Goal: Task Accomplishment & Management: Manage account settings

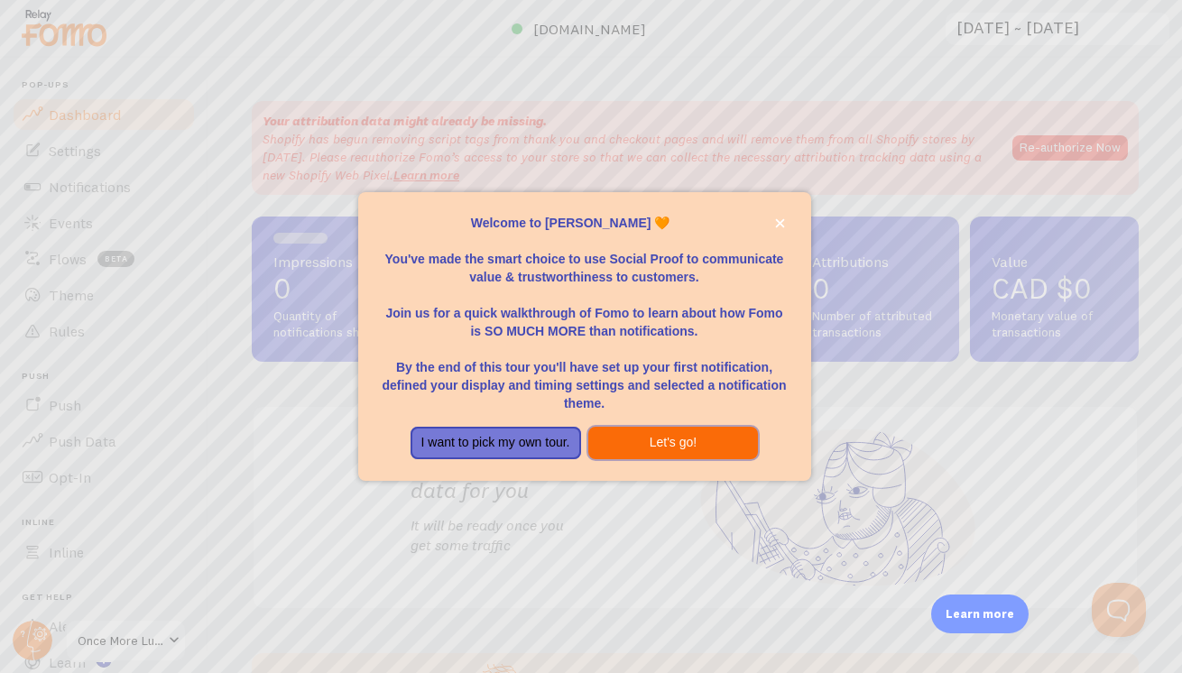
click at [647, 448] on button "Let's go!" at bounding box center [673, 443] width 171 height 32
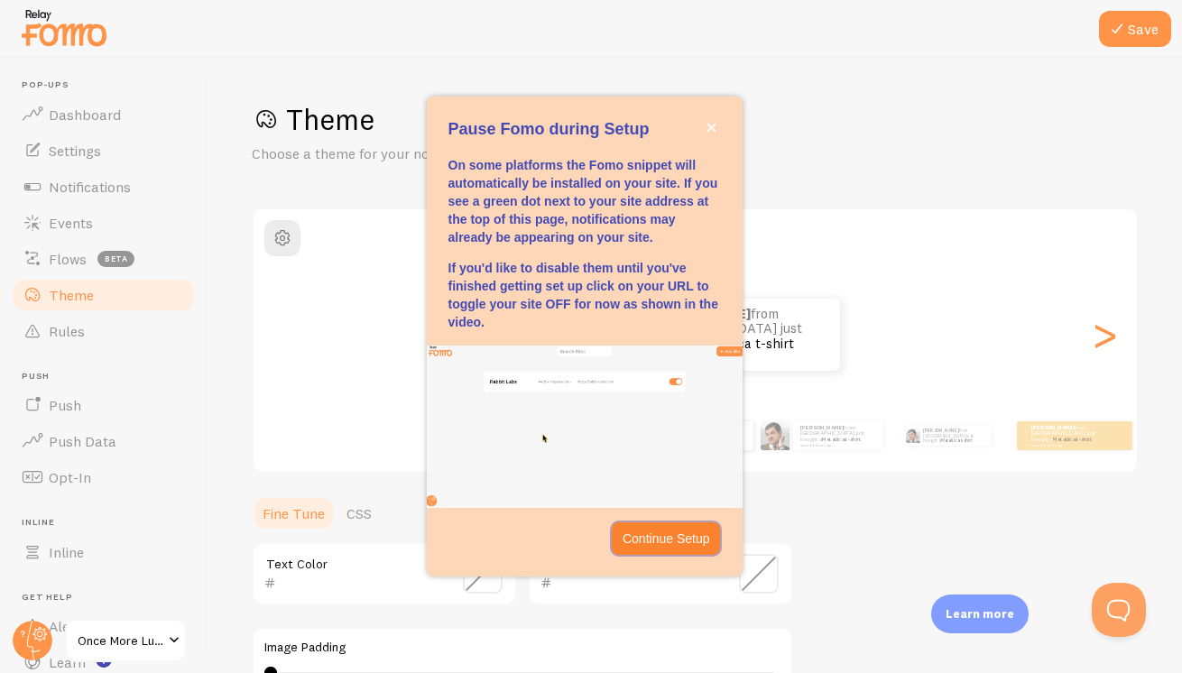
drag, startPoint x: 649, startPoint y: 544, endPoint x: 742, endPoint y: 350, distance: 215.1
click at [741, 351] on div "Pause Fomo during Setup On some platforms the Fomo snippet will automatically b…" at bounding box center [585, 337] width 316 height 480
click at [714, 130] on icon "close," at bounding box center [711, 127] width 9 height 9
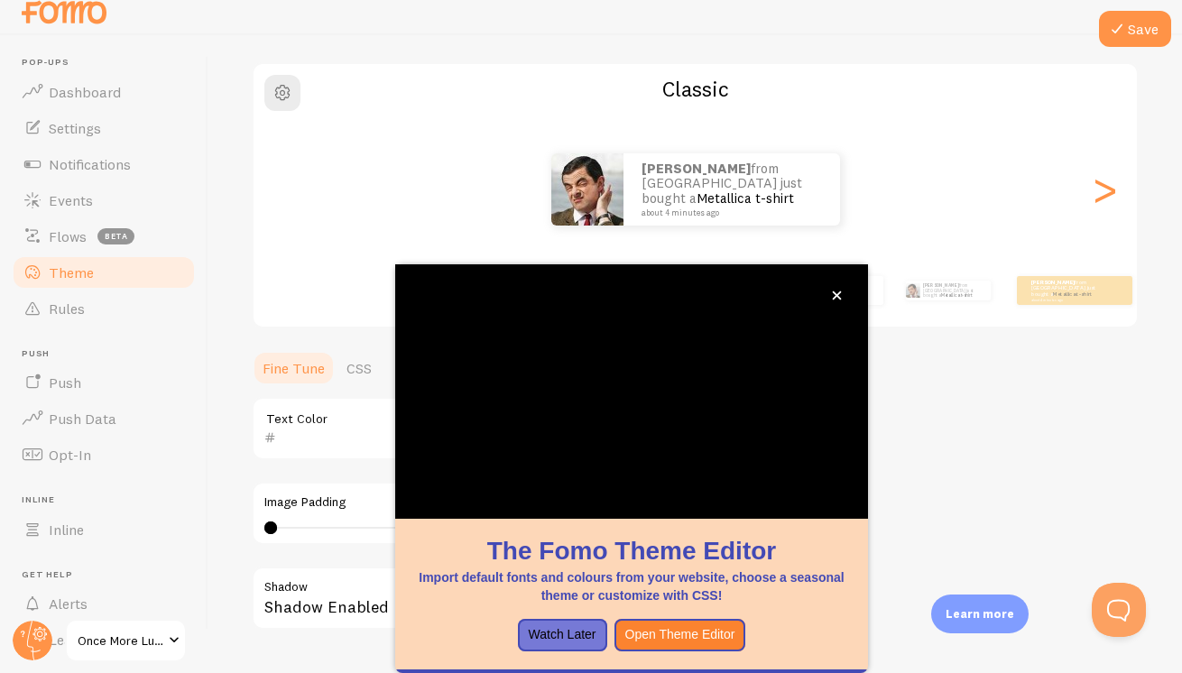
scroll to position [23, 0]
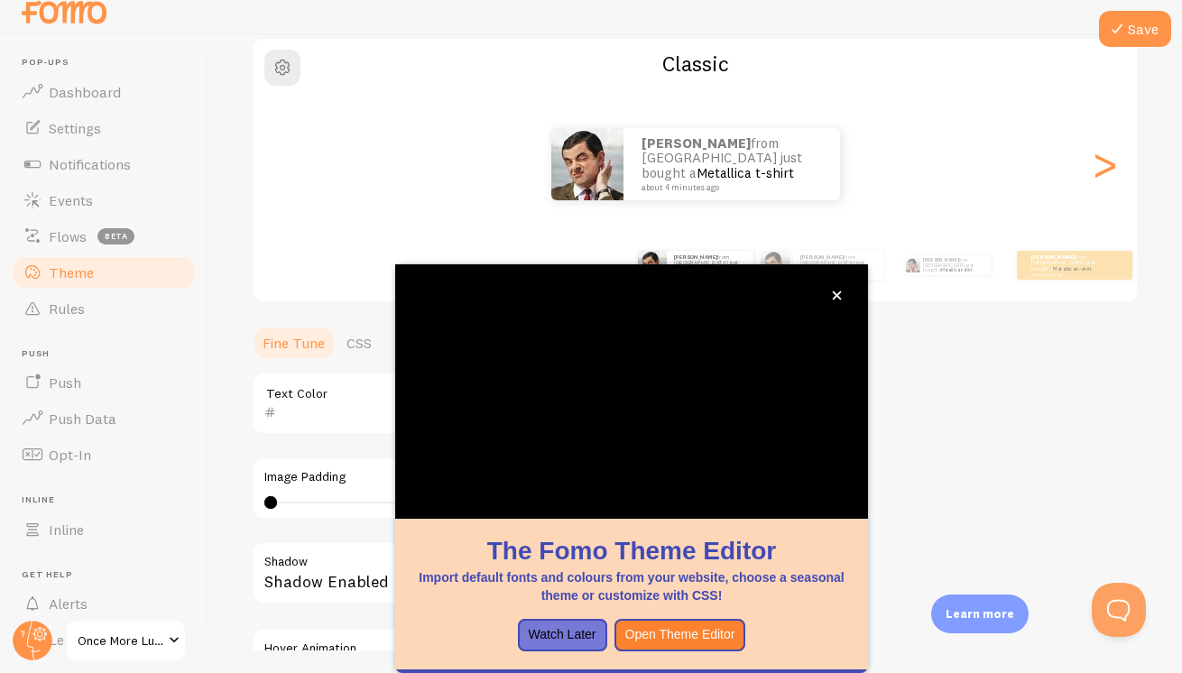
click at [964, 398] on div "Theme Choose a theme for your notifications Classic Melissa from Canada just bo…" at bounding box center [695, 359] width 887 height 856
click at [830, 300] on button "close," at bounding box center [836, 295] width 19 height 19
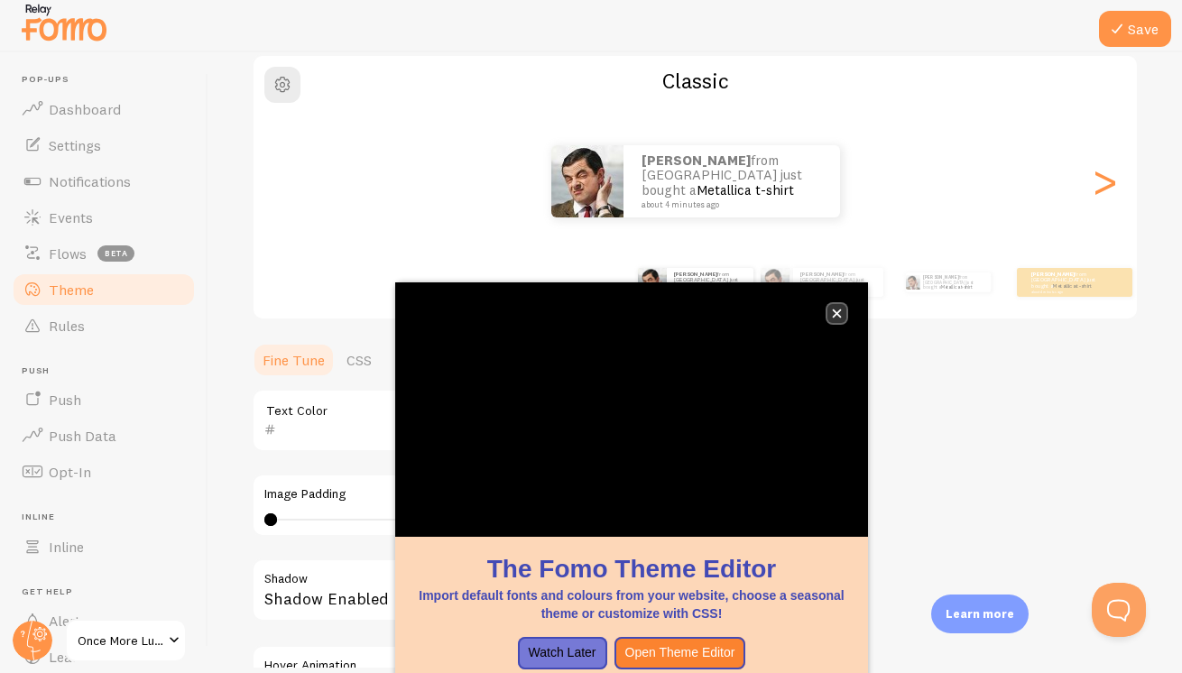
click at [840, 308] on button "close," at bounding box center [836, 313] width 19 height 19
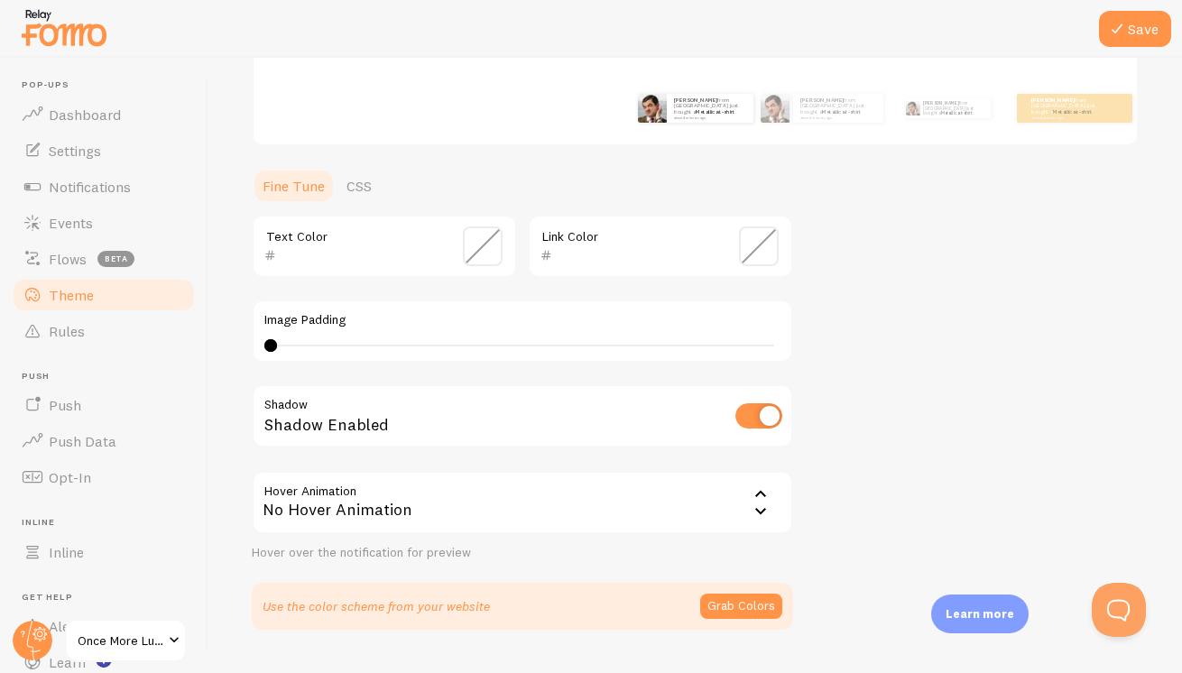
scroll to position [318, 0]
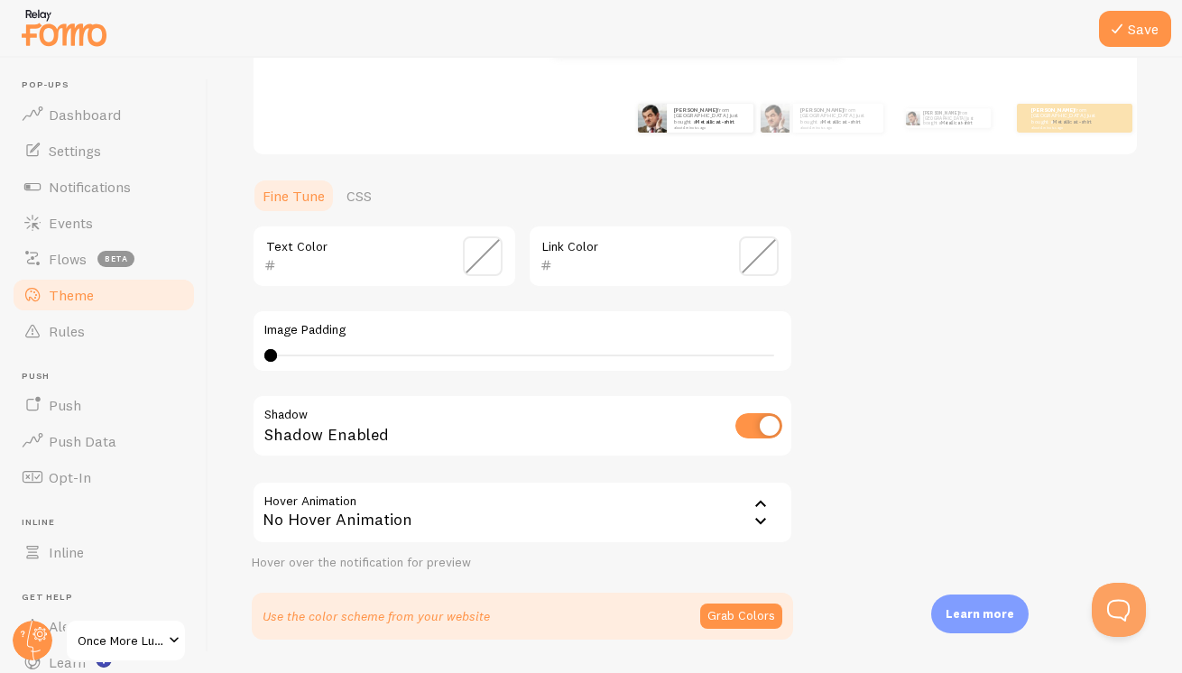
click at [136, 291] on link "Theme" at bounding box center [104, 295] width 186 height 36
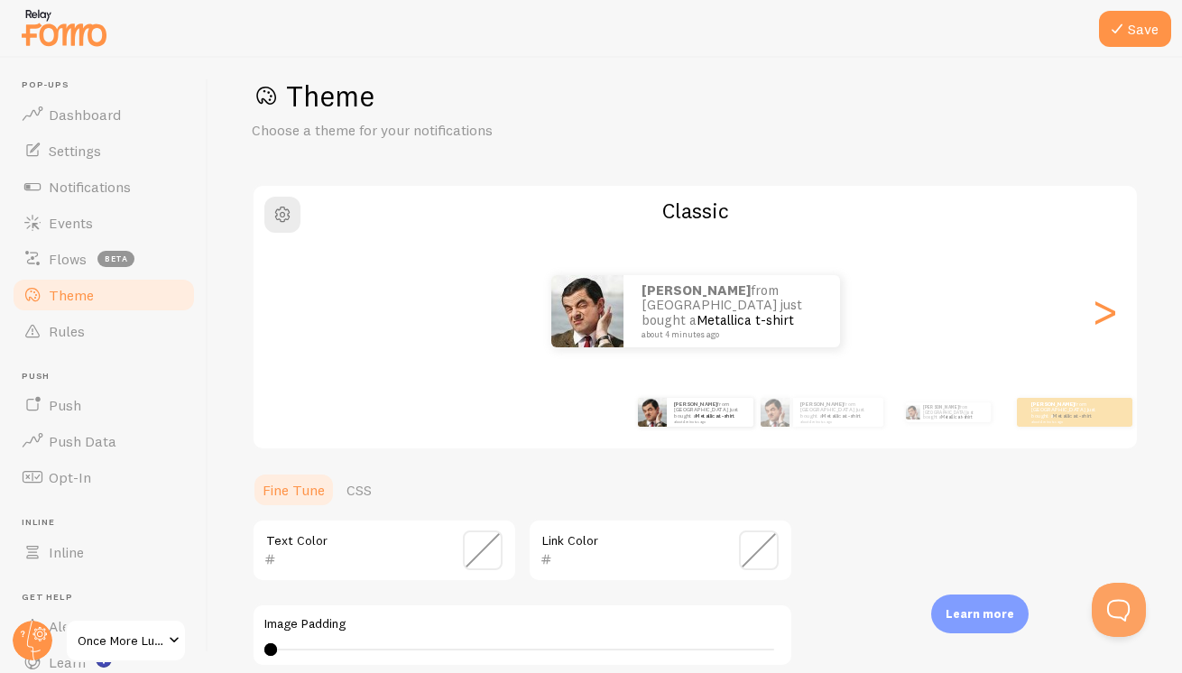
scroll to position [14, 0]
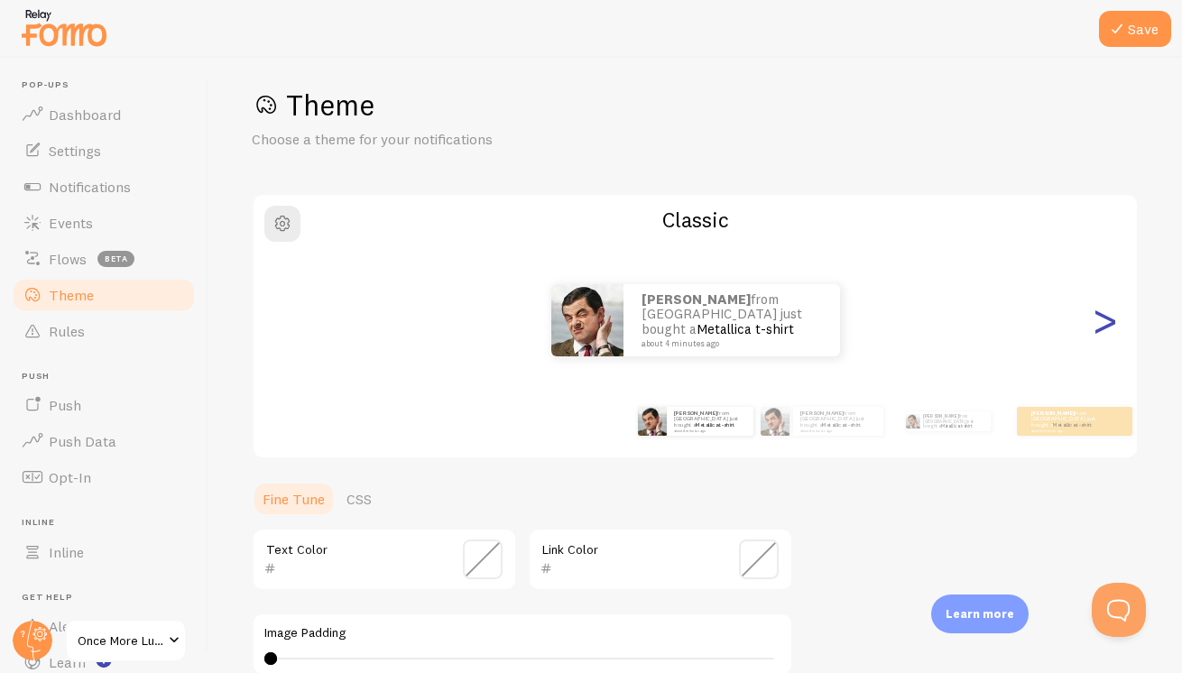
click at [1105, 327] on div ">" at bounding box center [1105, 320] width 22 height 130
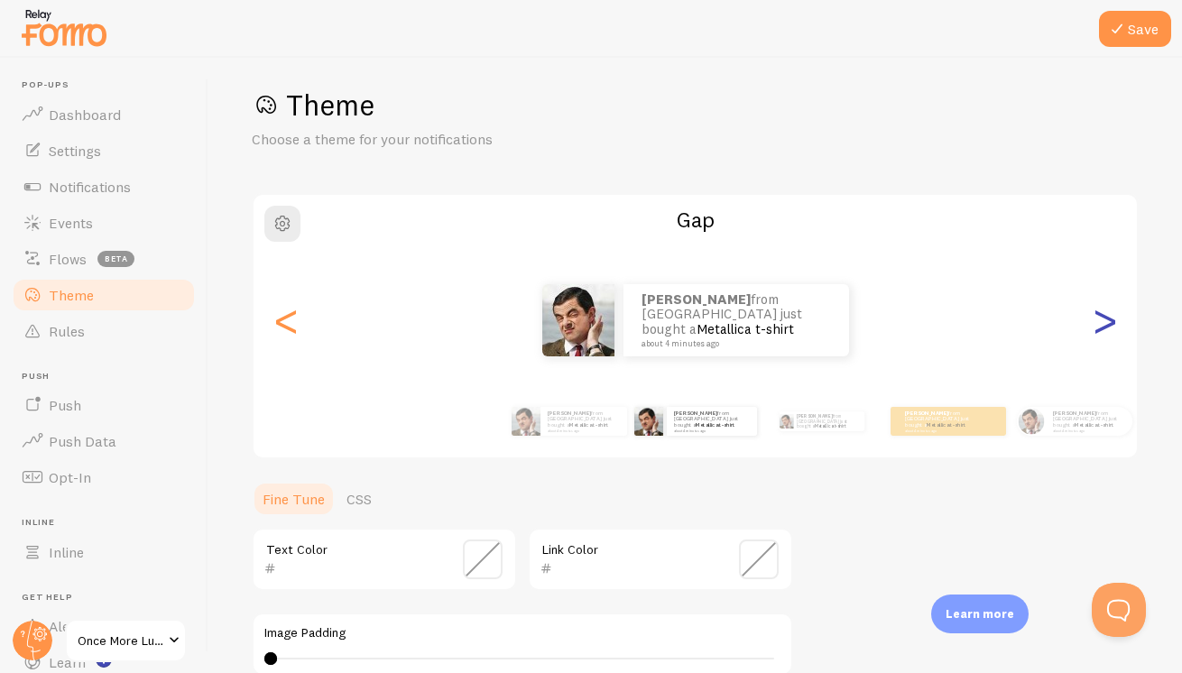
click at [1105, 327] on div ">" at bounding box center [1105, 320] width 22 height 130
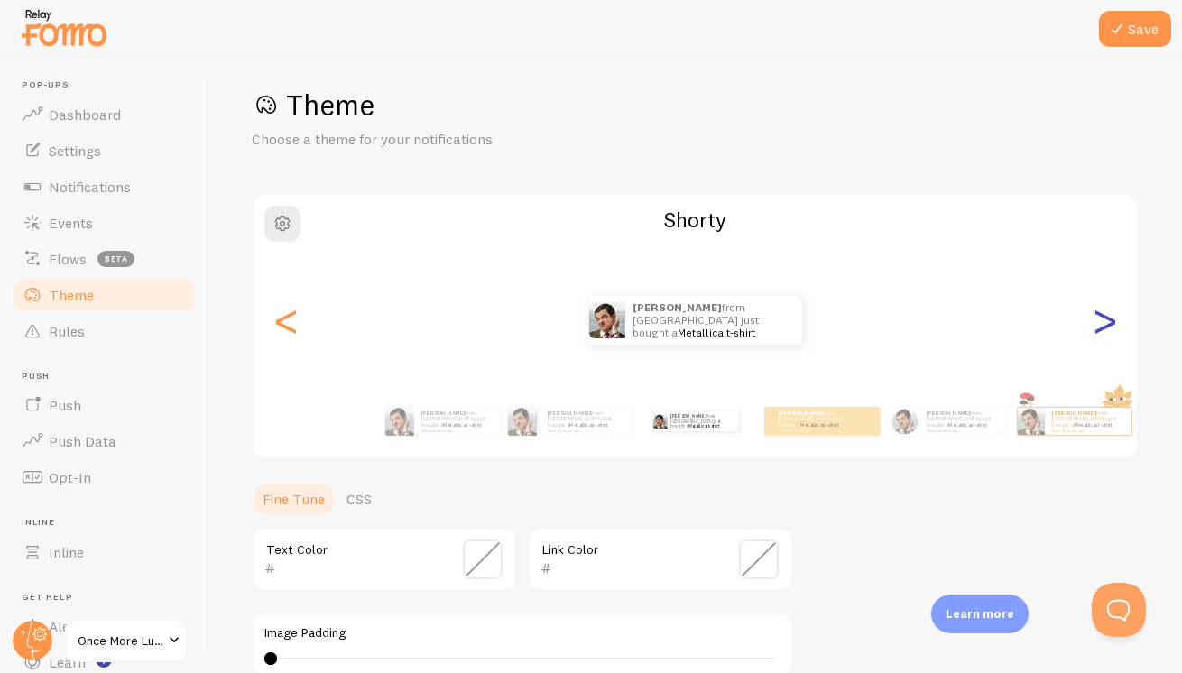
click at [1105, 327] on div ">" at bounding box center [1105, 320] width 22 height 130
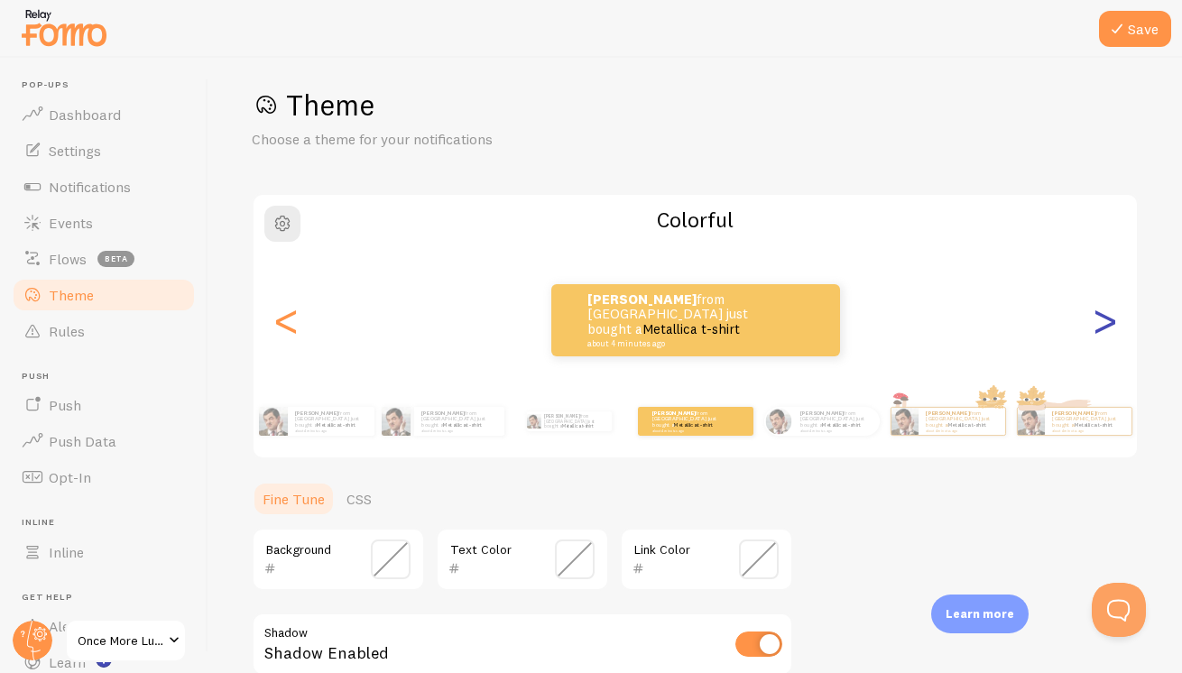
click at [1106, 327] on div ">" at bounding box center [1105, 320] width 22 height 130
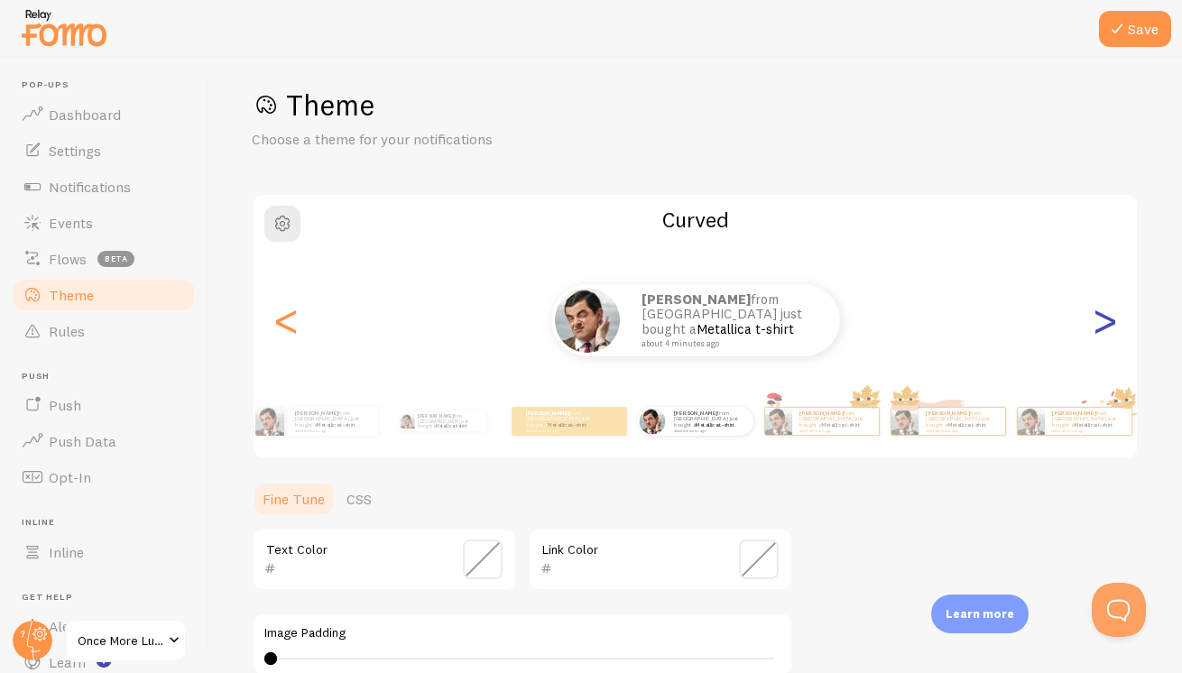
click at [1106, 327] on div ">" at bounding box center [1105, 320] width 22 height 130
type input "0"
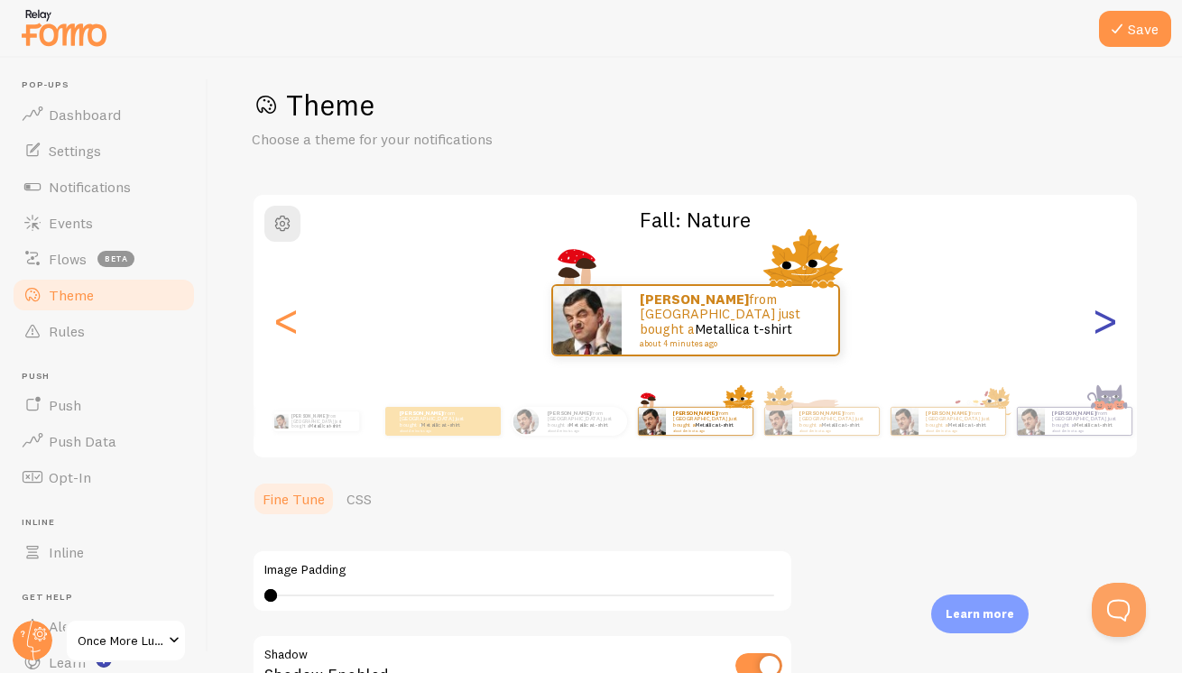
click at [1106, 327] on div ">" at bounding box center [1105, 320] width 22 height 130
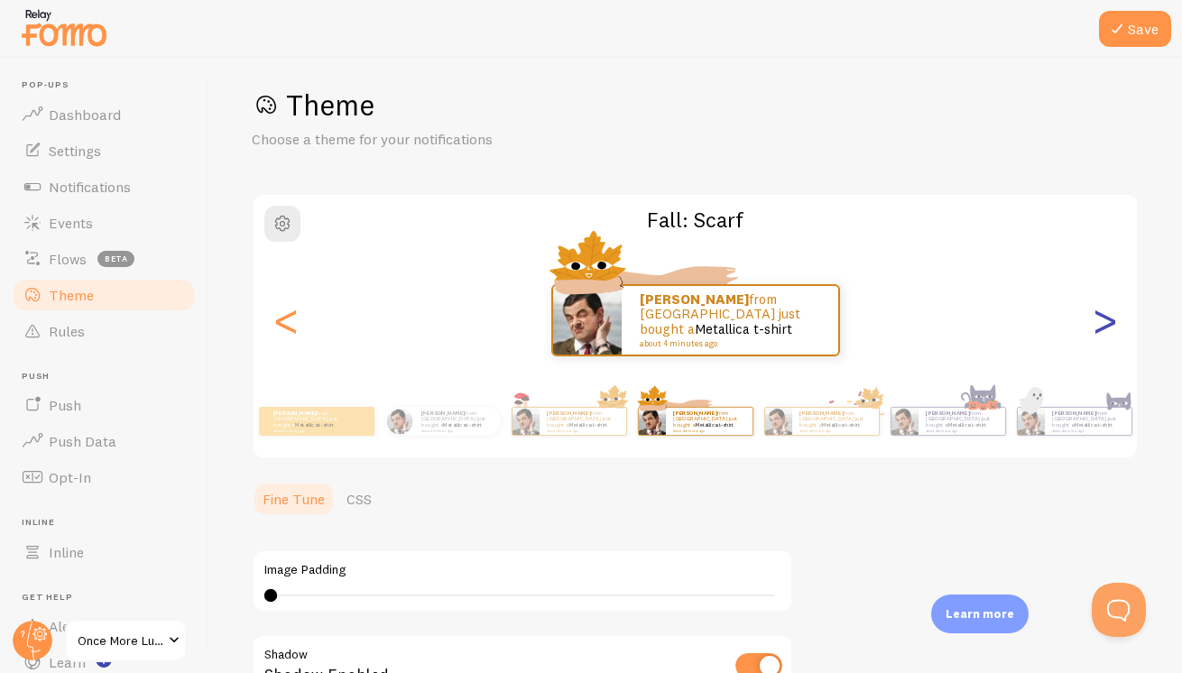
click at [1106, 327] on div ">" at bounding box center [1105, 320] width 22 height 130
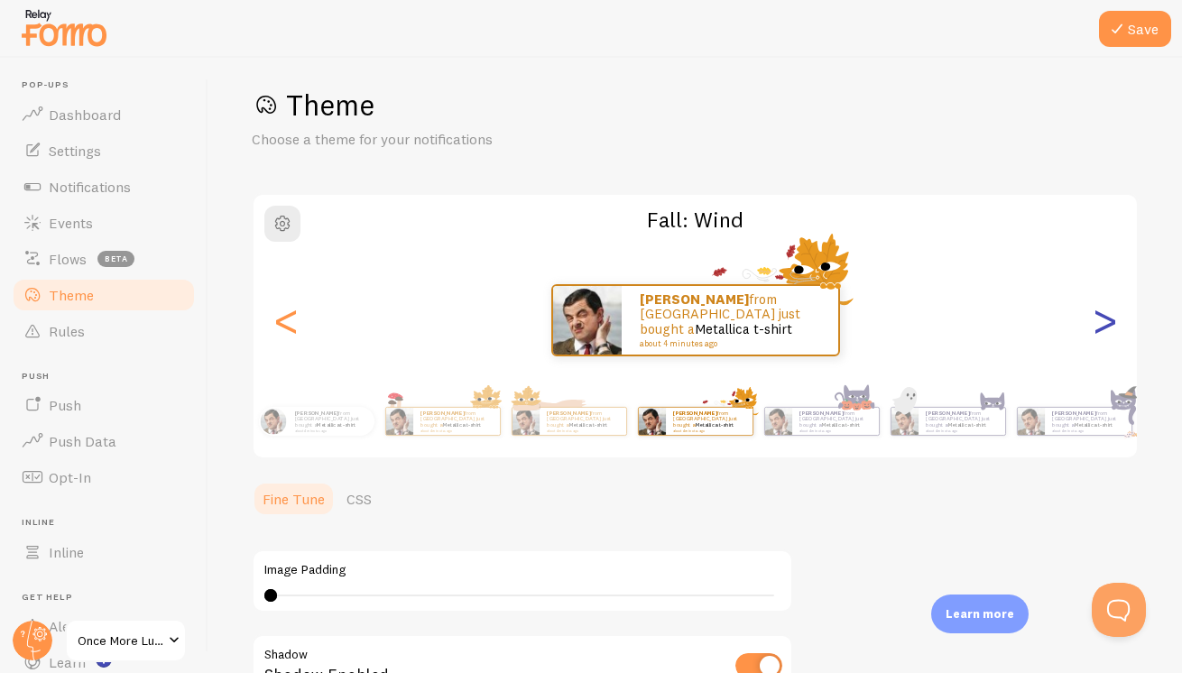
click at [1106, 327] on div ">" at bounding box center [1105, 320] width 22 height 130
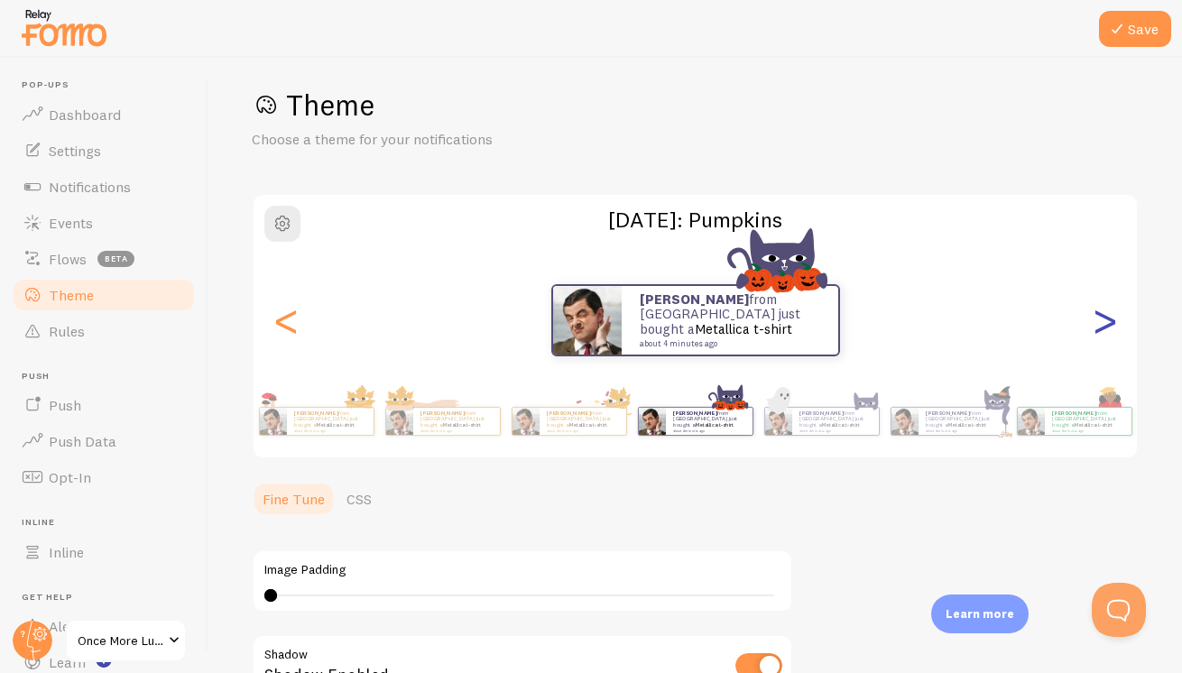
click at [1106, 327] on div ">" at bounding box center [1105, 320] width 22 height 130
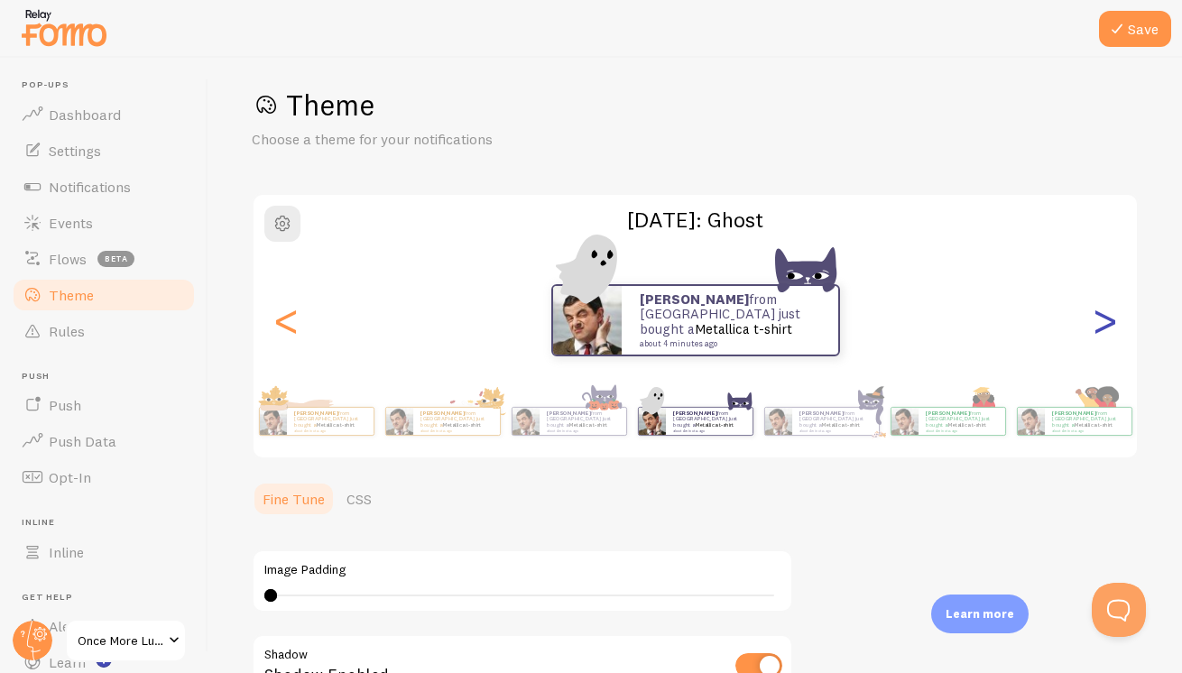
click at [1106, 327] on div ">" at bounding box center [1105, 320] width 22 height 130
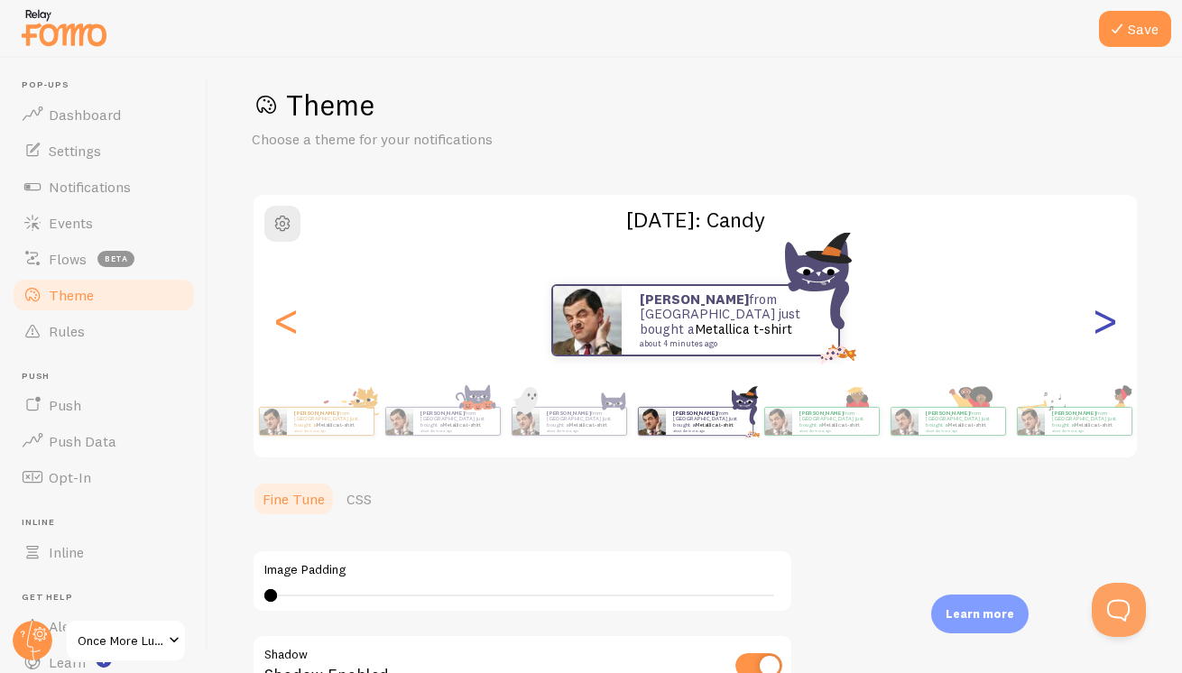
click at [1106, 327] on div ">" at bounding box center [1105, 320] width 22 height 130
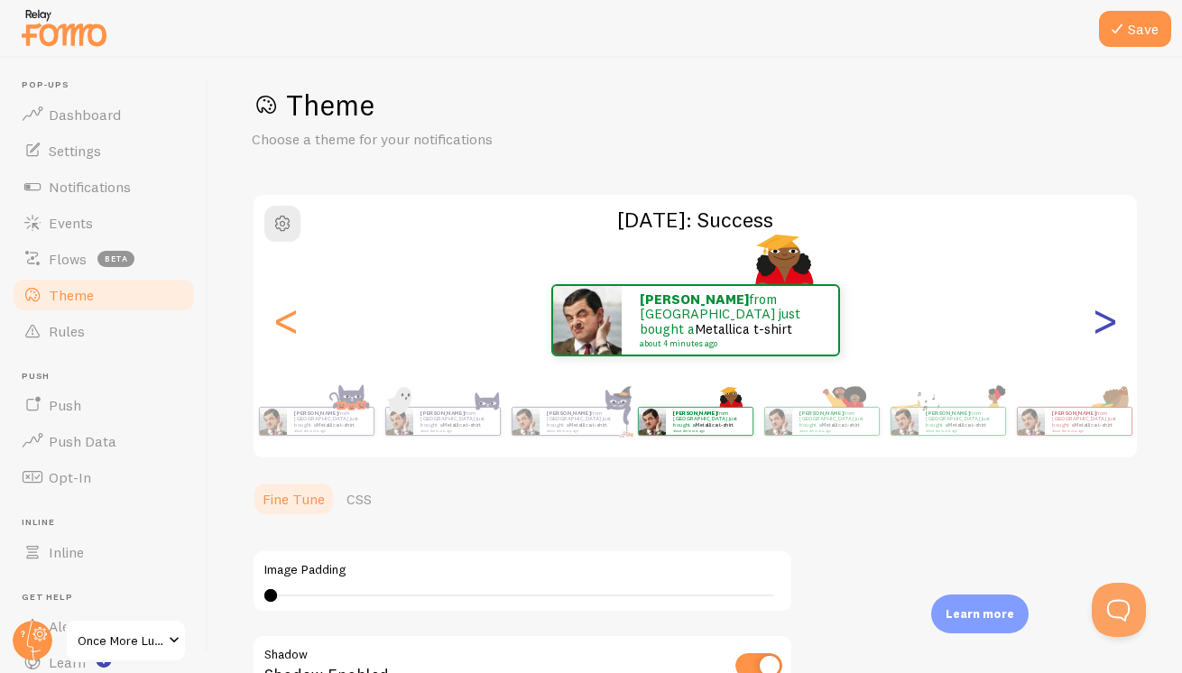
click at [1106, 327] on div ">" at bounding box center [1105, 320] width 22 height 130
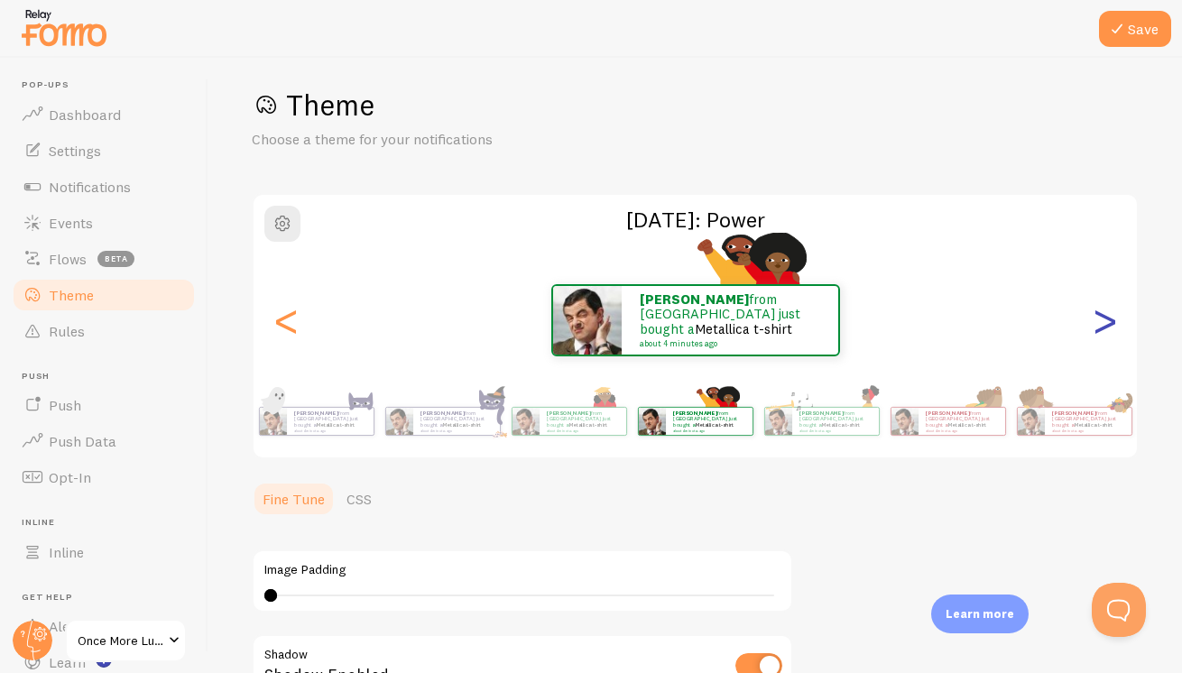
click at [1106, 327] on div ">" at bounding box center [1105, 320] width 22 height 130
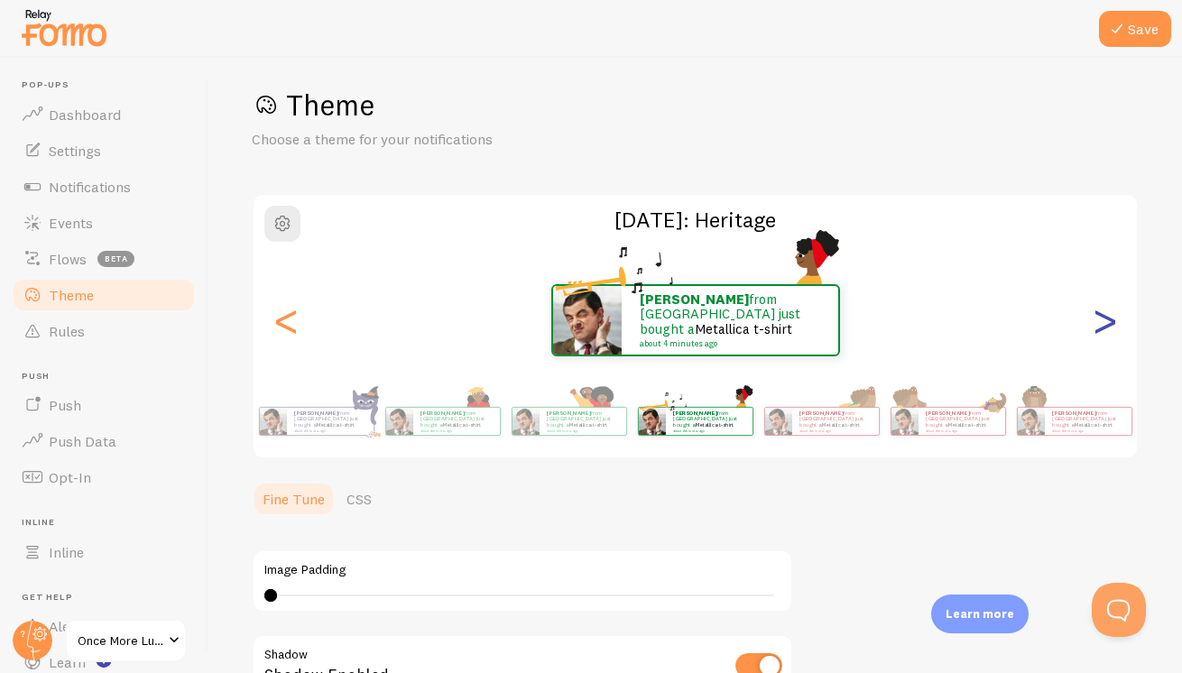
click at [1106, 327] on div ">" at bounding box center [1105, 320] width 22 height 130
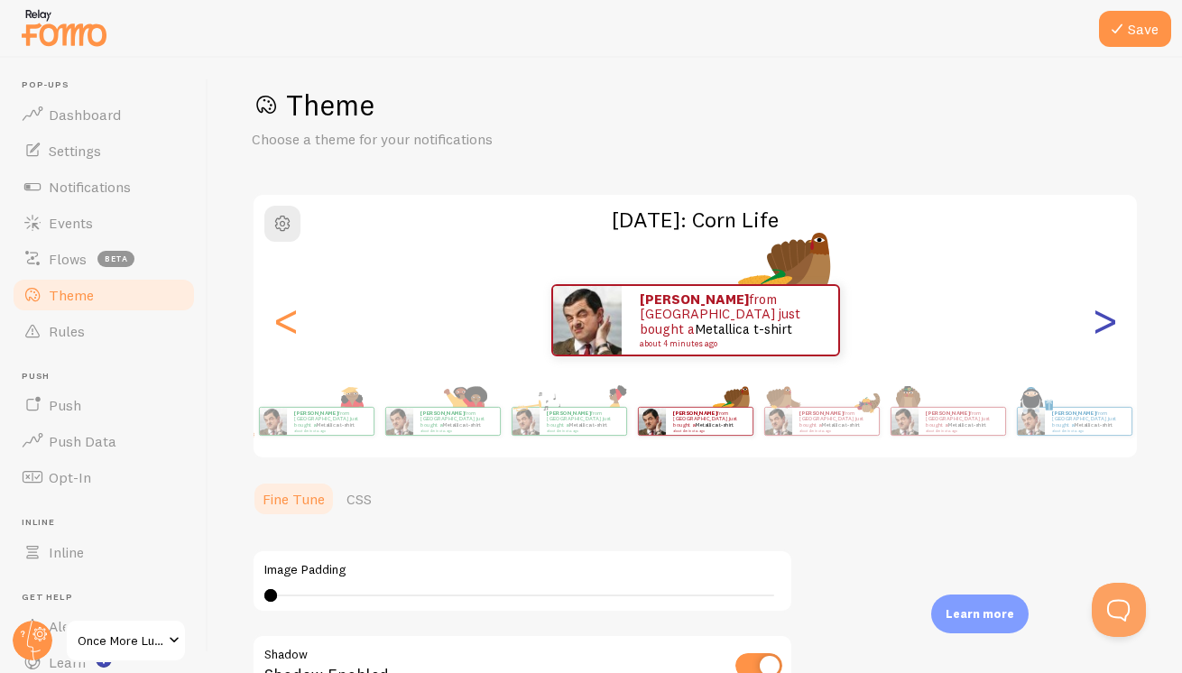
click at [1106, 327] on div ">" at bounding box center [1105, 320] width 22 height 130
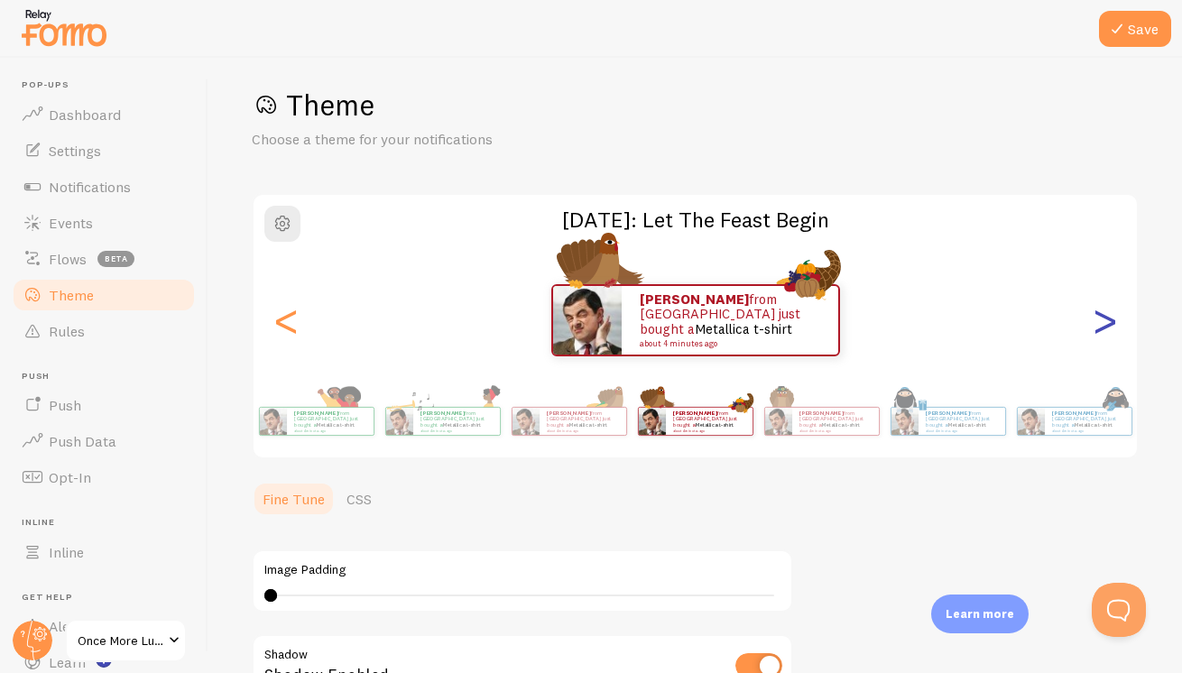
click at [1106, 327] on div ">" at bounding box center [1105, 320] width 22 height 130
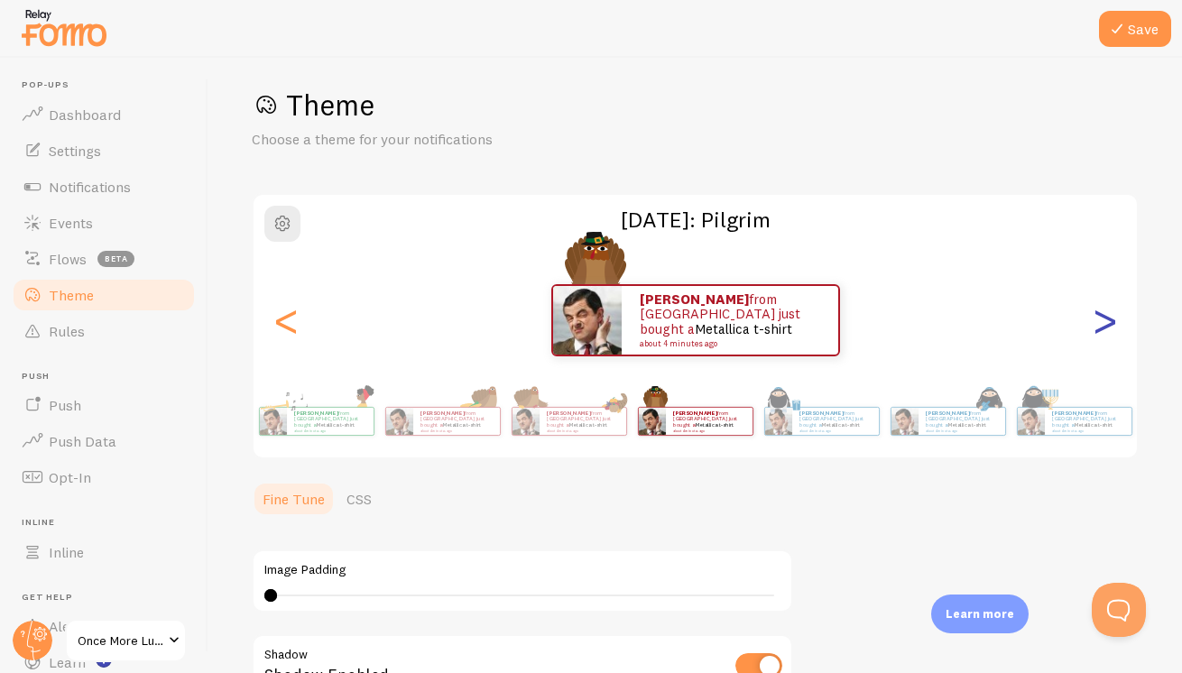
click at [1106, 327] on div ">" at bounding box center [1105, 320] width 22 height 130
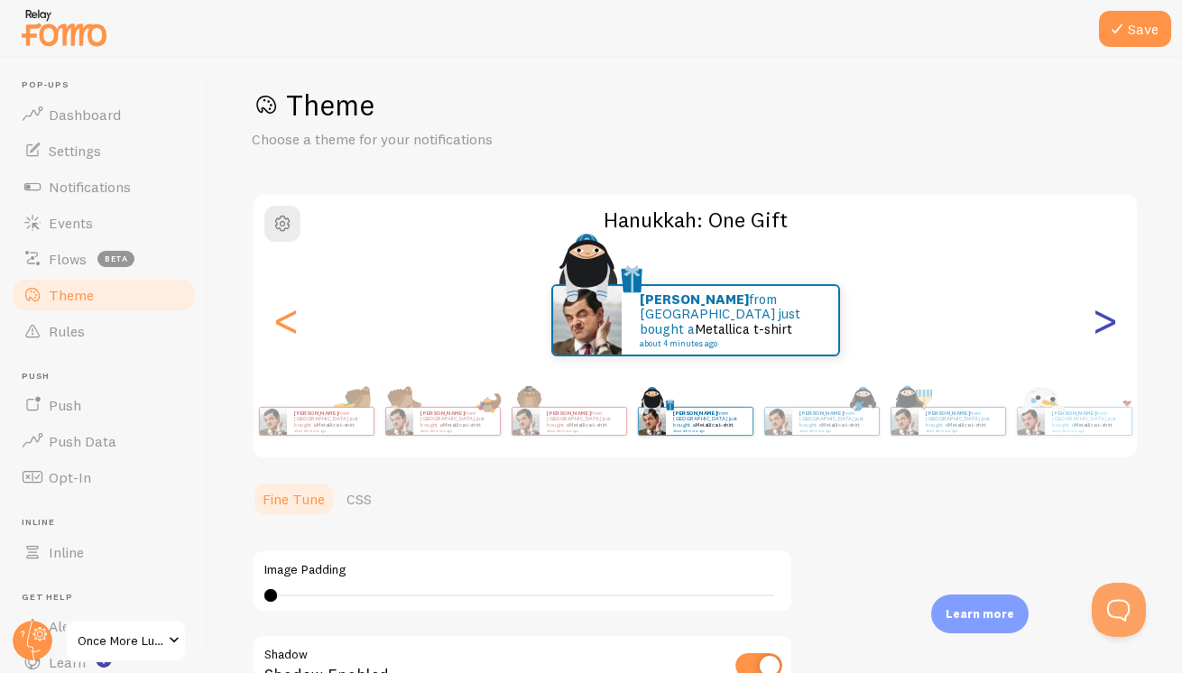
click at [1106, 327] on div ">" at bounding box center [1105, 320] width 22 height 130
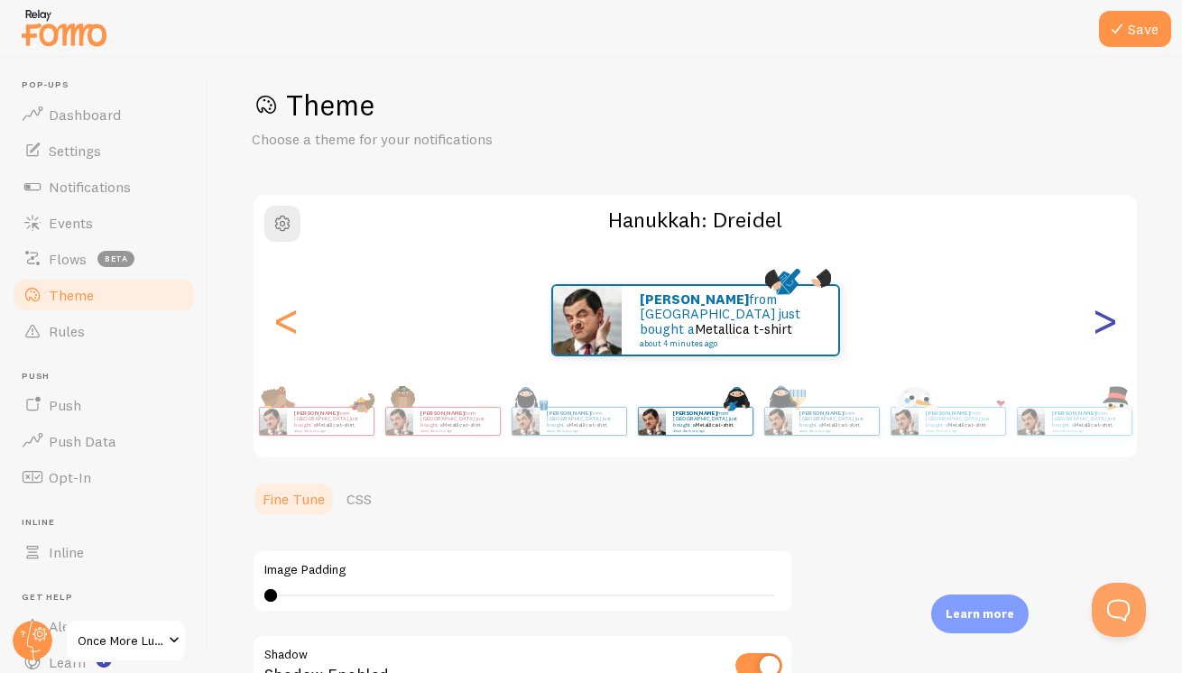
click at [1105, 327] on div ">" at bounding box center [1105, 320] width 22 height 130
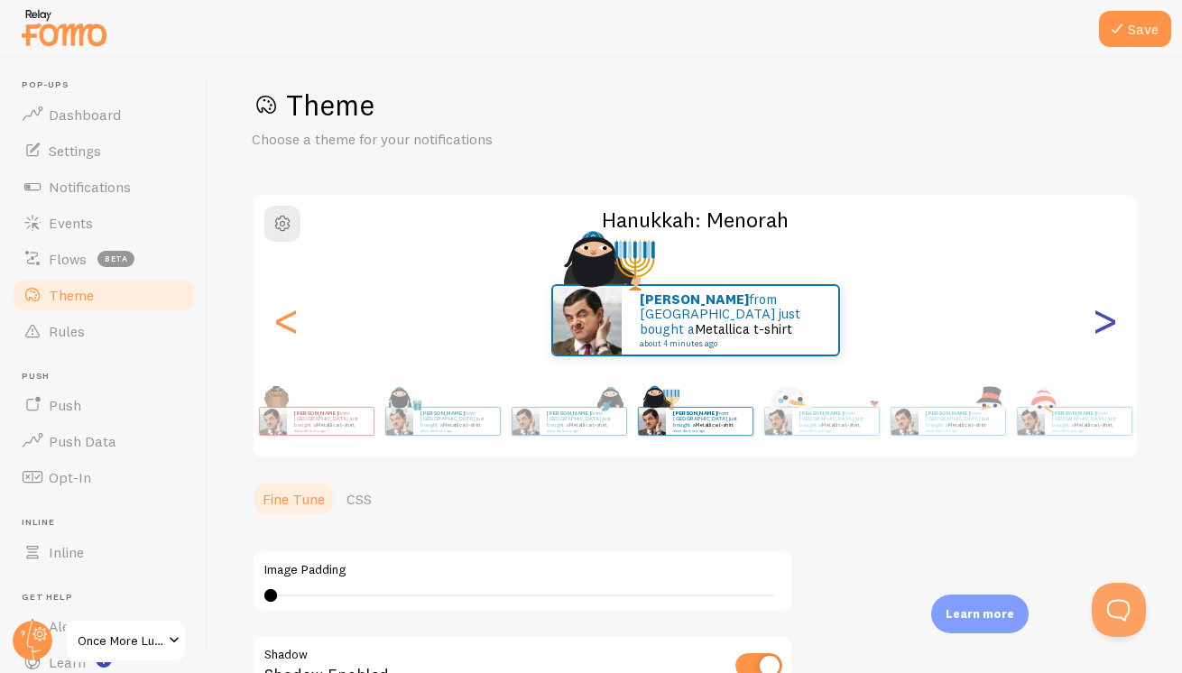
click at [1105, 327] on div ">" at bounding box center [1105, 320] width 22 height 130
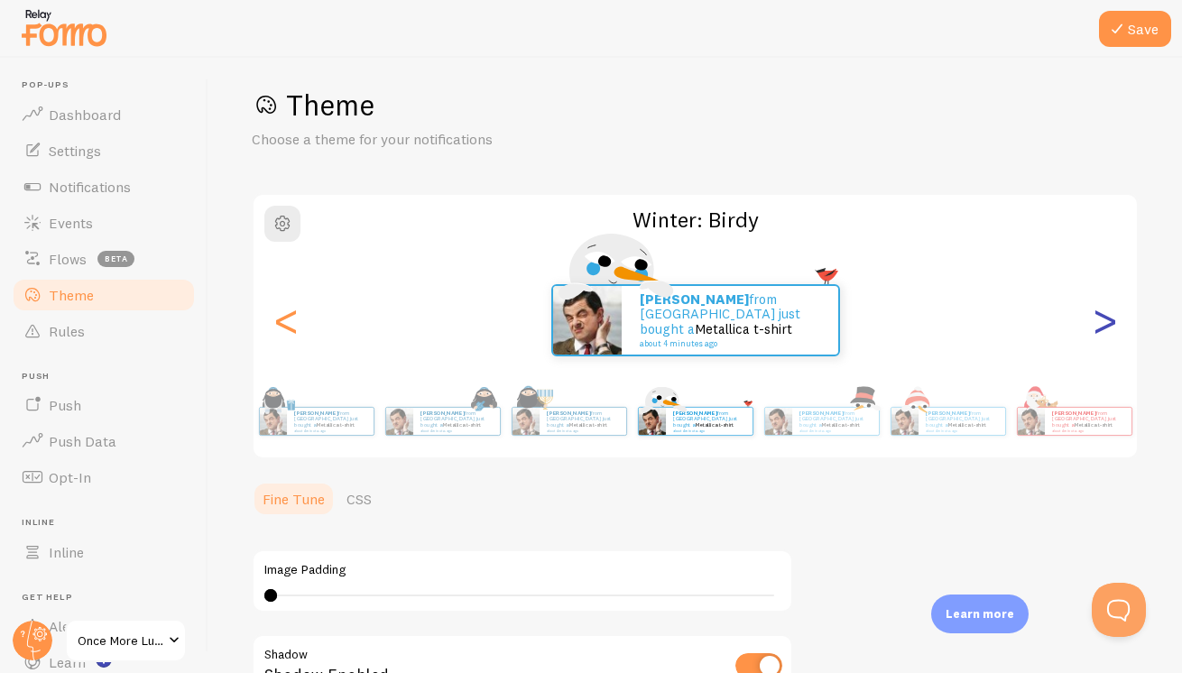
click at [1105, 327] on div ">" at bounding box center [1105, 320] width 22 height 130
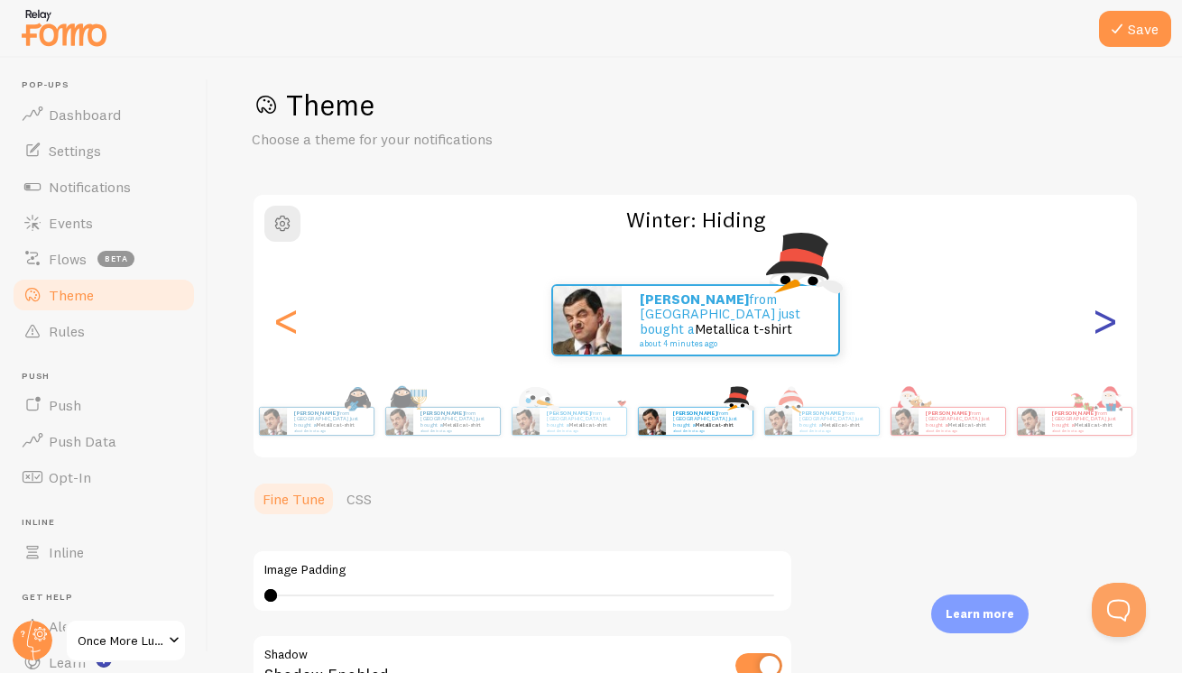
click at [1105, 327] on div ">" at bounding box center [1105, 320] width 22 height 130
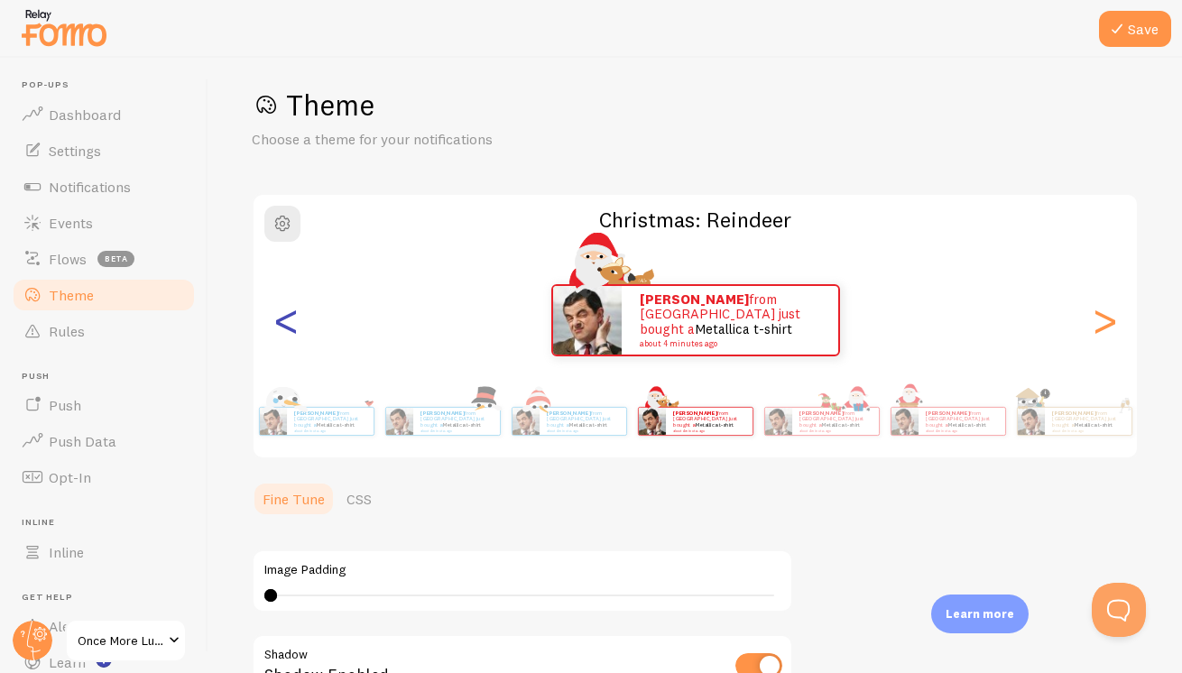
click at [288, 325] on div "<" at bounding box center [286, 320] width 22 height 130
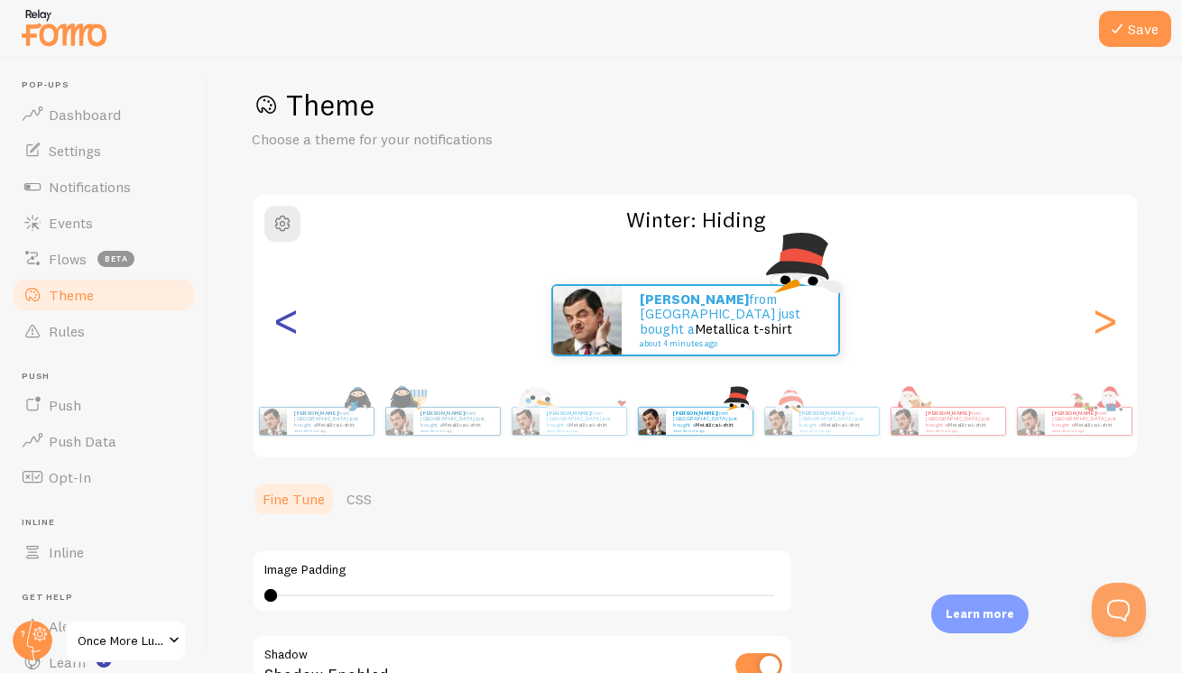
click at [288, 325] on div "<" at bounding box center [286, 320] width 22 height 130
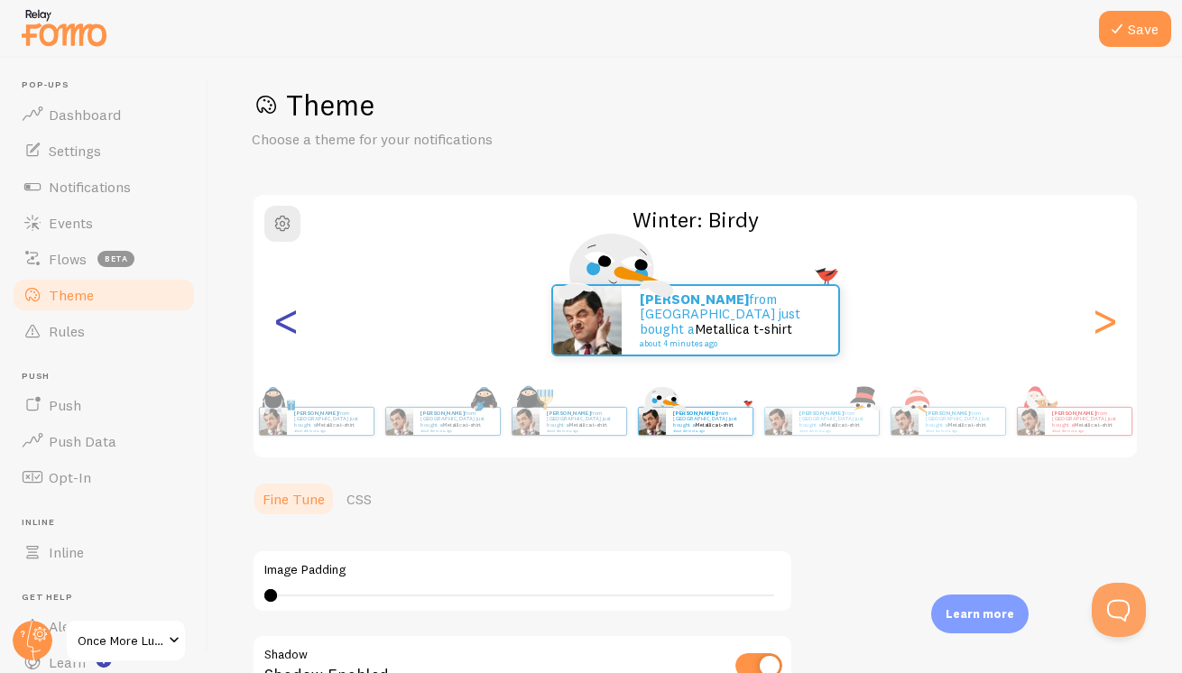
click at [288, 325] on div "<" at bounding box center [286, 320] width 22 height 130
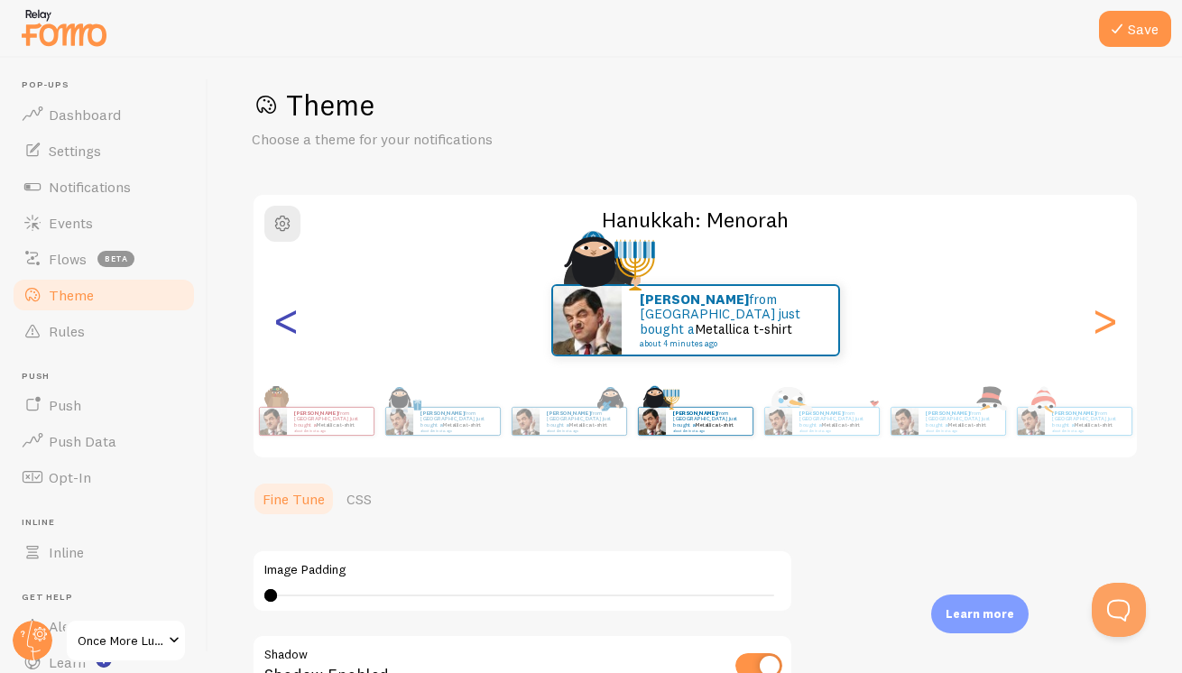
click at [288, 325] on div "<" at bounding box center [286, 320] width 22 height 130
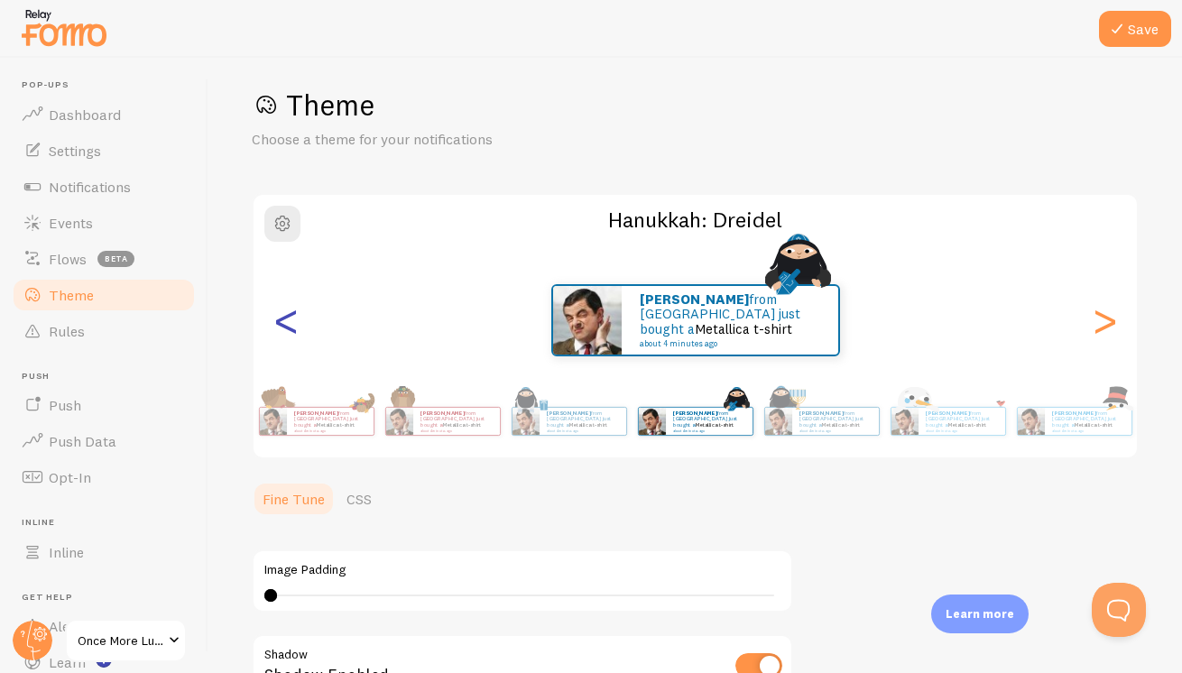
click at [288, 325] on div "<" at bounding box center [286, 320] width 22 height 130
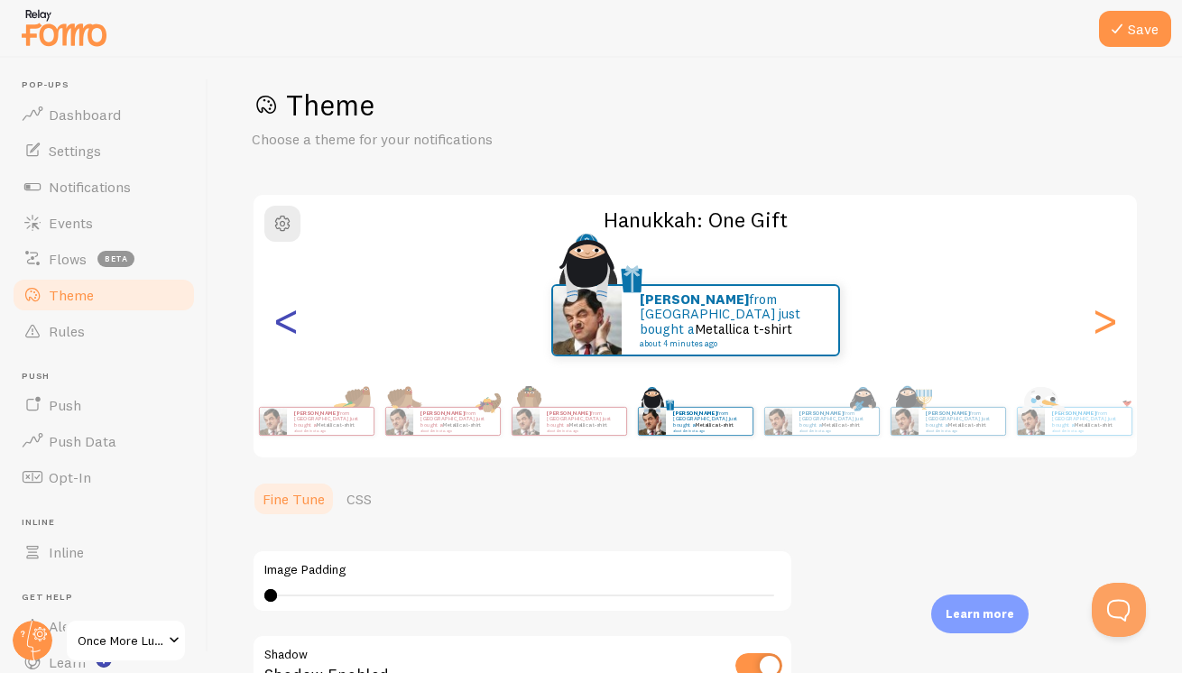
click at [288, 325] on div "<" at bounding box center [286, 320] width 22 height 130
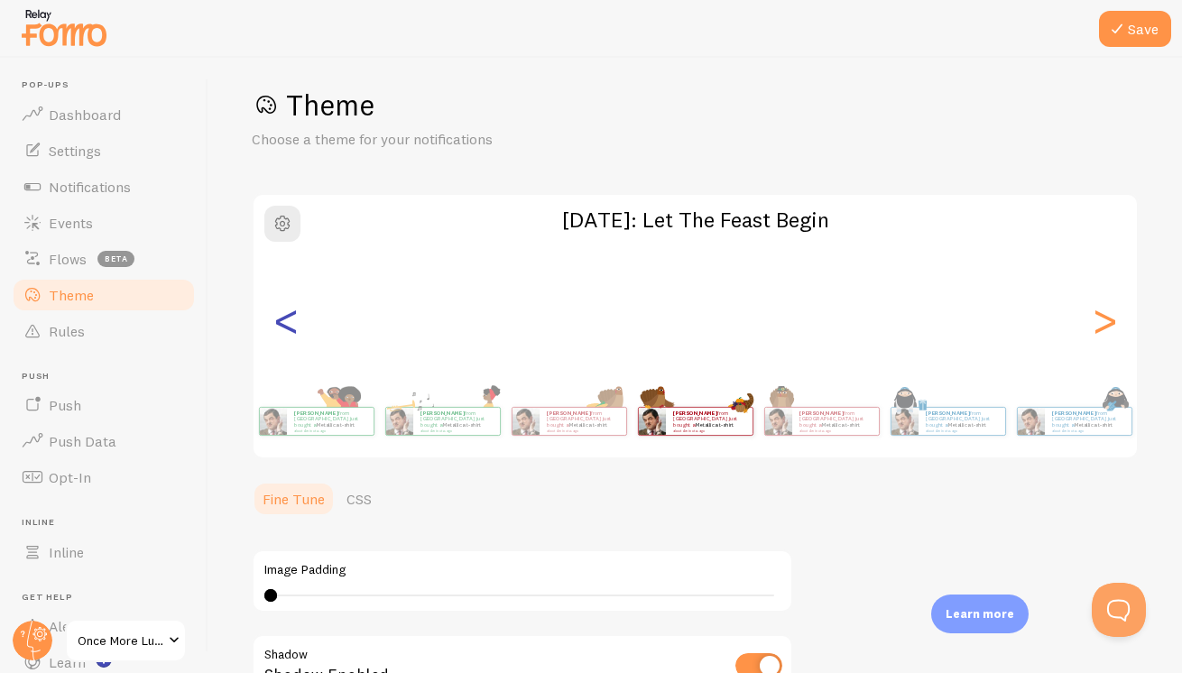
click at [288, 325] on div "<" at bounding box center [286, 320] width 22 height 130
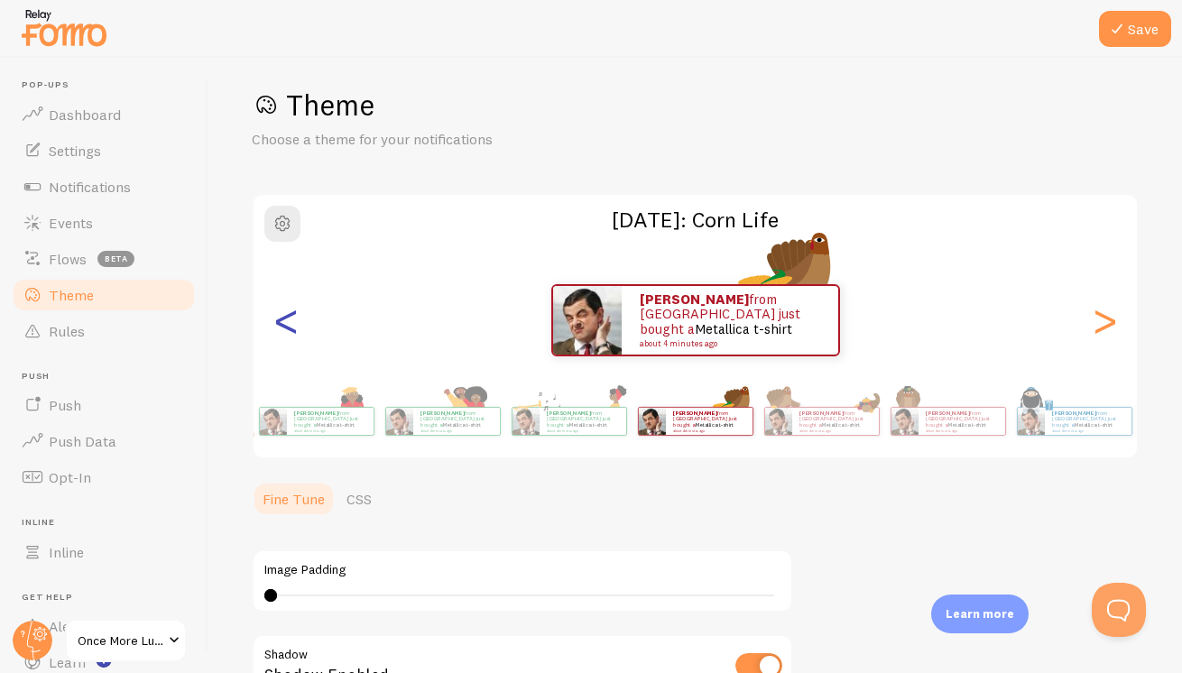
click at [288, 325] on div "<" at bounding box center [286, 320] width 22 height 130
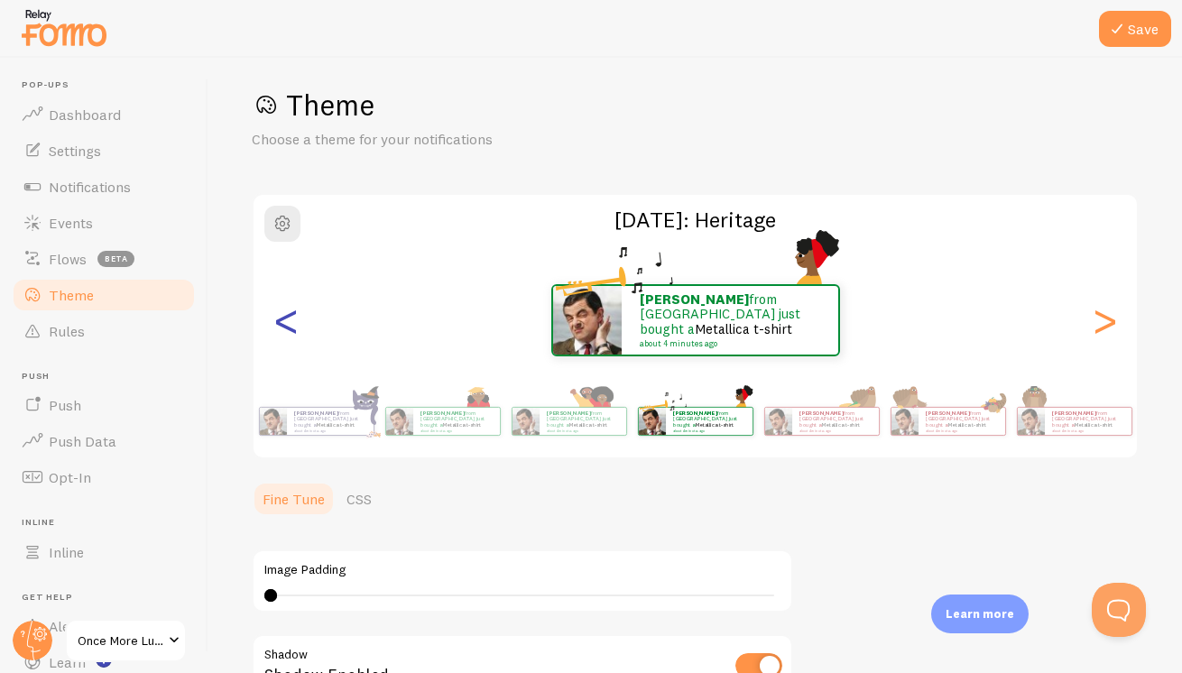
click at [288, 325] on div "<" at bounding box center [286, 320] width 22 height 130
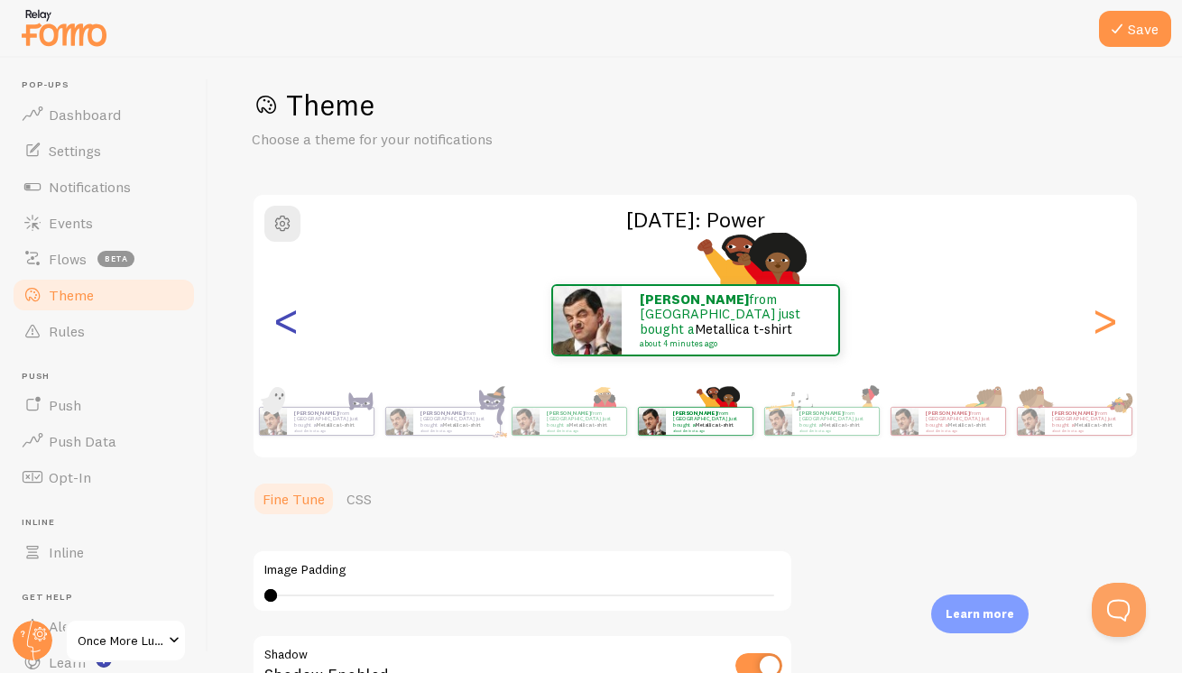
click at [288, 325] on div "<" at bounding box center [286, 320] width 22 height 130
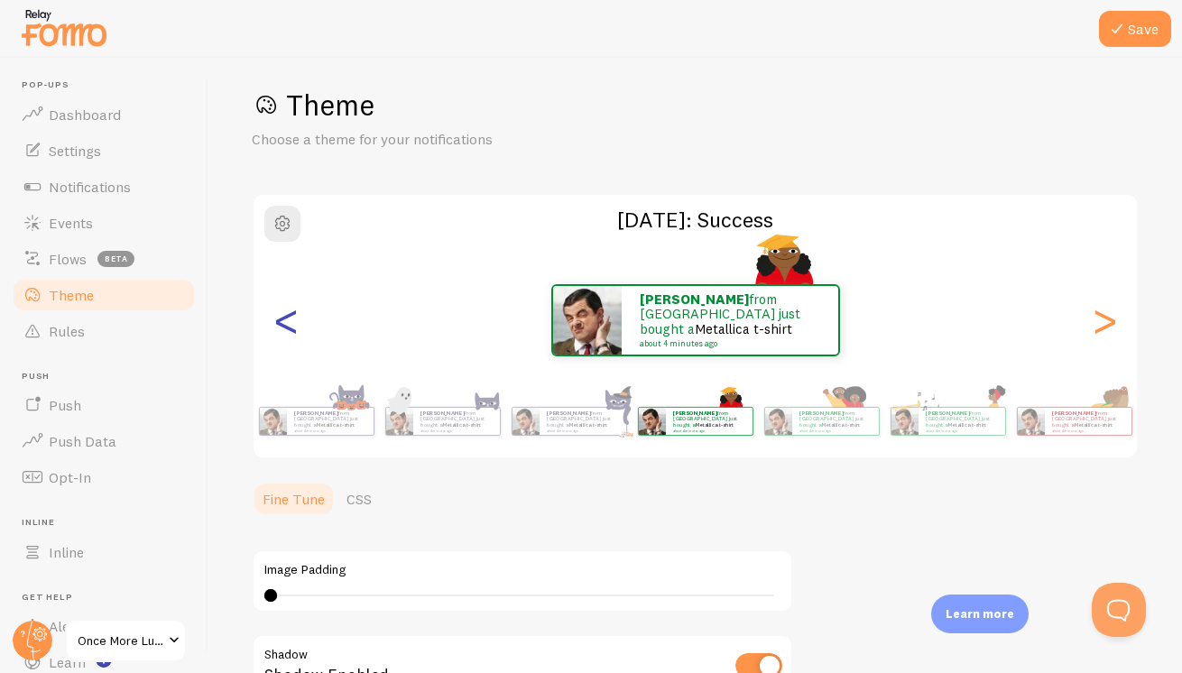
click at [288, 325] on div "<" at bounding box center [286, 320] width 22 height 130
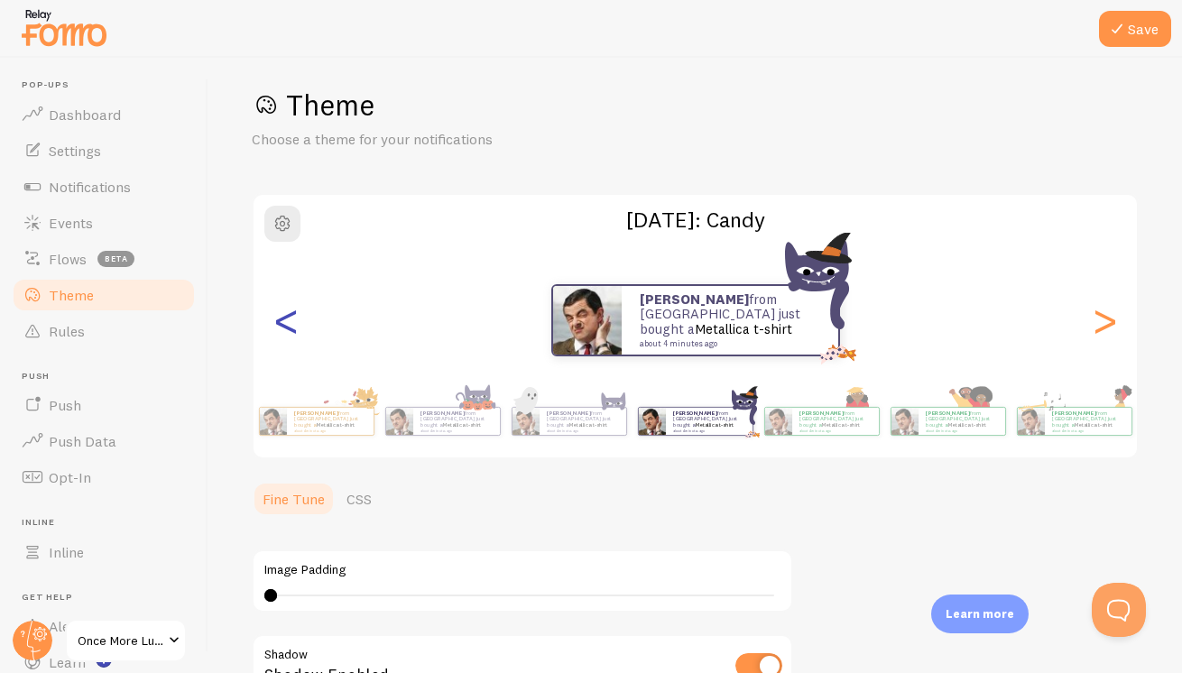
click at [288, 325] on div "<" at bounding box center [286, 320] width 22 height 130
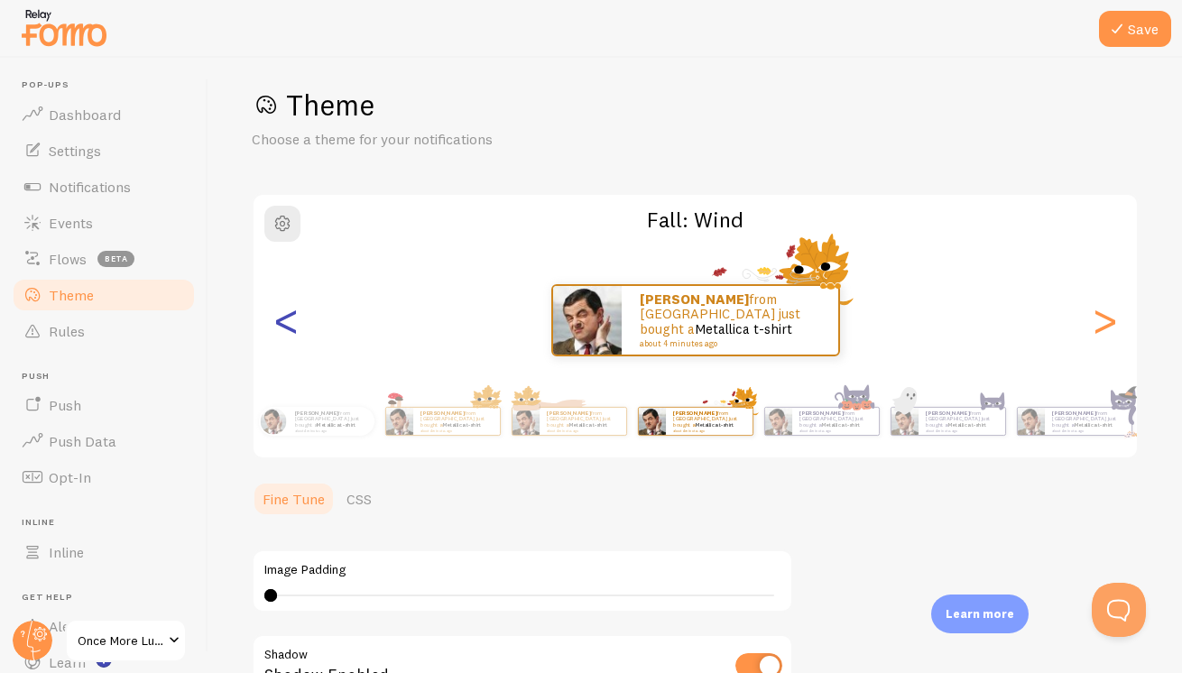
click at [288, 325] on div "<" at bounding box center [286, 320] width 22 height 130
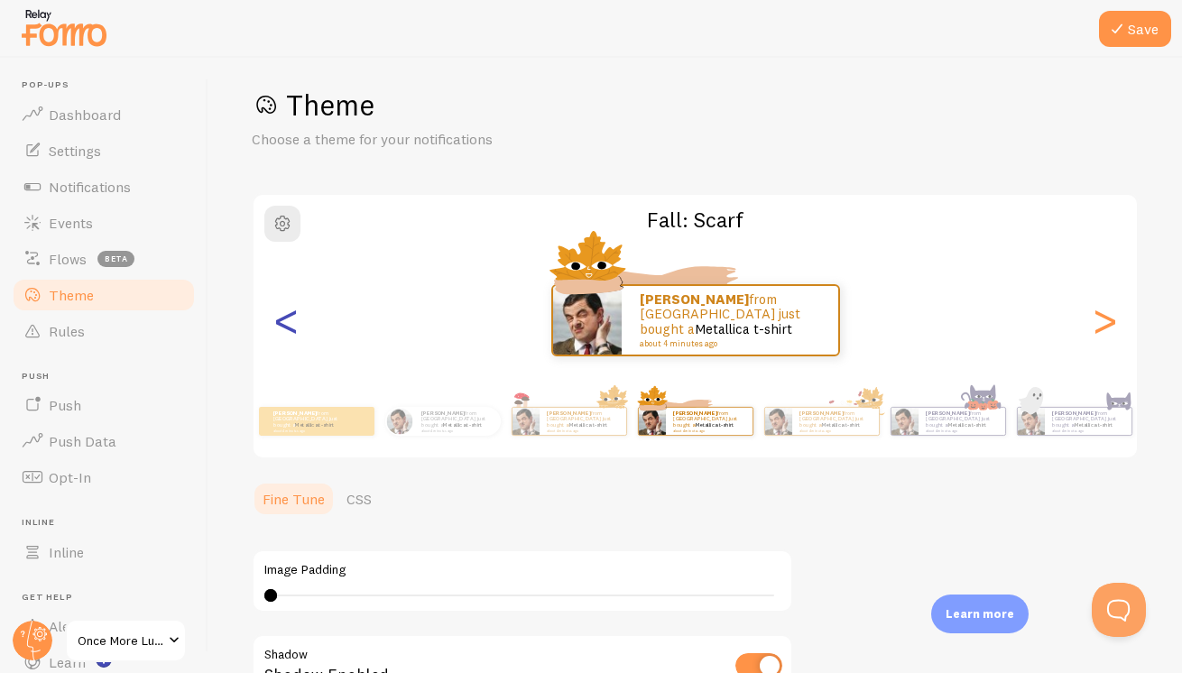
click at [288, 325] on div "<" at bounding box center [286, 320] width 22 height 130
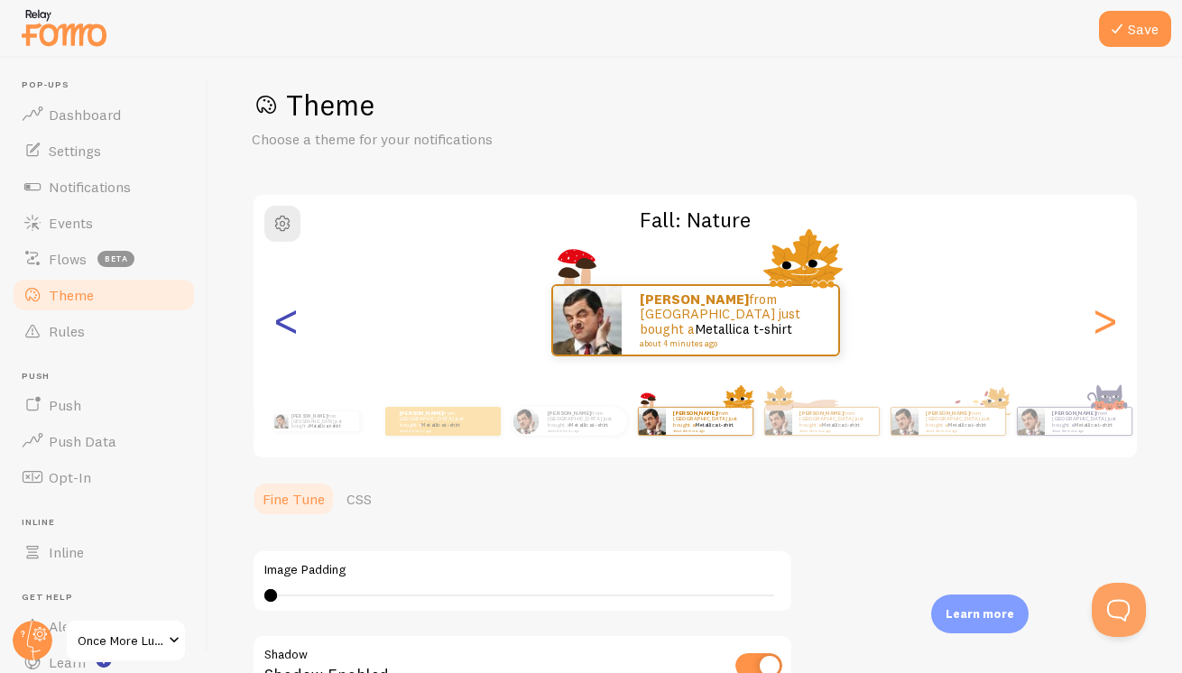
click at [288, 325] on div "<" at bounding box center [286, 320] width 22 height 130
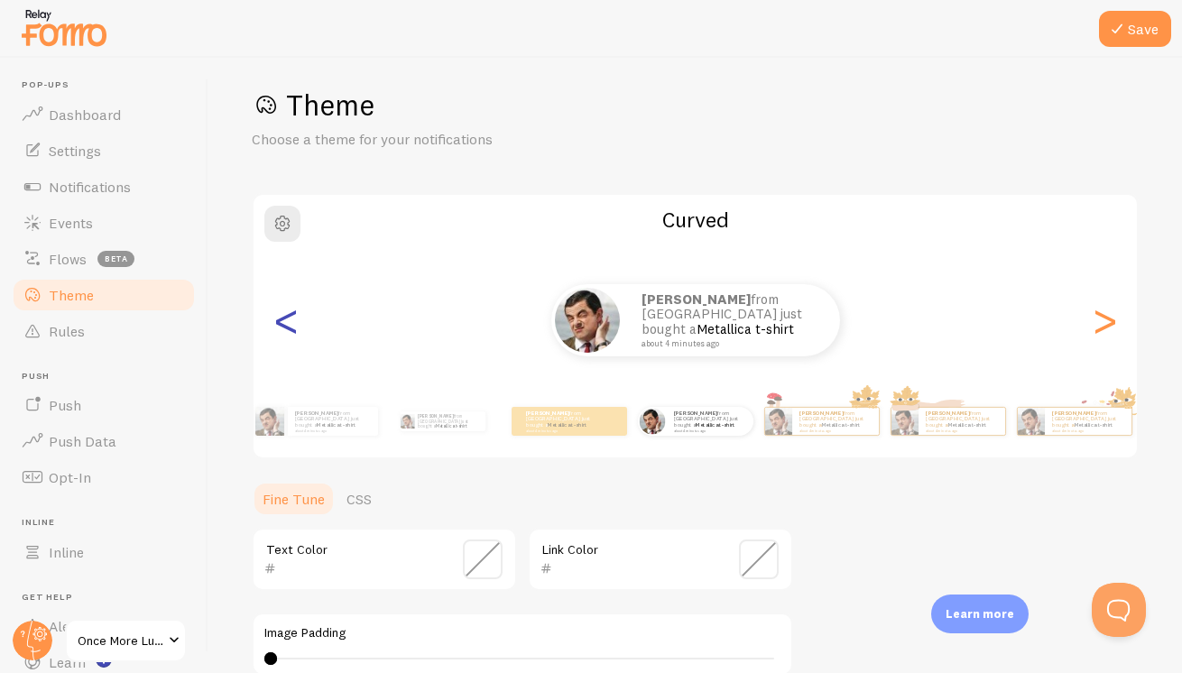
click at [288, 325] on div "<" at bounding box center [286, 320] width 22 height 130
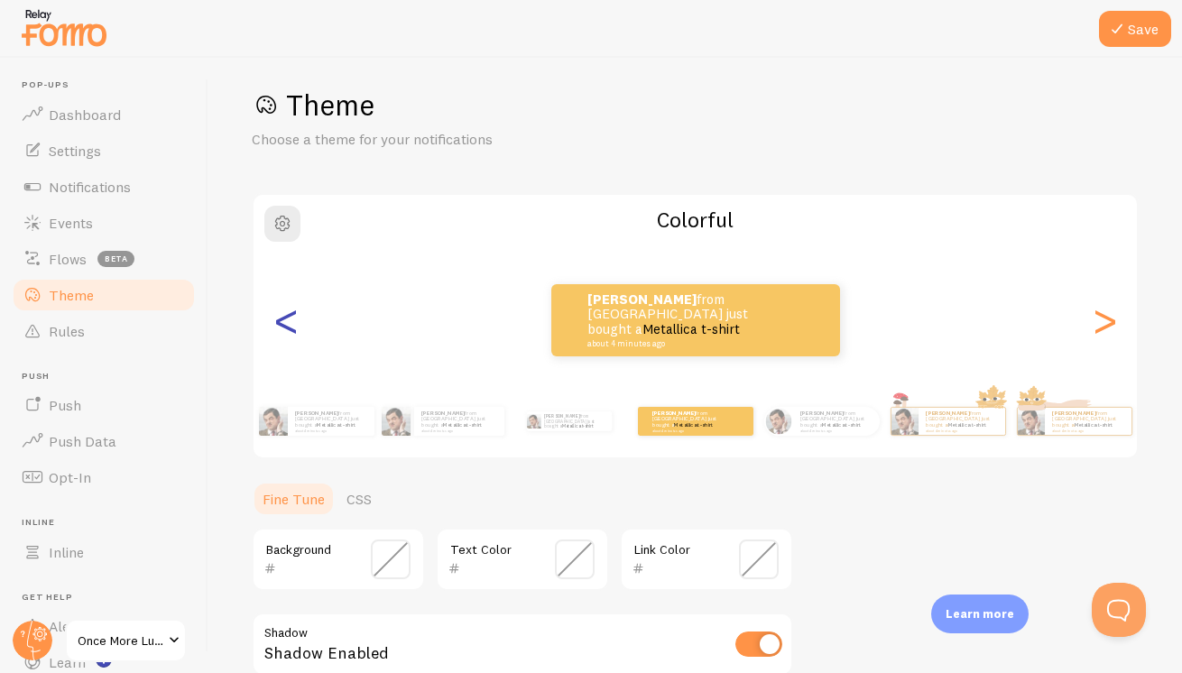
click at [288, 325] on div "<" at bounding box center [286, 320] width 22 height 130
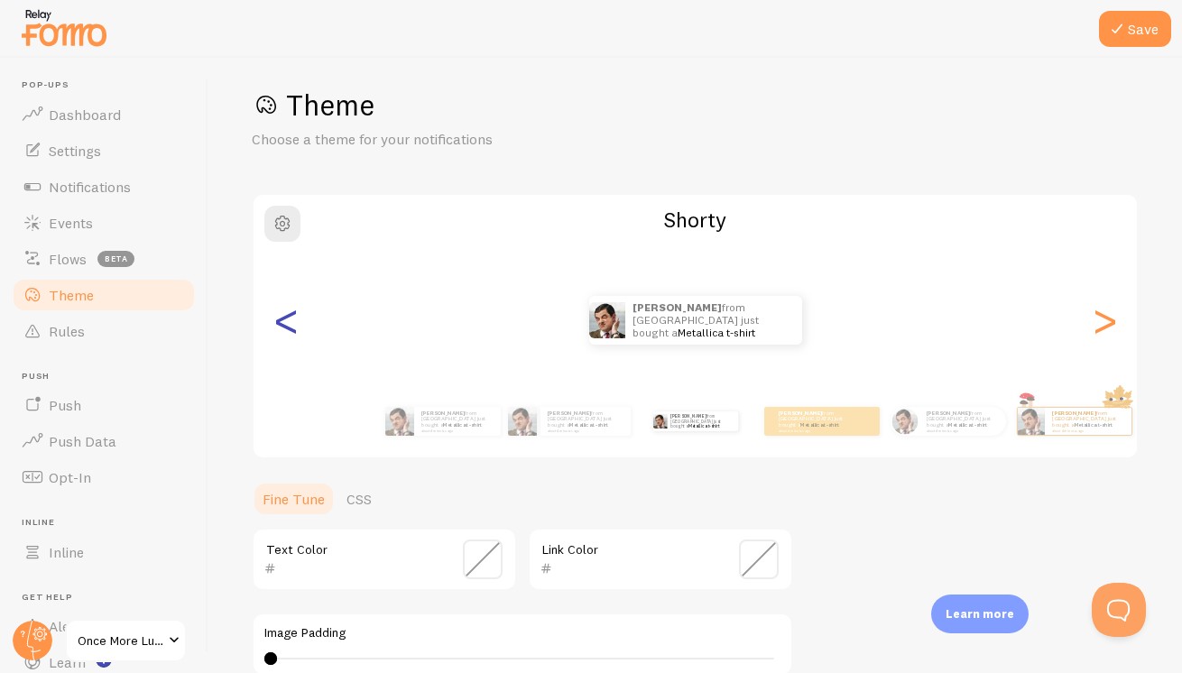
click at [288, 325] on div "<" at bounding box center [286, 320] width 22 height 130
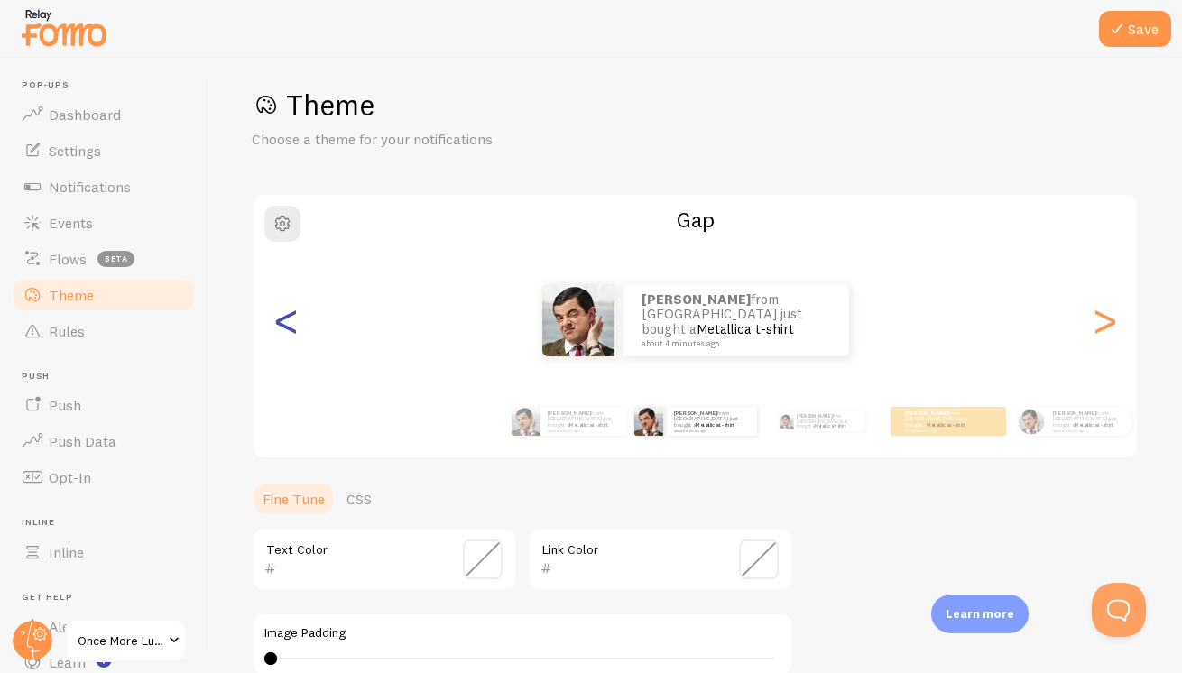
click at [288, 325] on div "<" at bounding box center [286, 320] width 22 height 130
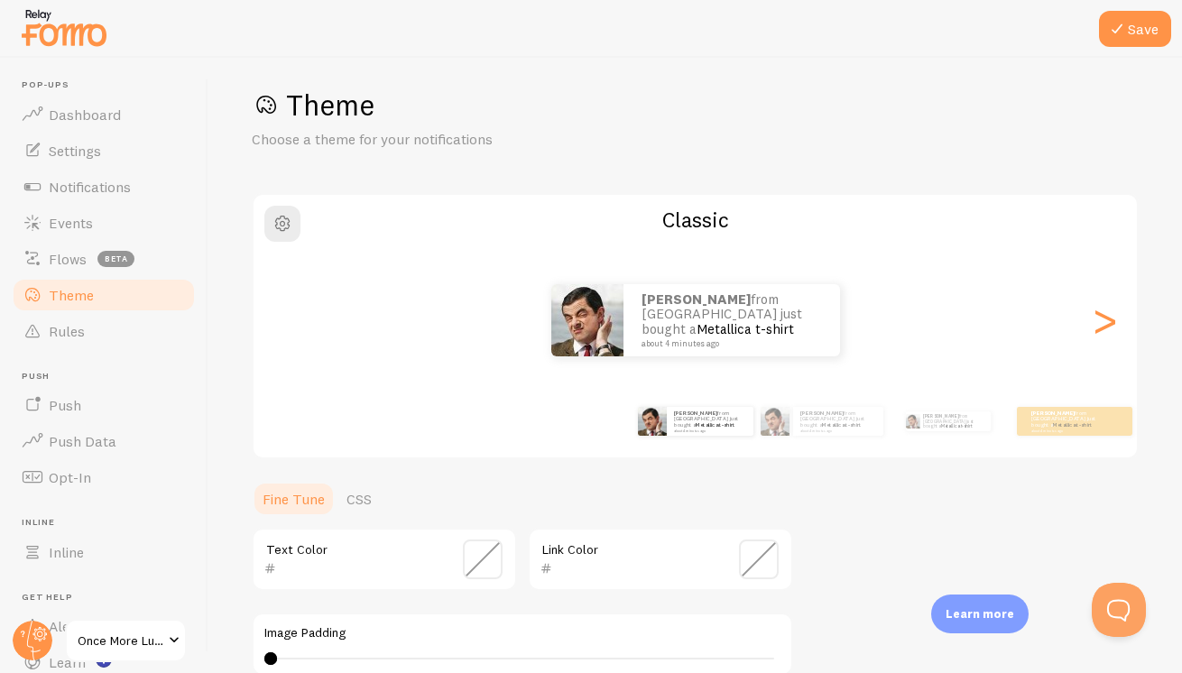
click at [288, 325] on div "Melissa from Canada just bought a Metallica t-shirt about 4 minutes ago" at bounding box center [695, 320] width 883 height 72
click at [1095, 321] on div ">" at bounding box center [1105, 320] width 22 height 130
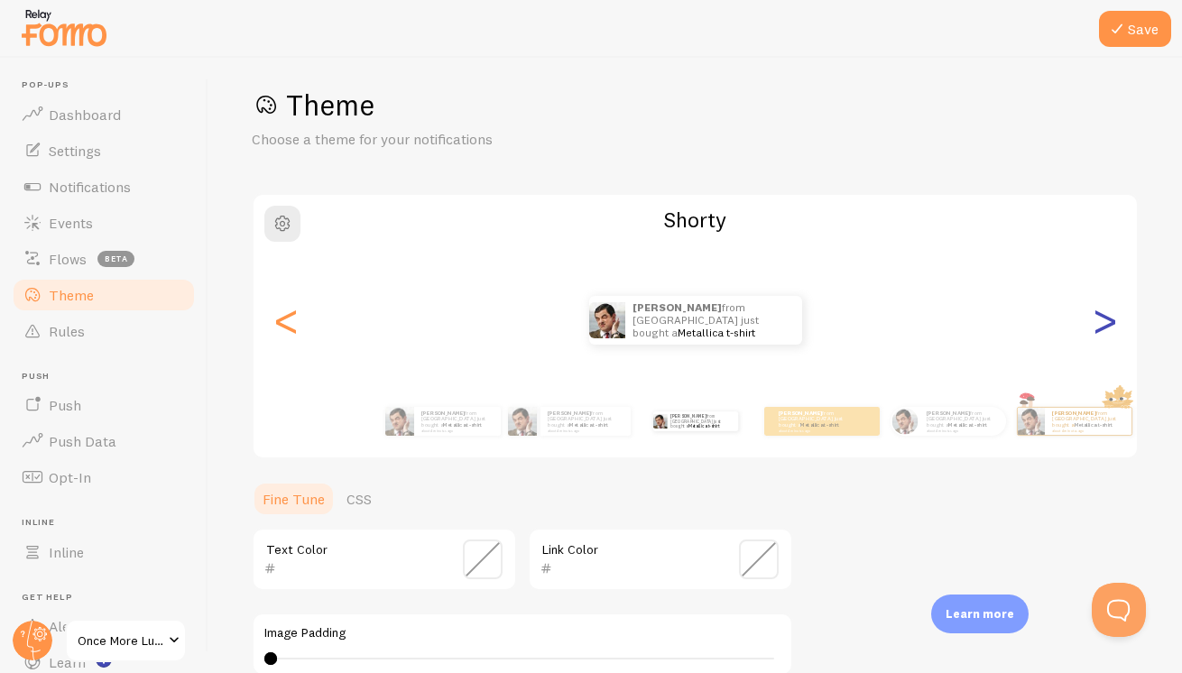
click at [1102, 313] on div ">" at bounding box center [1105, 320] width 22 height 130
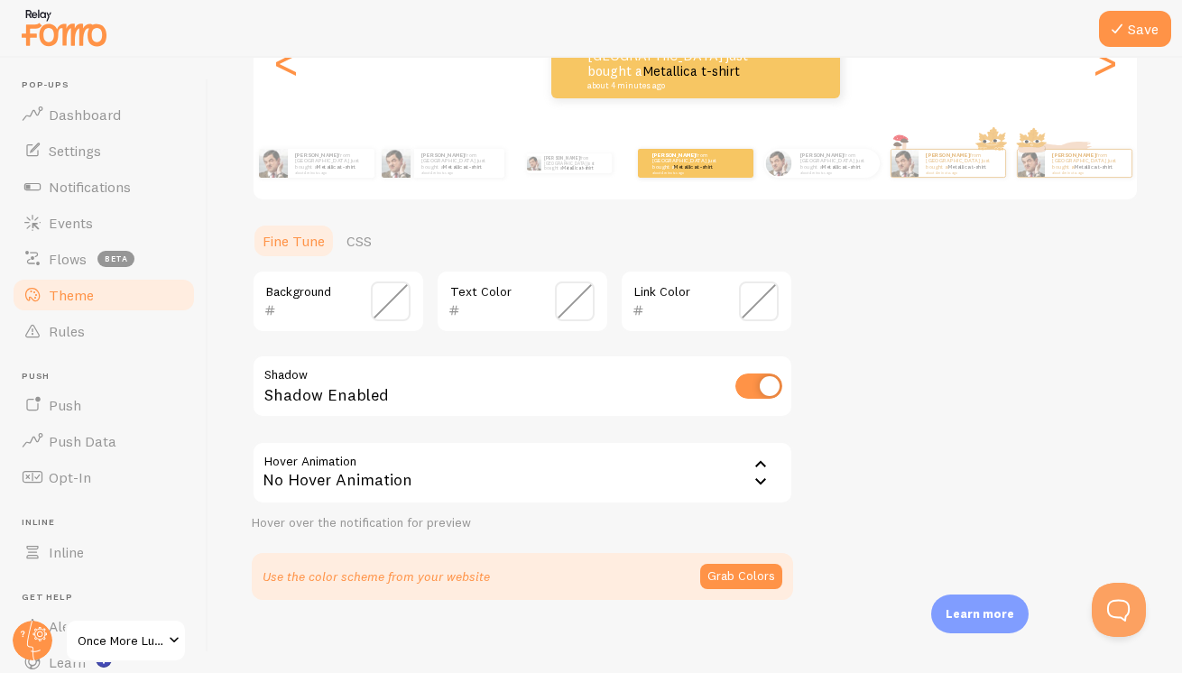
scroll to position [286, 0]
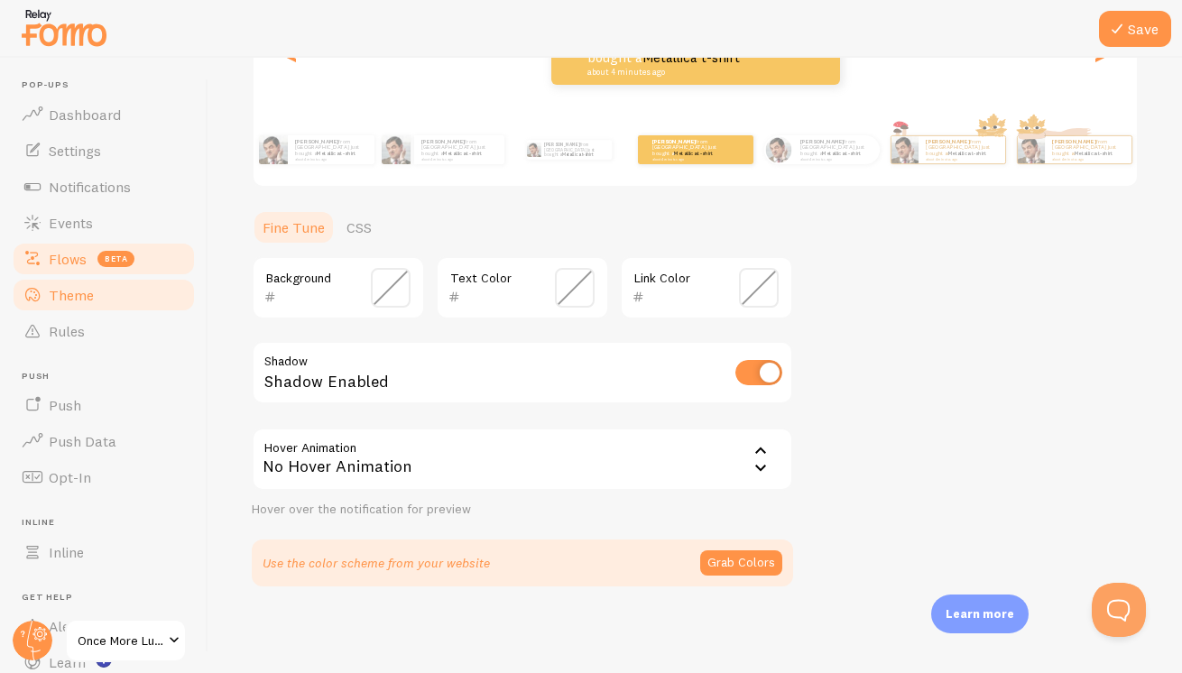
click at [73, 255] on span "Flows" at bounding box center [68, 259] width 38 height 18
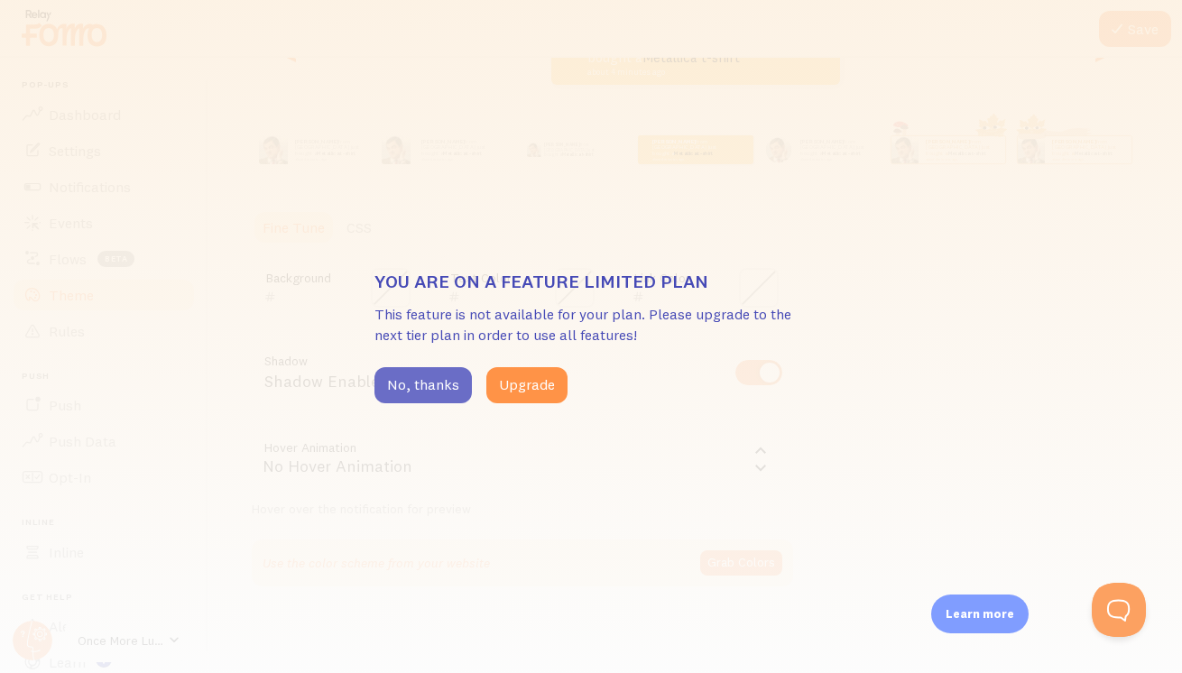
click at [448, 385] on button "No, thanks" at bounding box center [422, 385] width 97 height 36
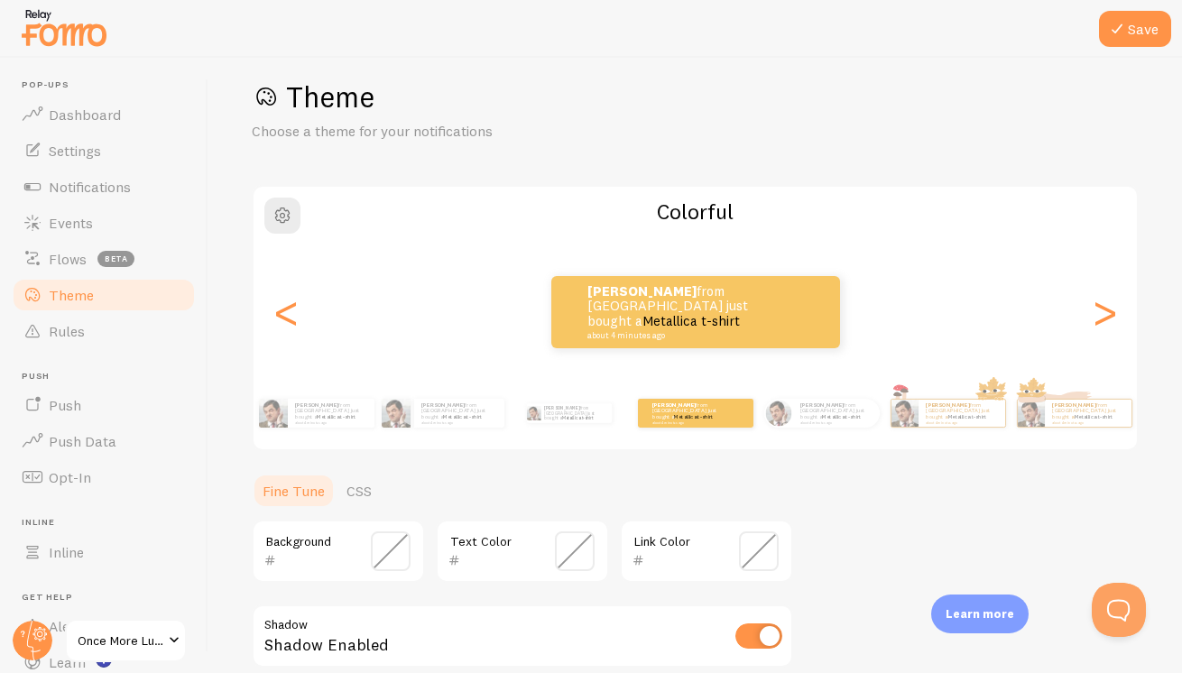
scroll to position [0, 0]
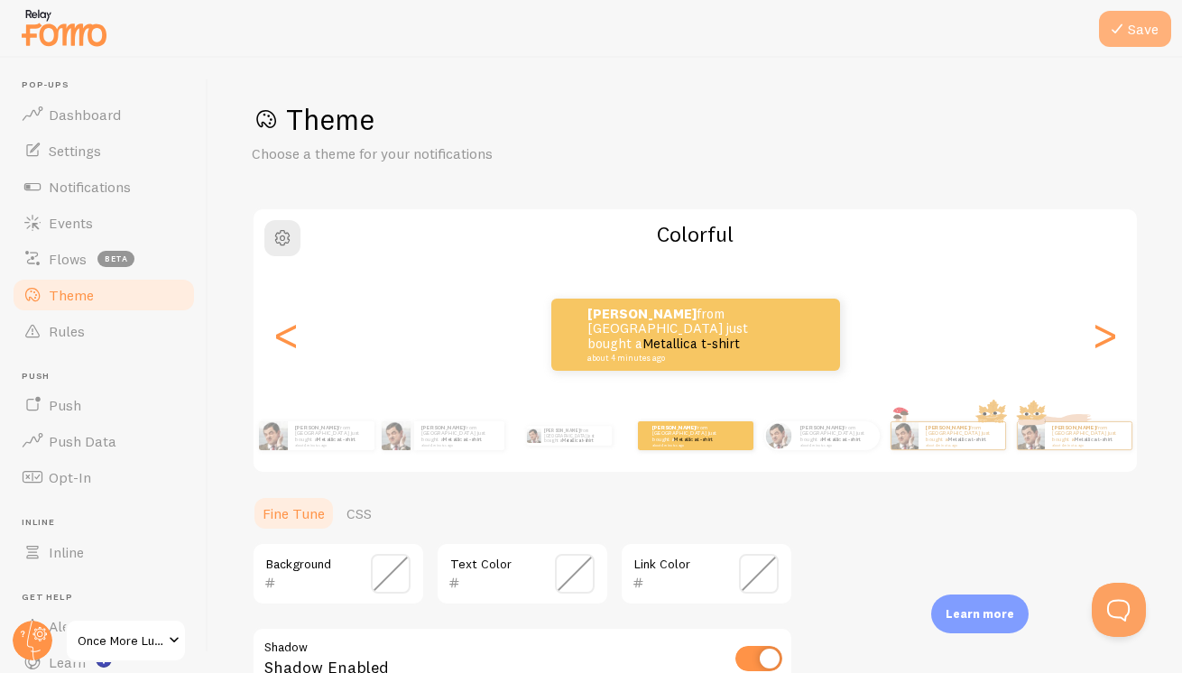
click at [1111, 32] on icon at bounding box center [1117, 29] width 22 height 22
click at [150, 295] on link "Theme" at bounding box center [104, 295] width 186 height 36
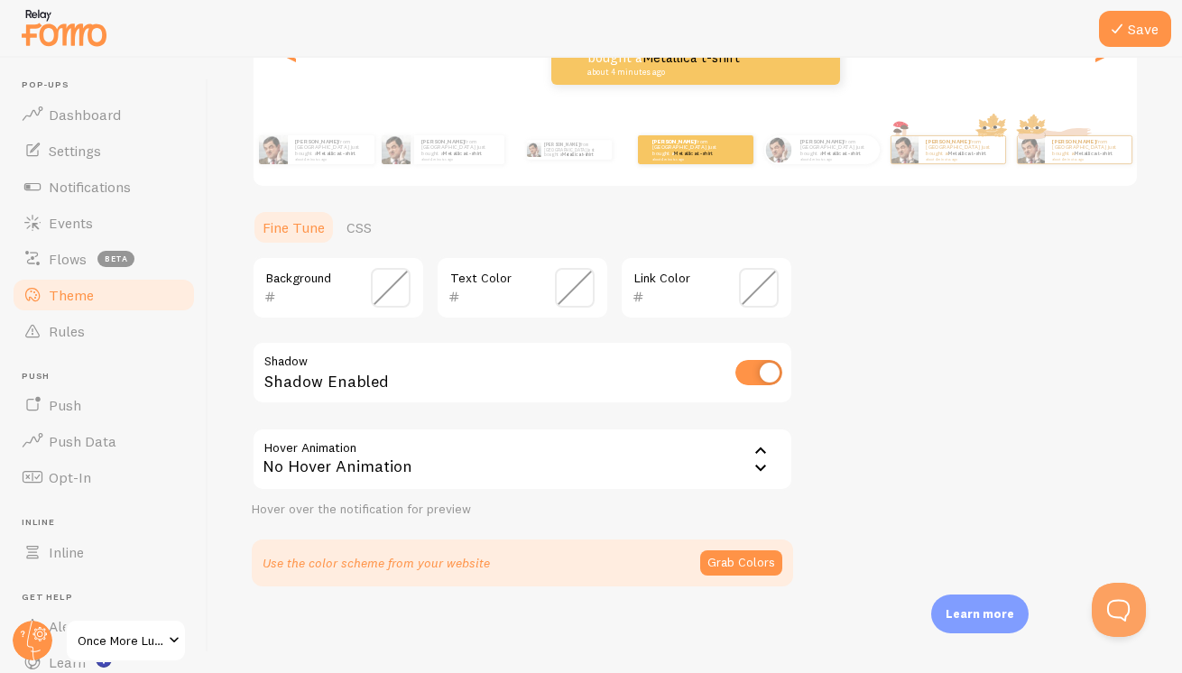
click at [568, 288] on span at bounding box center [575, 288] width 40 height 40
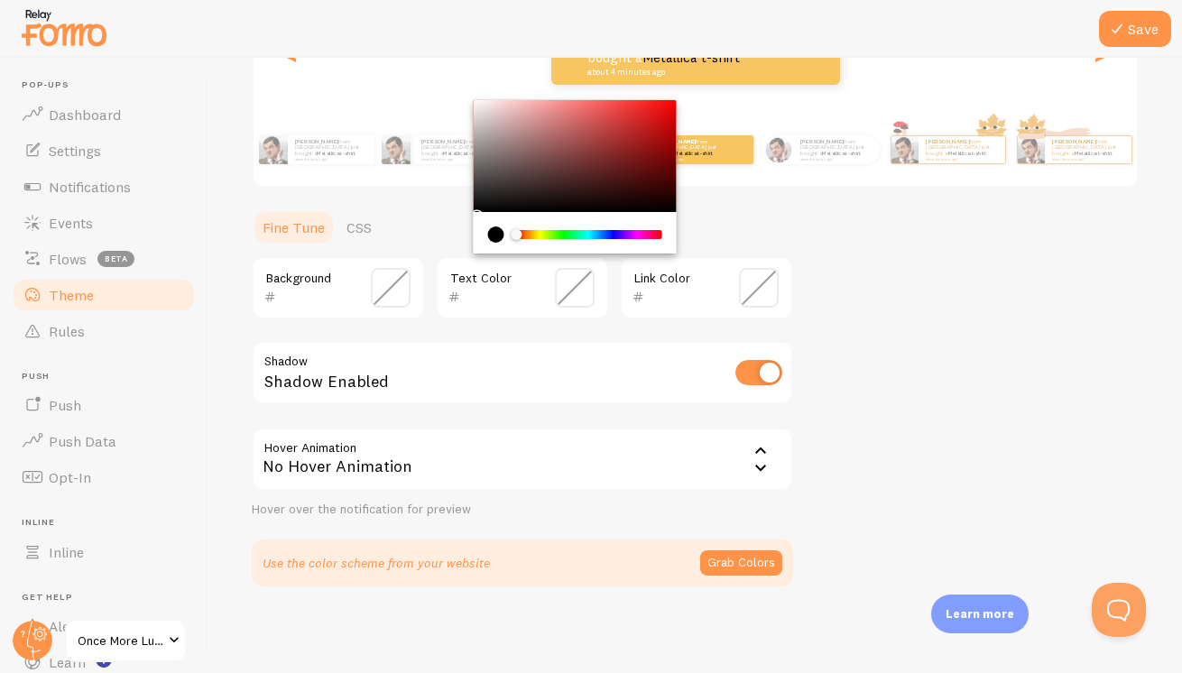
click at [568, 288] on span at bounding box center [575, 288] width 40 height 40
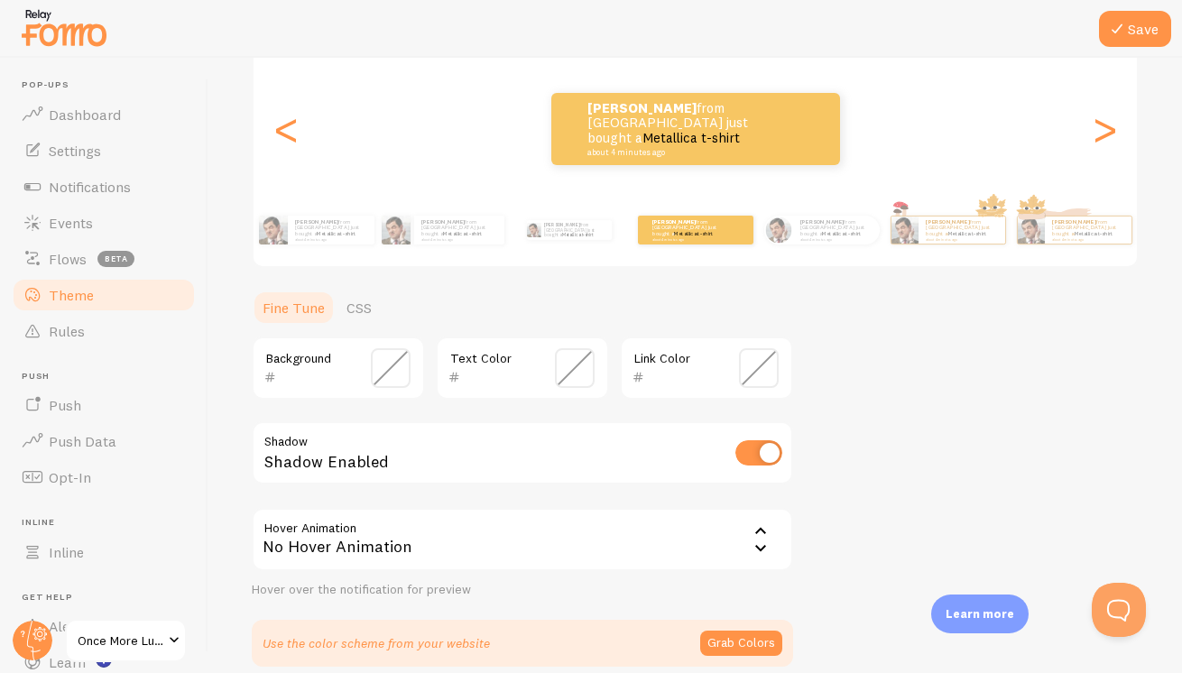
scroll to position [203, 0]
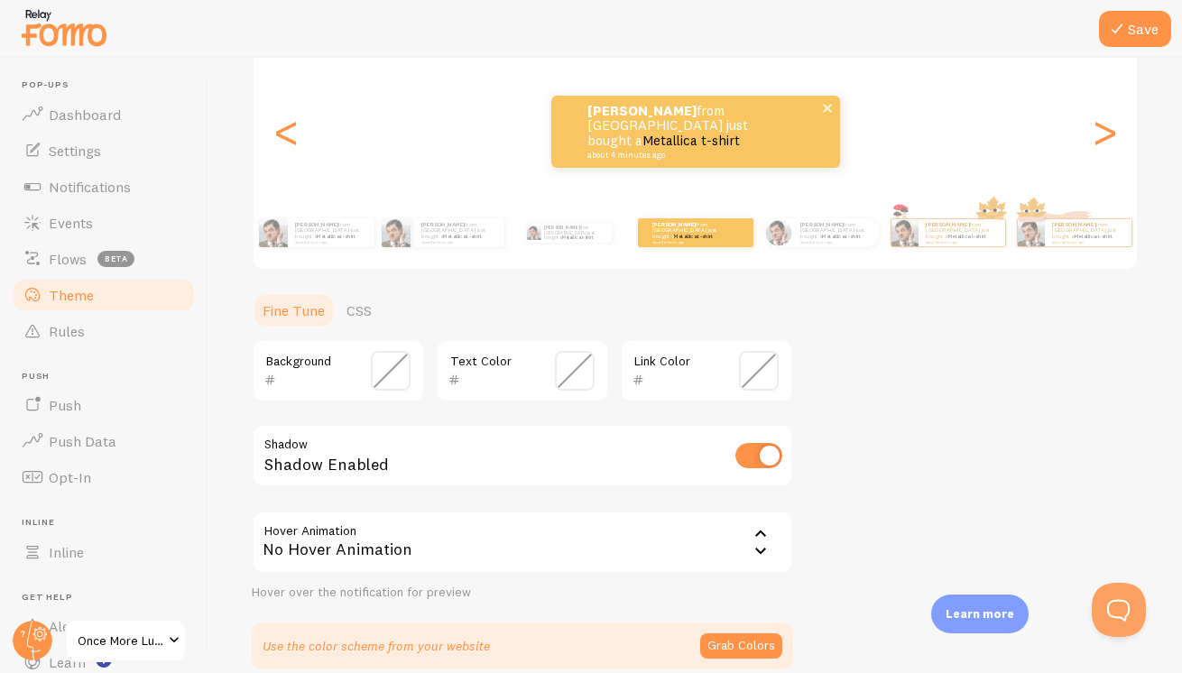
click at [688, 132] on link "Metallica t-shirt" at bounding box center [690, 140] width 97 height 17
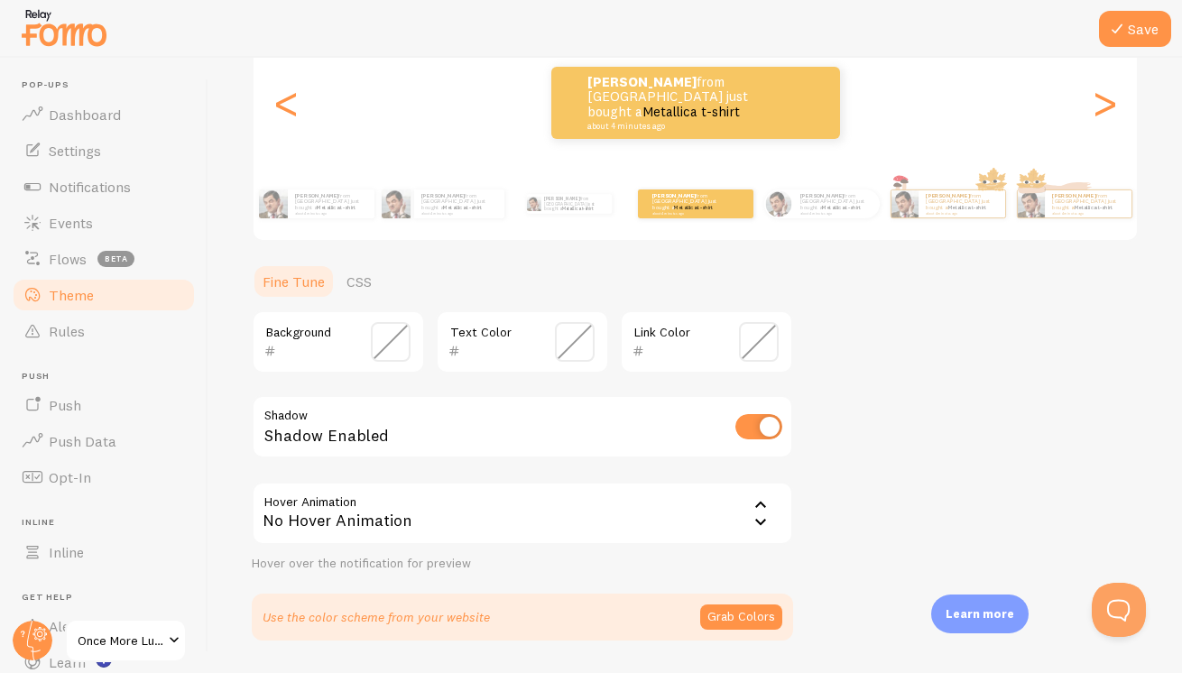
scroll to position [286, 0]
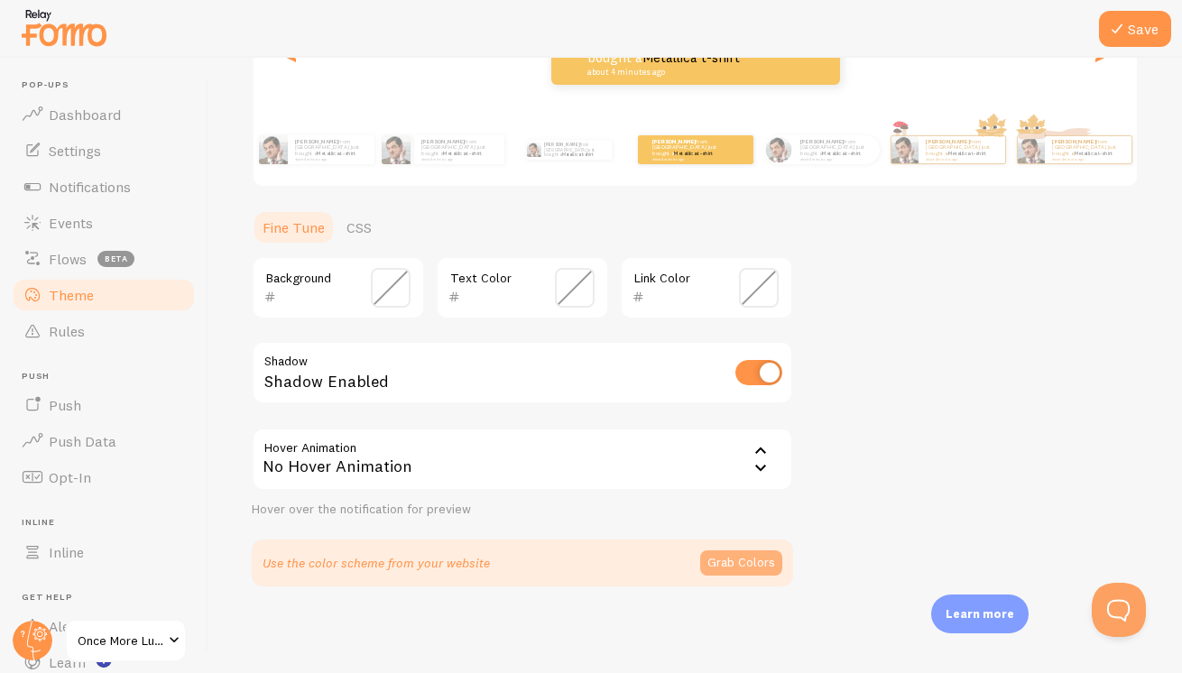
click at [728, 565] on button "Grab Colors" at bounding box center [741, 562] width 82 height 25
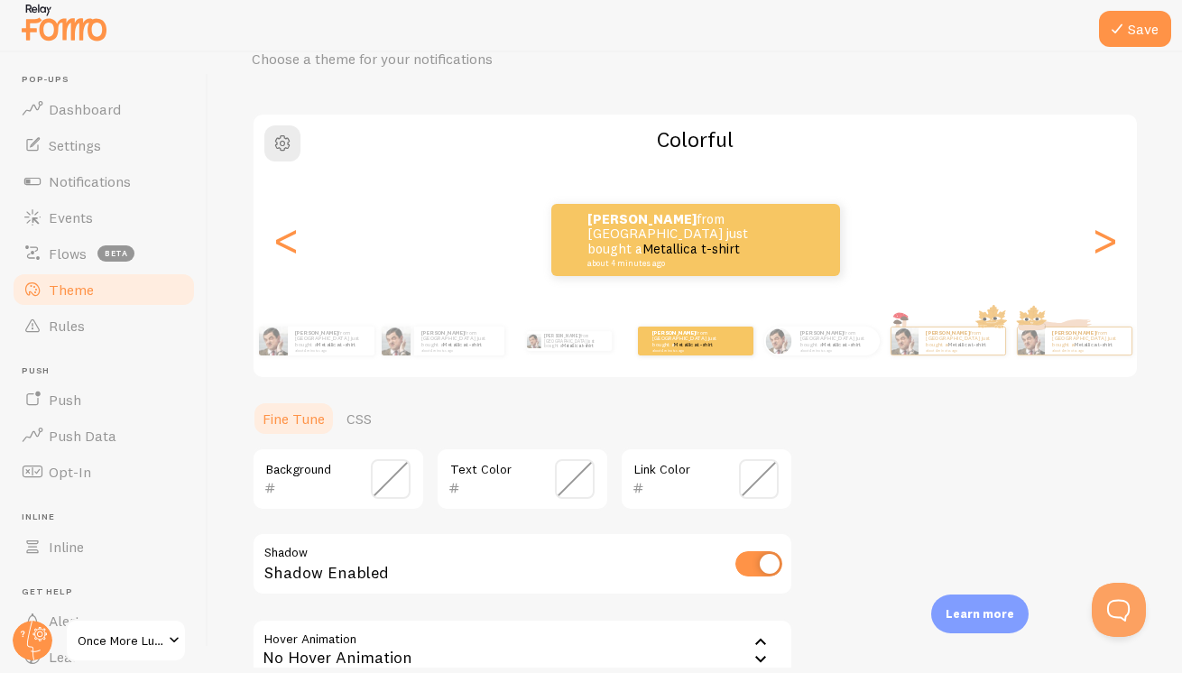
scroll to position [0, 0]
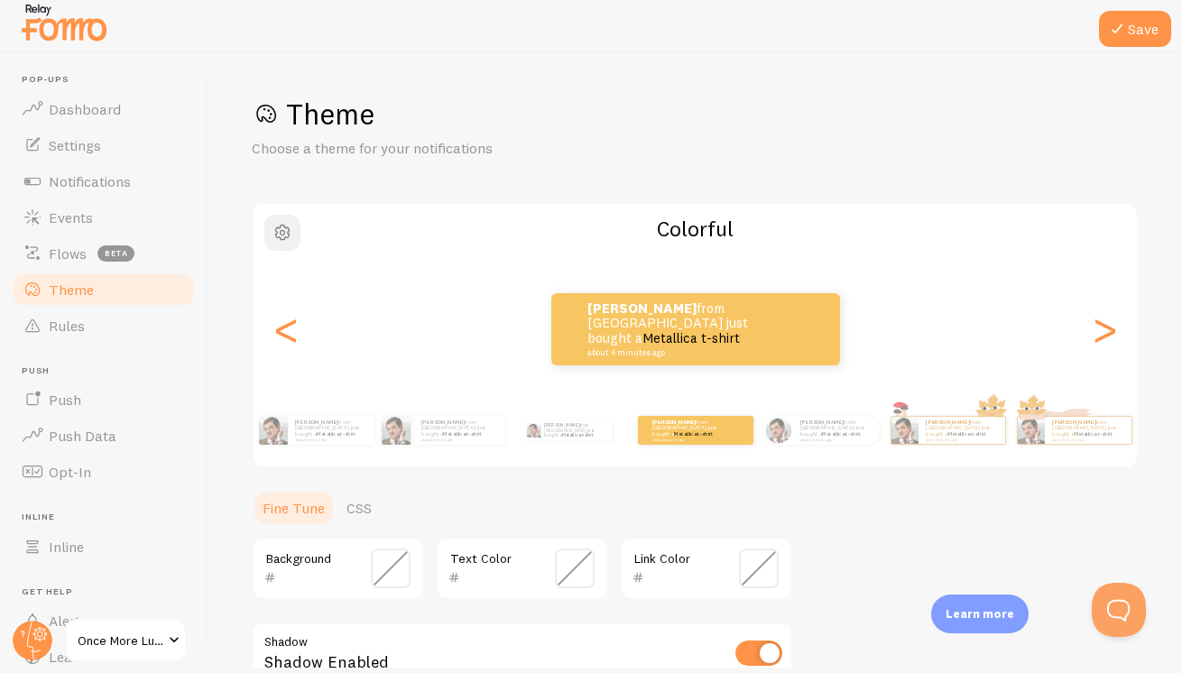
click at [284, 236] on span "button" at bounding box center [283, 233] width 22 height 22
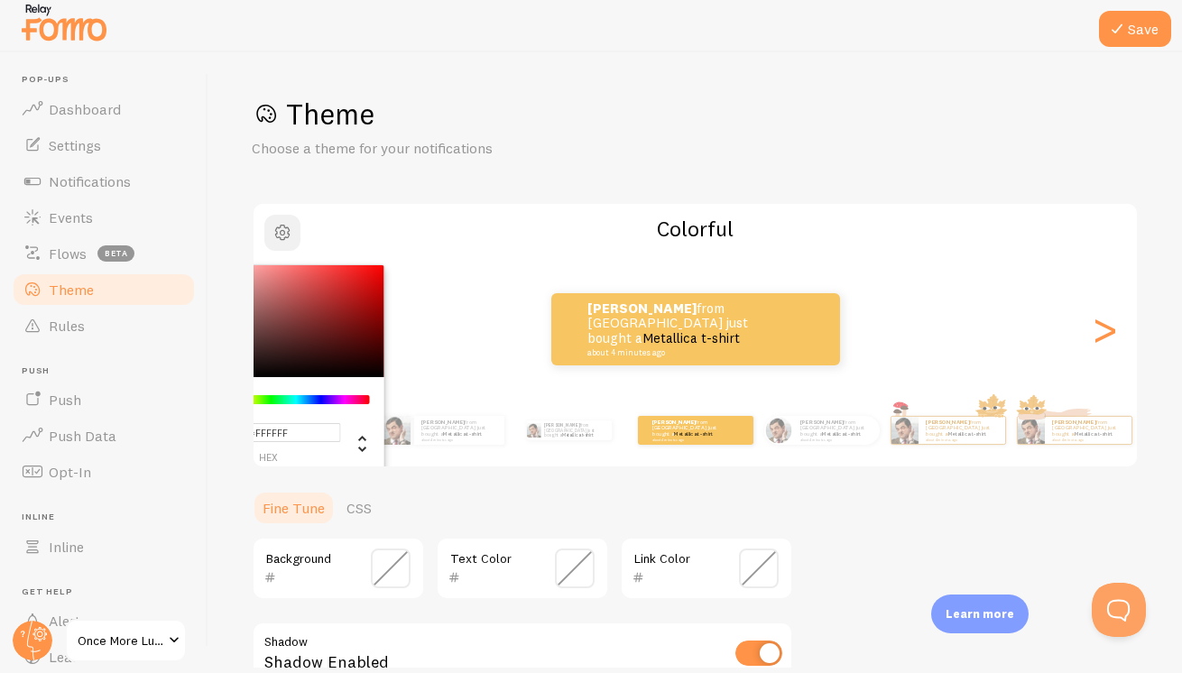
click at [284, 236] on span "button" at bounding box center [283, 233] width 22 height 22
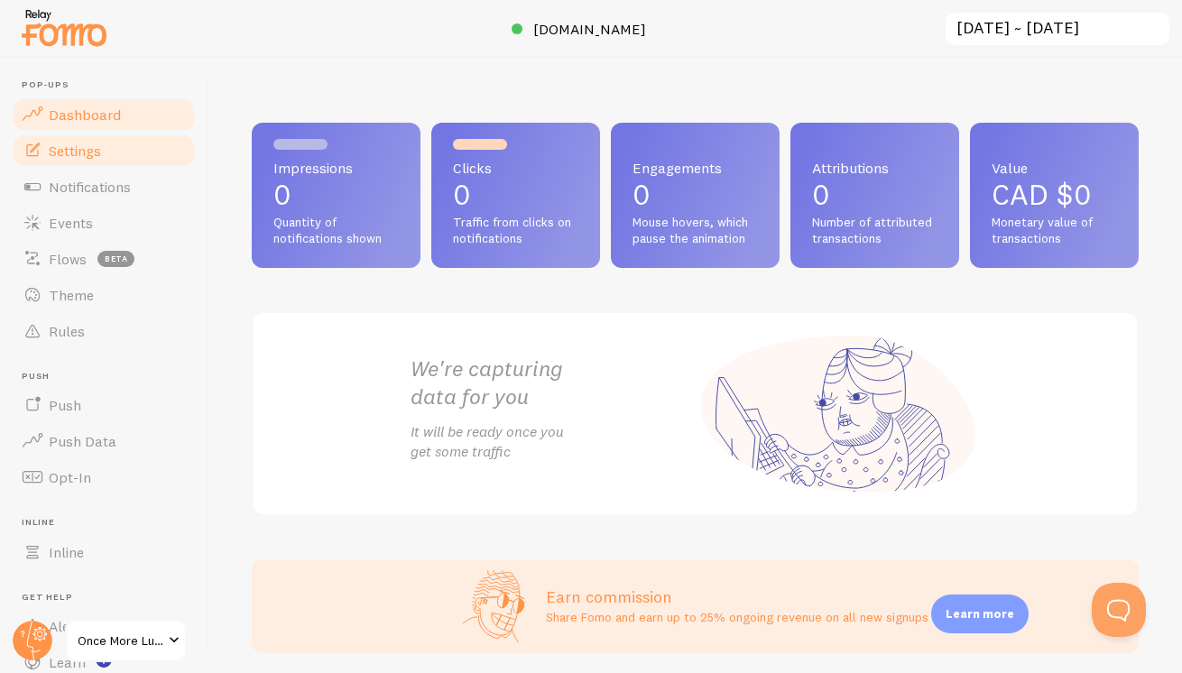
click at [119, 158] on link "Settings" at bounding box center [104, 151] width 186 height 36
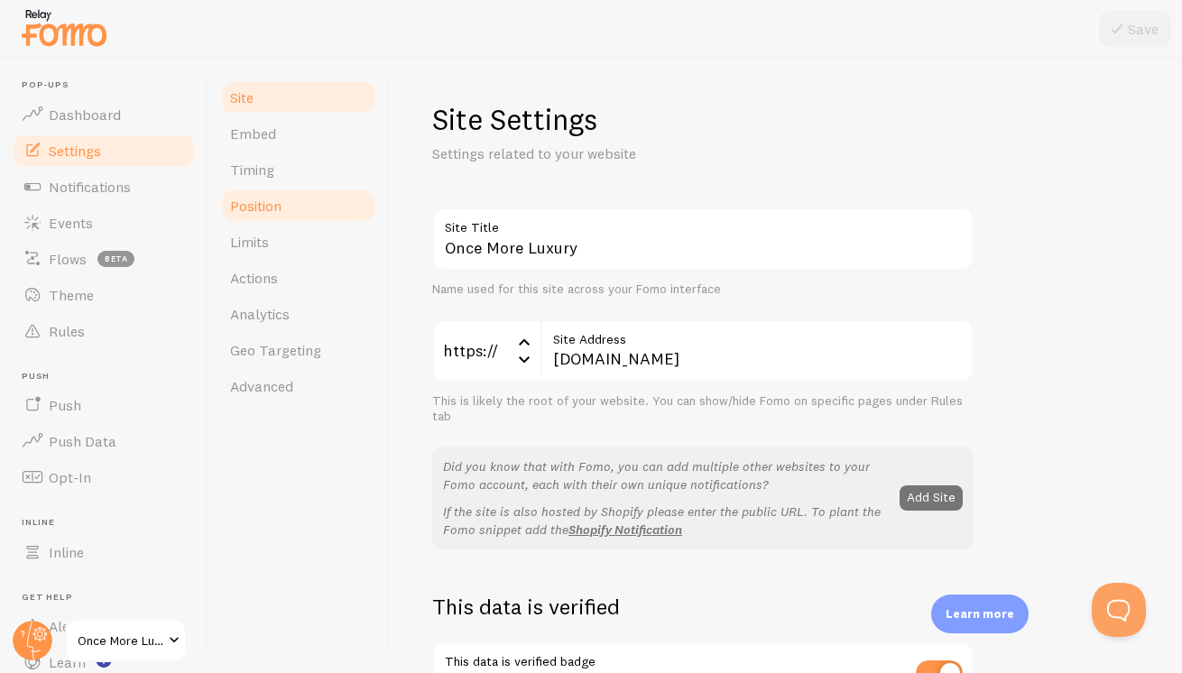
scroll to position [5, 0]
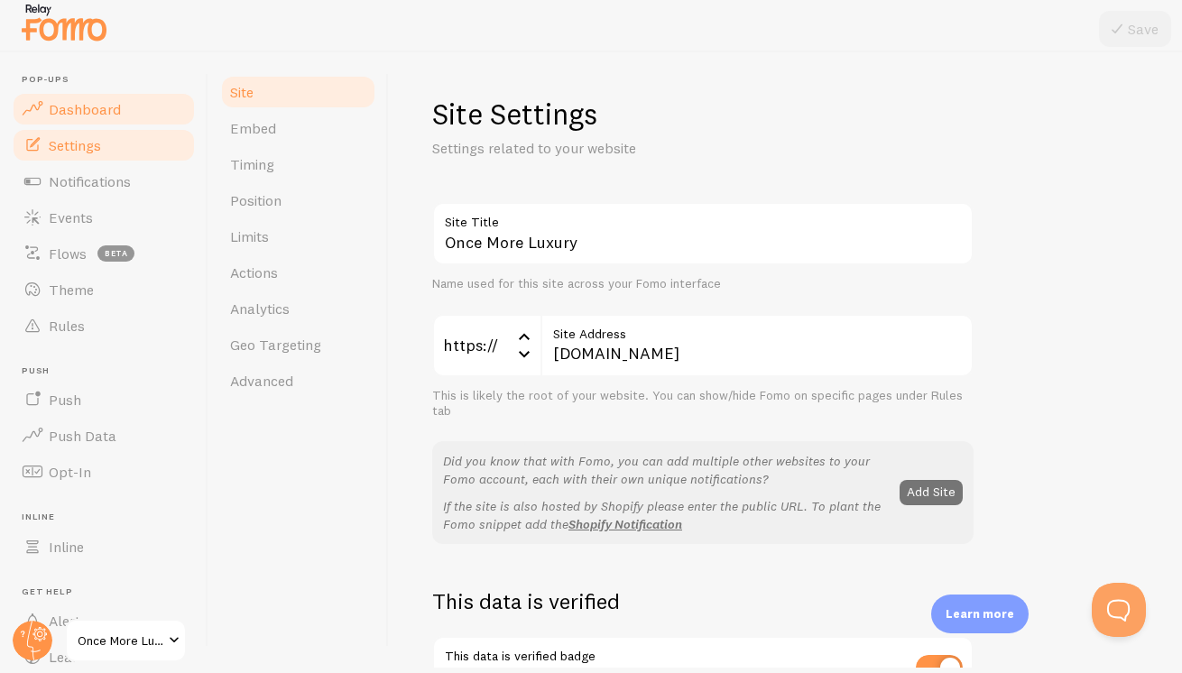
click at [125, 109] on link "Dashboard" at bounding box center [104, 109] width 186 height 36
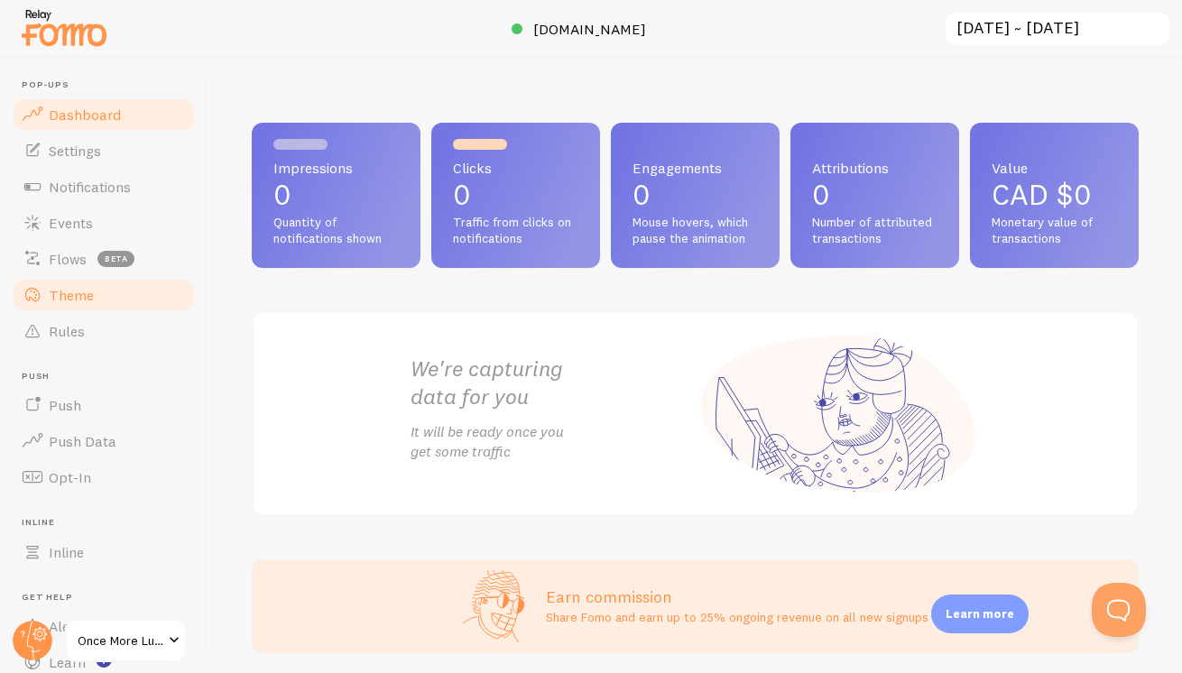
click at [141, 293] on link "Theme" at bounding box center [104, 295] width 186 height 36
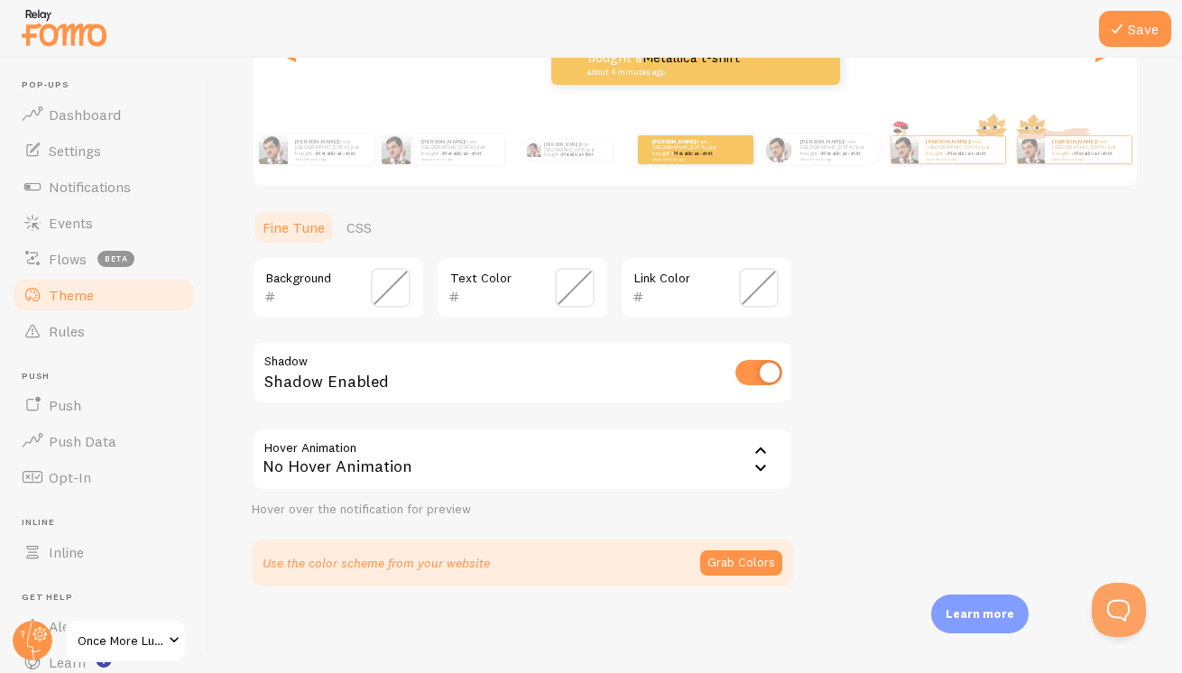
scroll to position [5, 0]
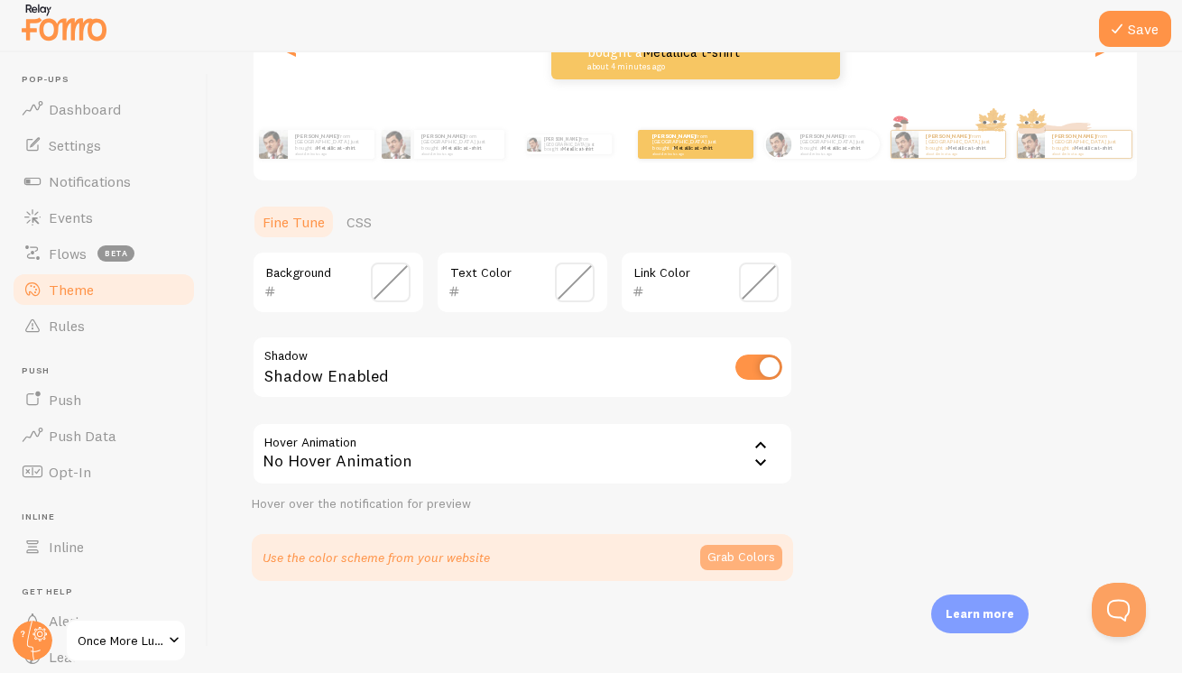
click at [724, 562] on button "Grab Colors" at bounding box center [741, 557] width 82 height 25
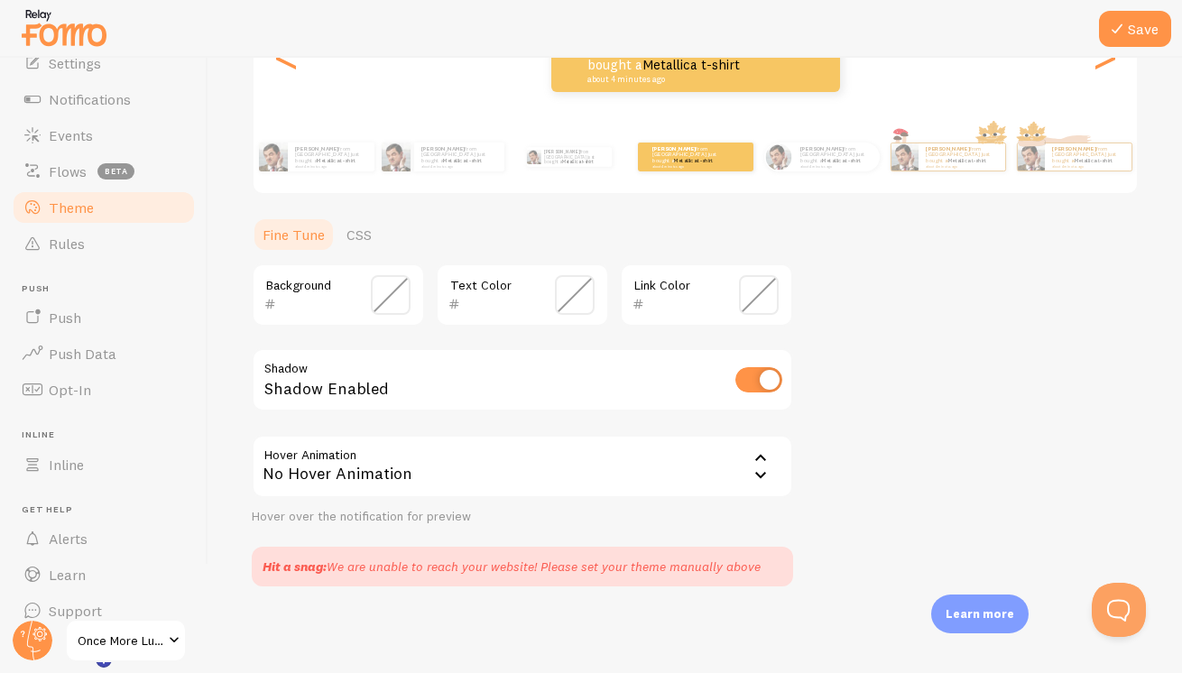
scroll to position [108, 0]
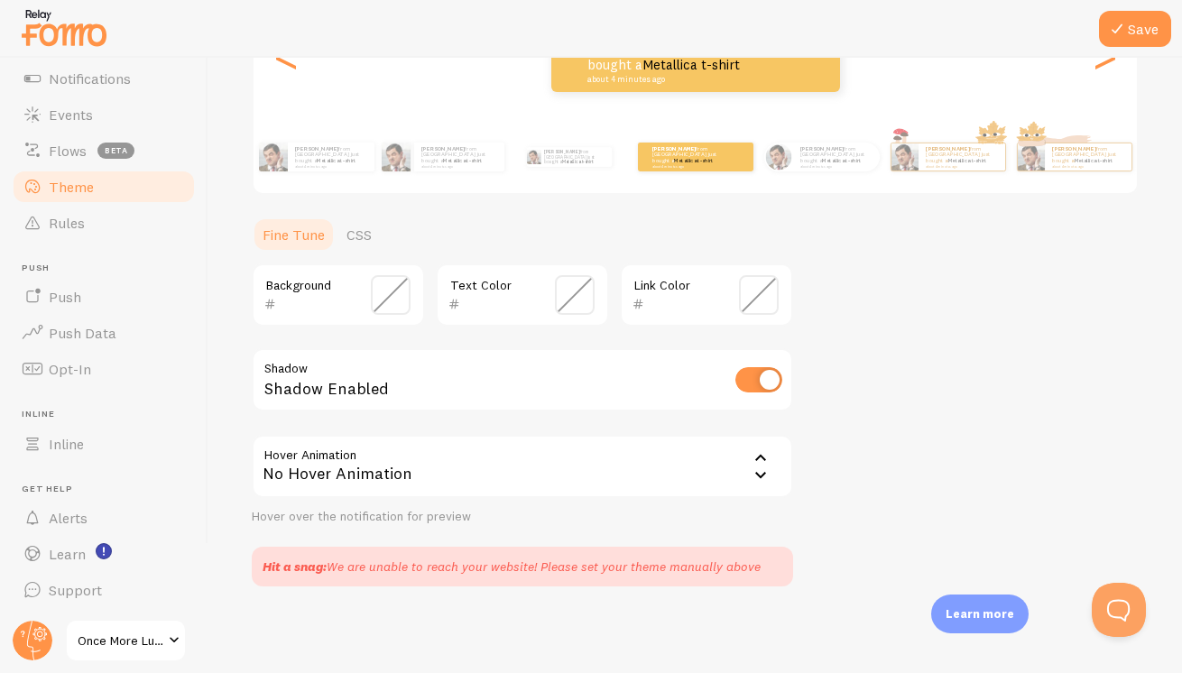
click at [149, 642] on span "Once More Luxury" at bounding box center [121, 641] width 86 height 22
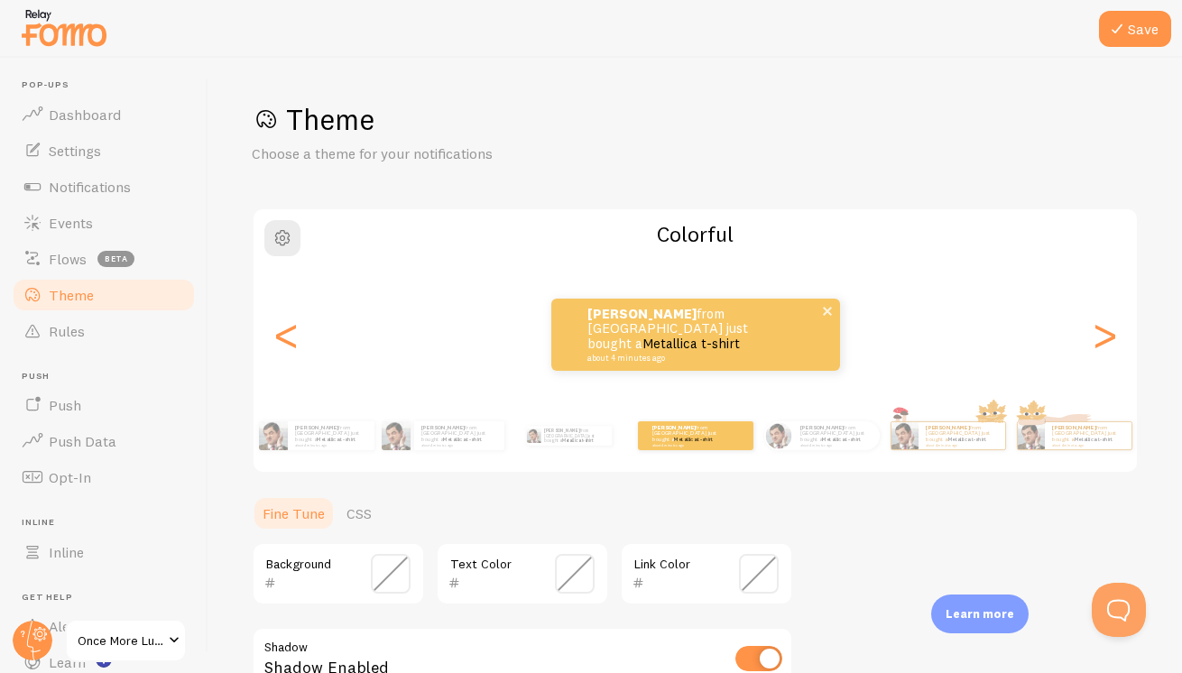
click at [607, 354] on small "about 4 minutes ago" at bounding box center [674, 358] width 175 height 9
click at [112, 325] on link "Rules" at bounding box center [104, 331] width 186 height 36
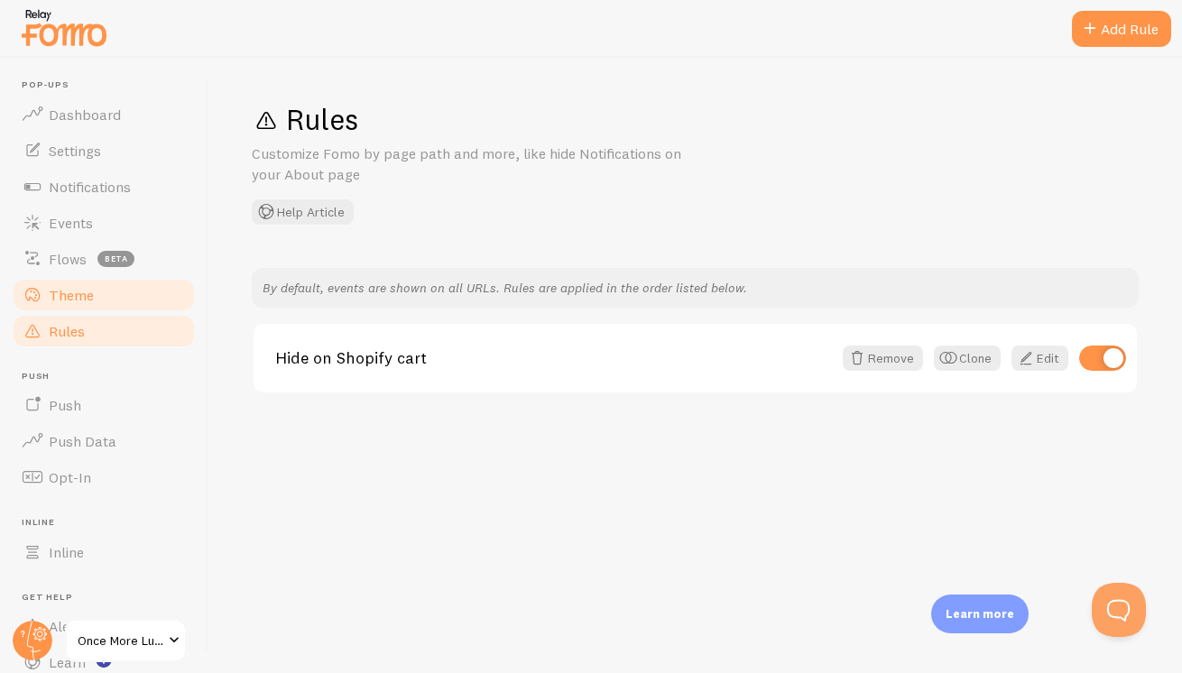
click at [114, 307] on link "Theme" at bounding box center [104, 295] width 186 height 36
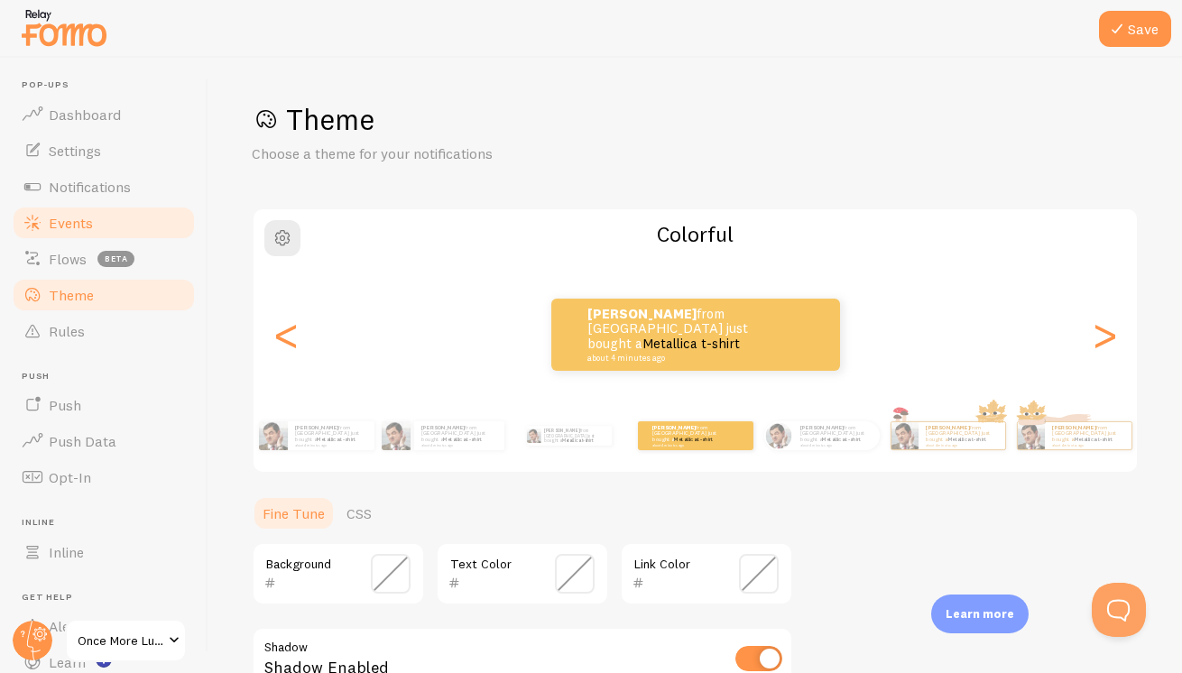
click at [130, 228] on link "Events" at bounding box center [104, 223] width 186 height 36
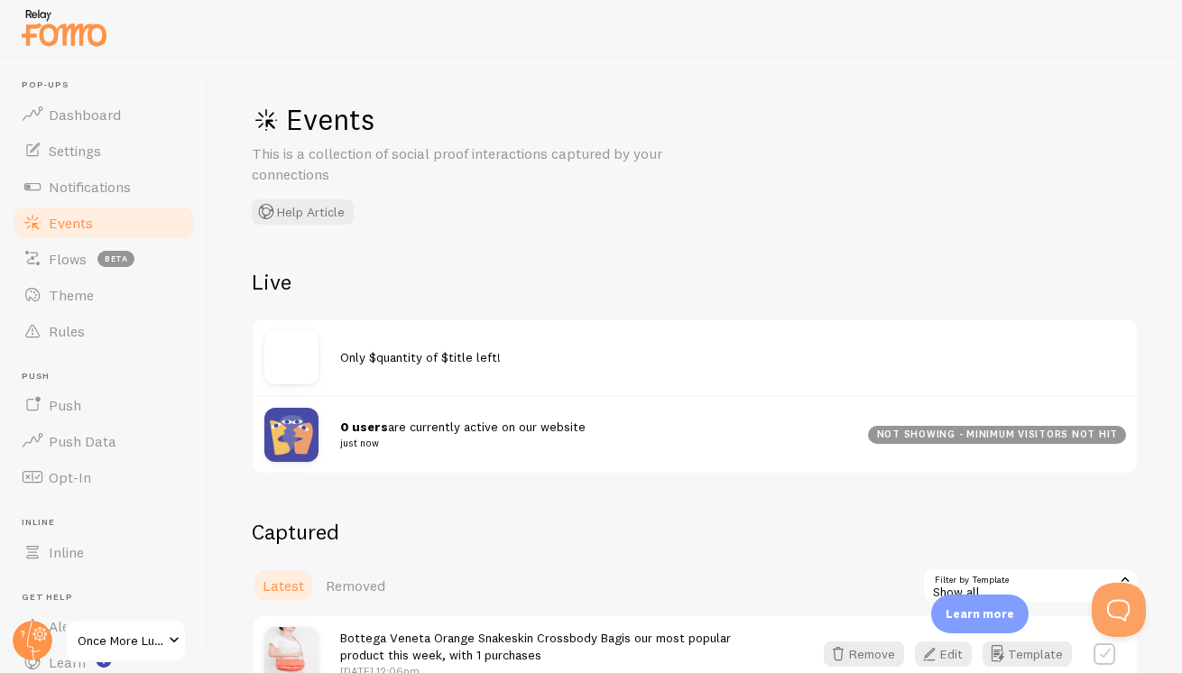
click at [131, 207] on link "Events" at bounding box center [104, 223] width 186 height 36
click at [132, 188] on link "Notifications" at bounding box center [104, 187] width 186 height 36
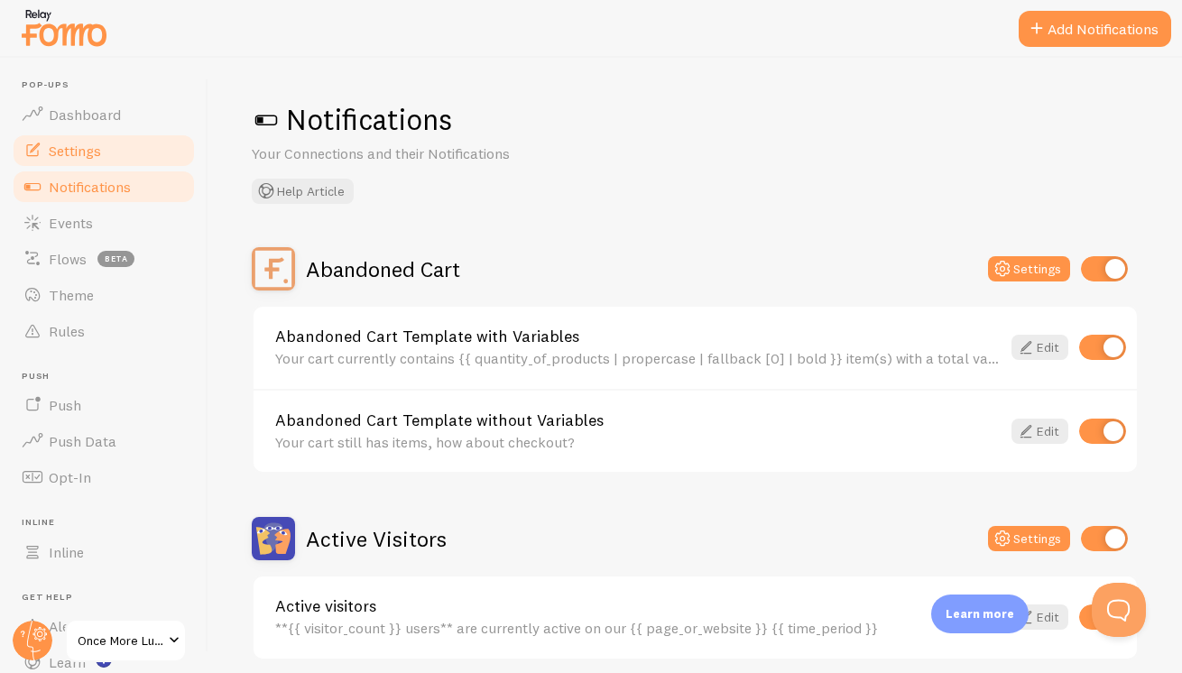
click at [130, 158] on link "Settings" at bounding box center [104, 151] width 186 height 36
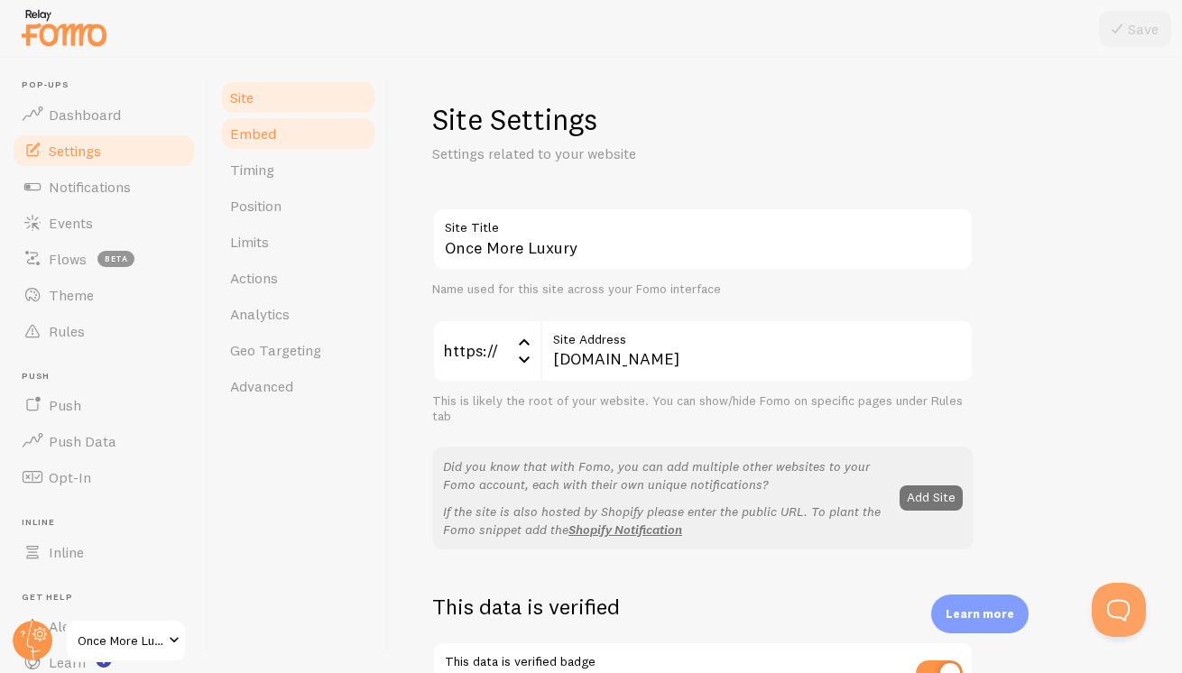
click at [294, 126] on link "Embed" at bounding box center [298, 134] width 158 height 36
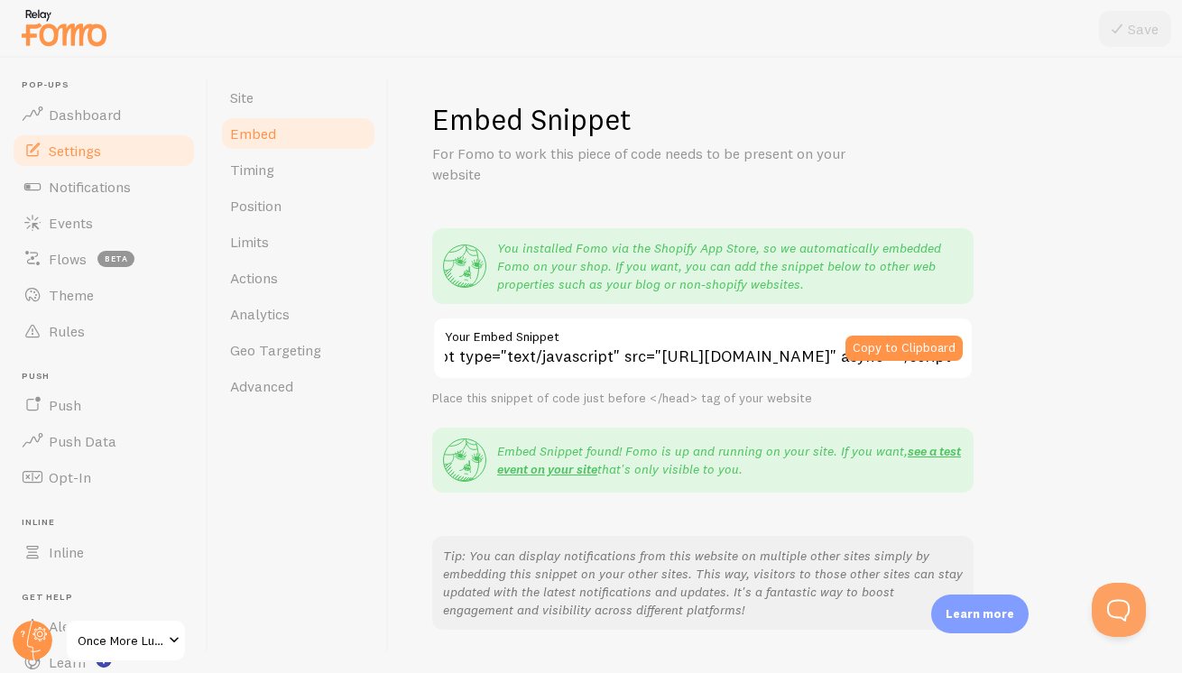
scroll to position [0, 340]
click at [330, 194] on link "Position" at bounding box center [298, 206] width 158 height 36
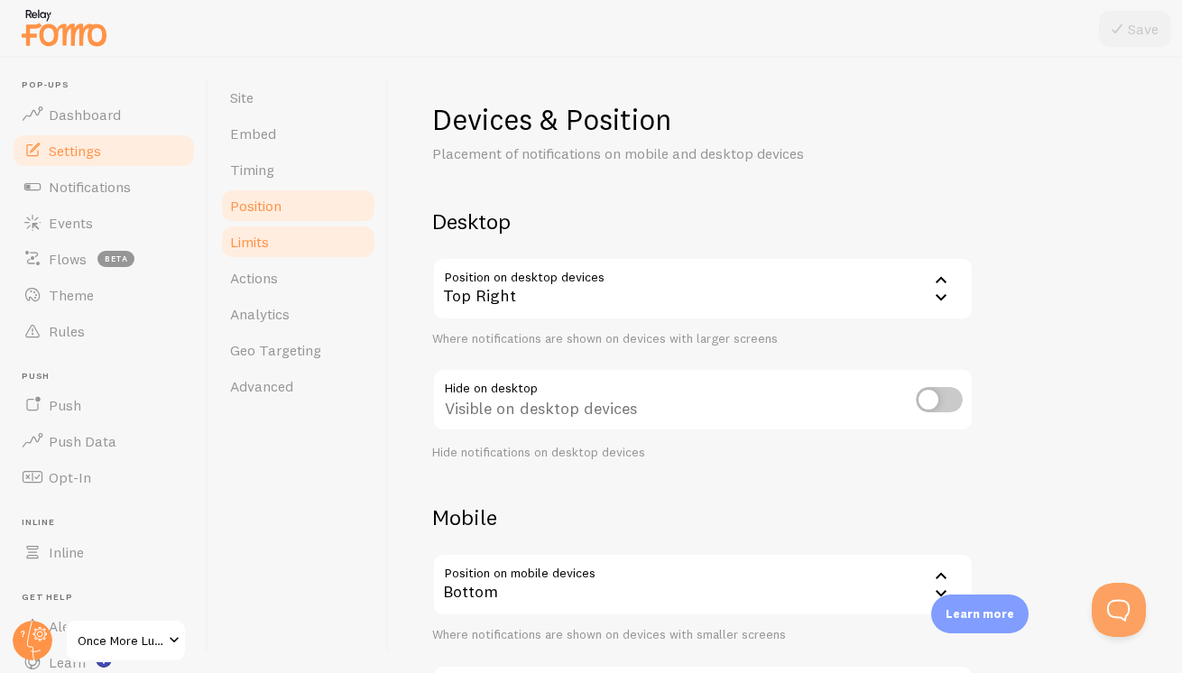
click at [319, 240] on link "Limits" at bounding box center [298, 242] width 158 height 36
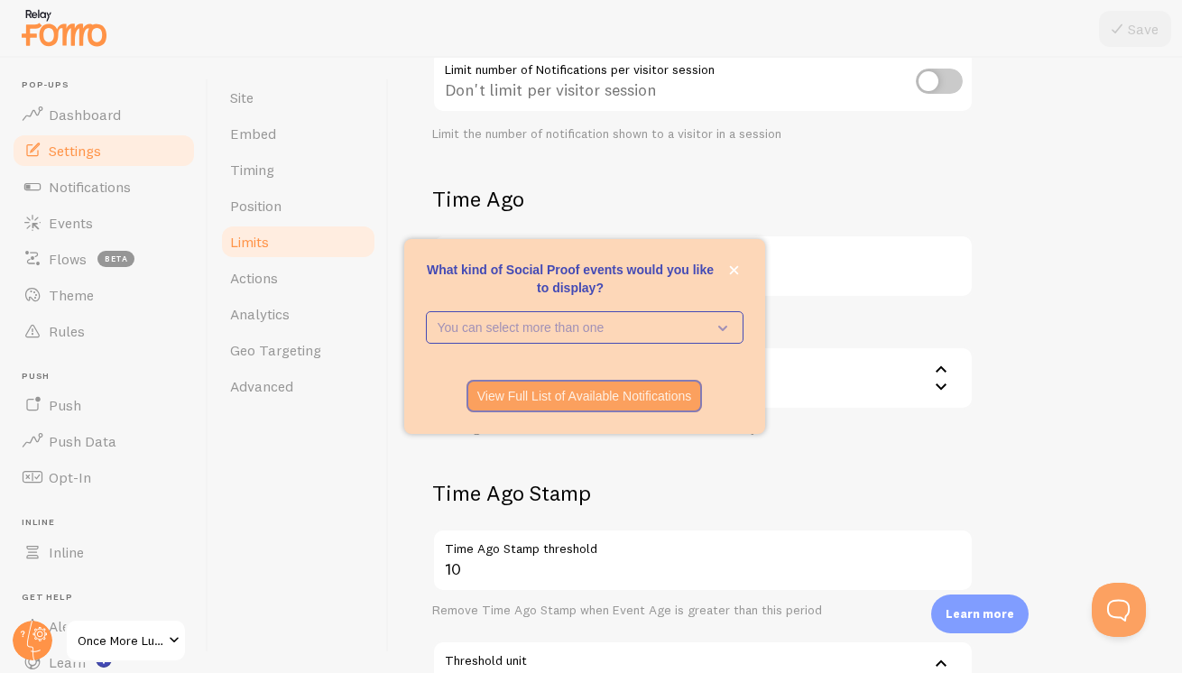
scroll to position [316, 0]
click at [664, 222] on div "Time Ago 15 Time Ago threshold Don't display notifications older than this peri…" at bounding box center [702, 313] width 541 height 251
click at [727, 269] on button "close," at bounding box center [734, 270] width 19 height 19
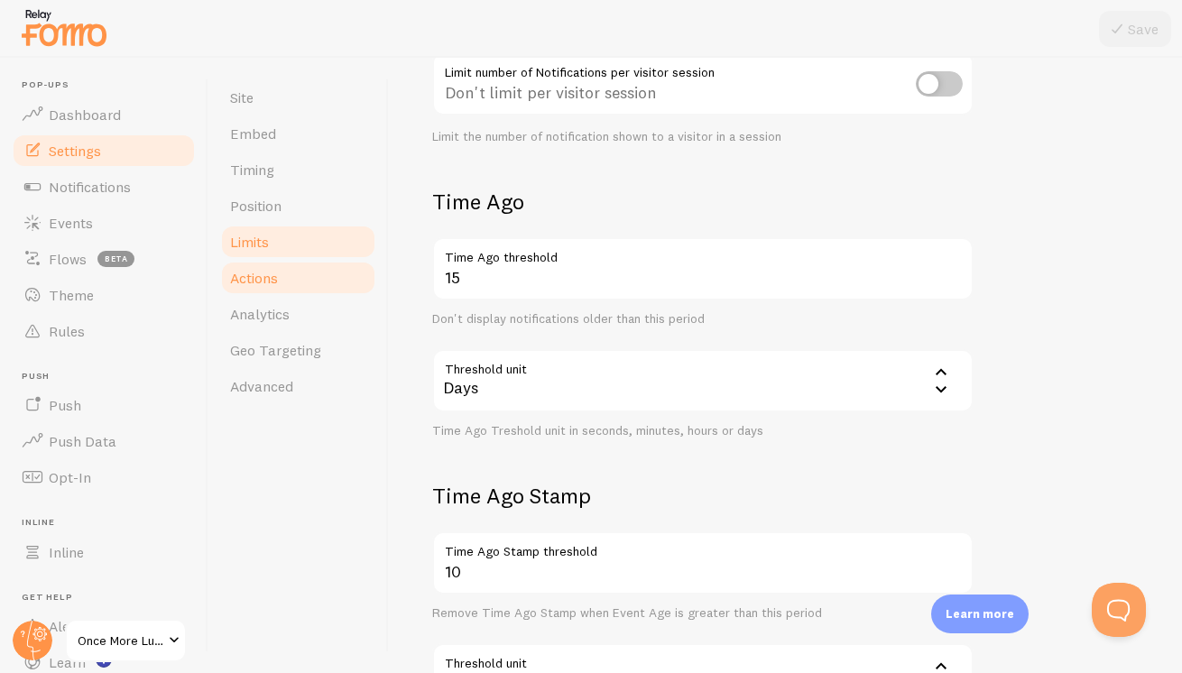
click at [339, 274] on link "Actions" at bounding box center [298, 278] width 158 height 36
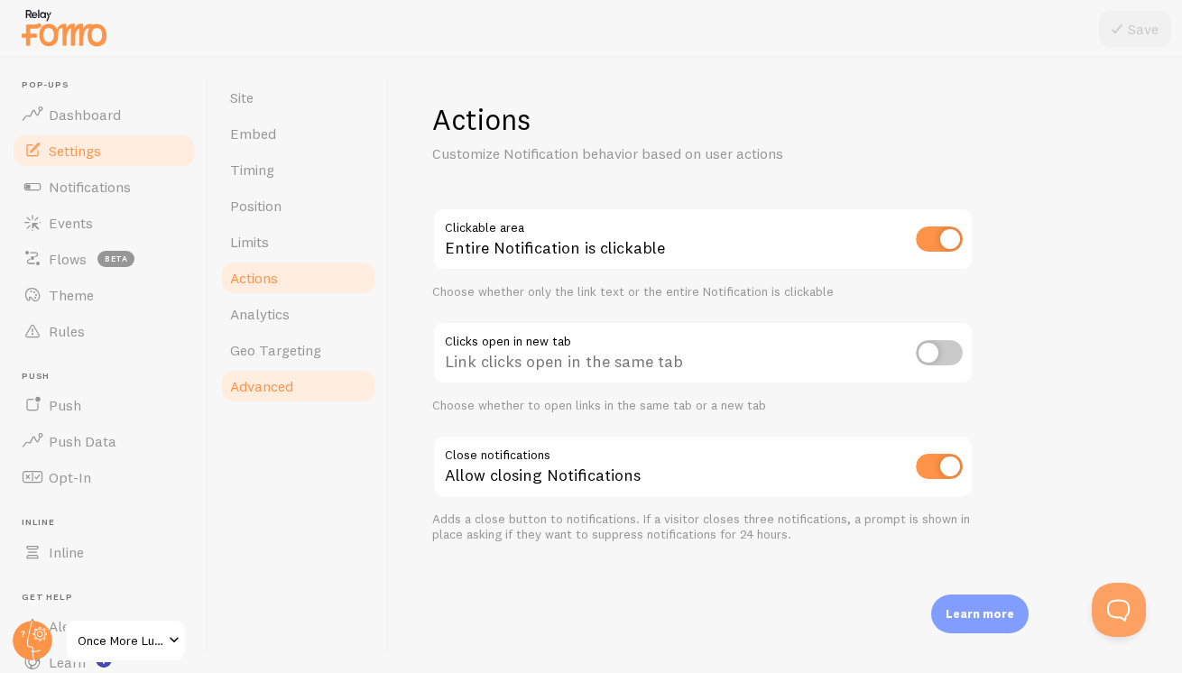
click at [310, 388] on link "Advanced" at bounding box center [298, 386] width 158 height 36
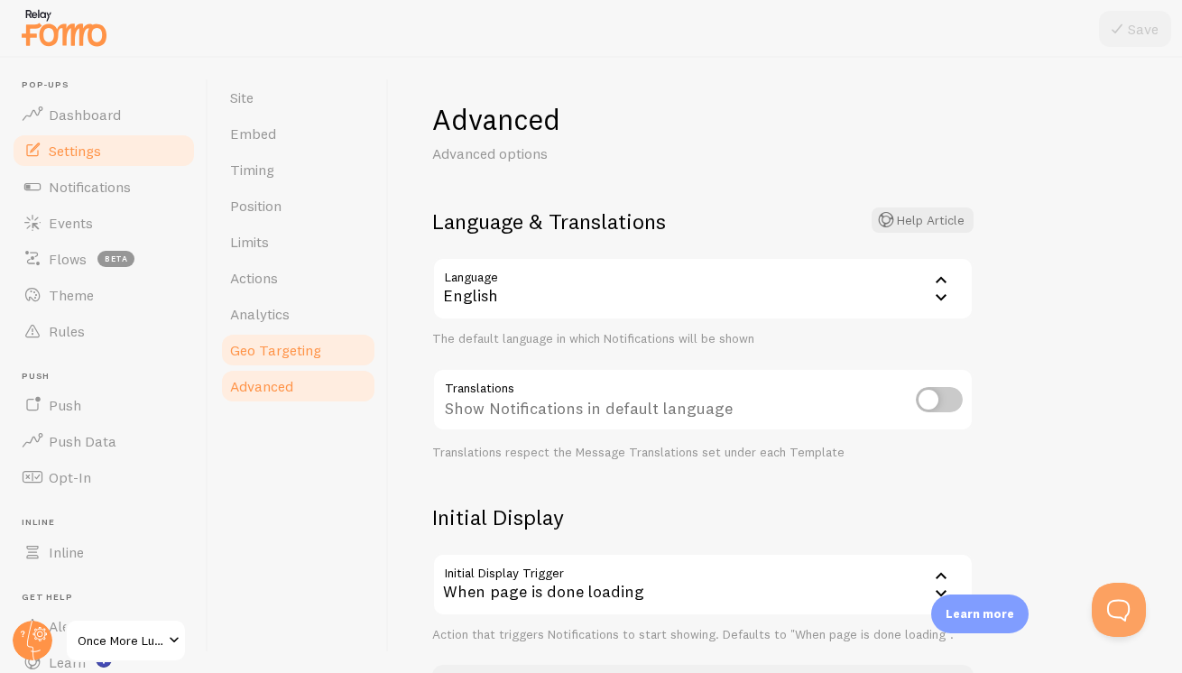
click at [320, 344] on link "Geo Targeting" at bounding box center [298, 350] width 158 height 36
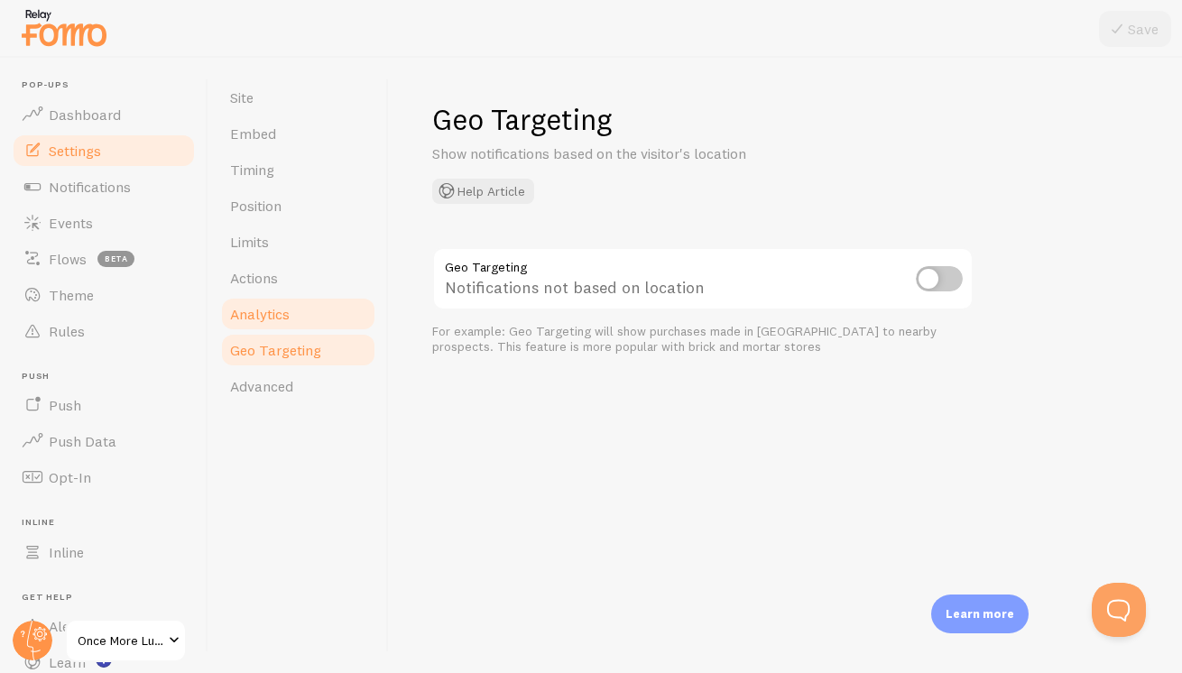
click at [309, 304] on link "Analytics" at bounding box center [298, 314] width 158 height 36
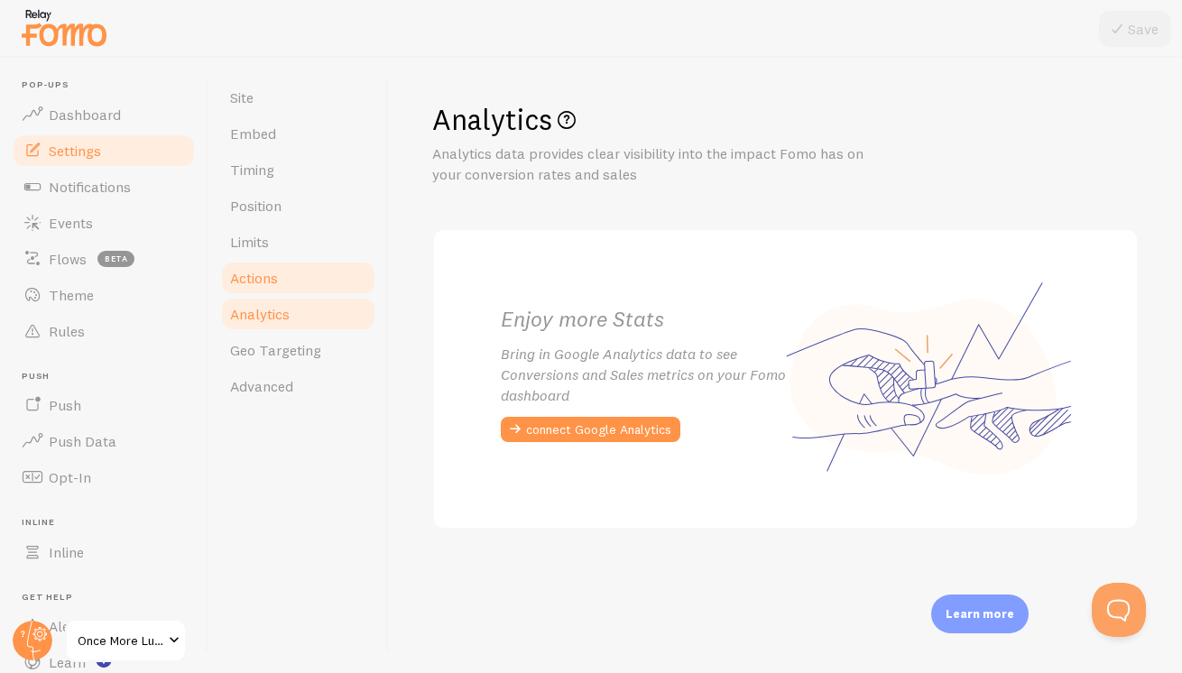
click at [302, 284] on link "Actions" at bounding box center [298, 278] width 158 height 36
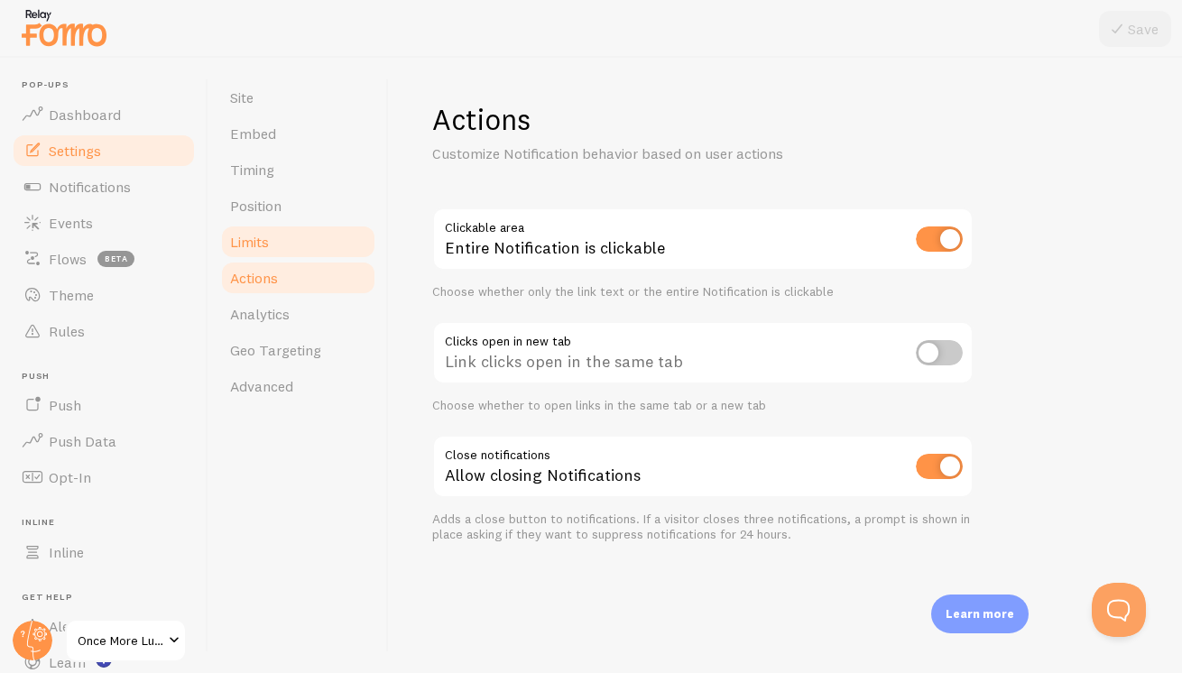
click at [291, 249] on link "Limits" at bounding box center [298, 242] width 158 height 36
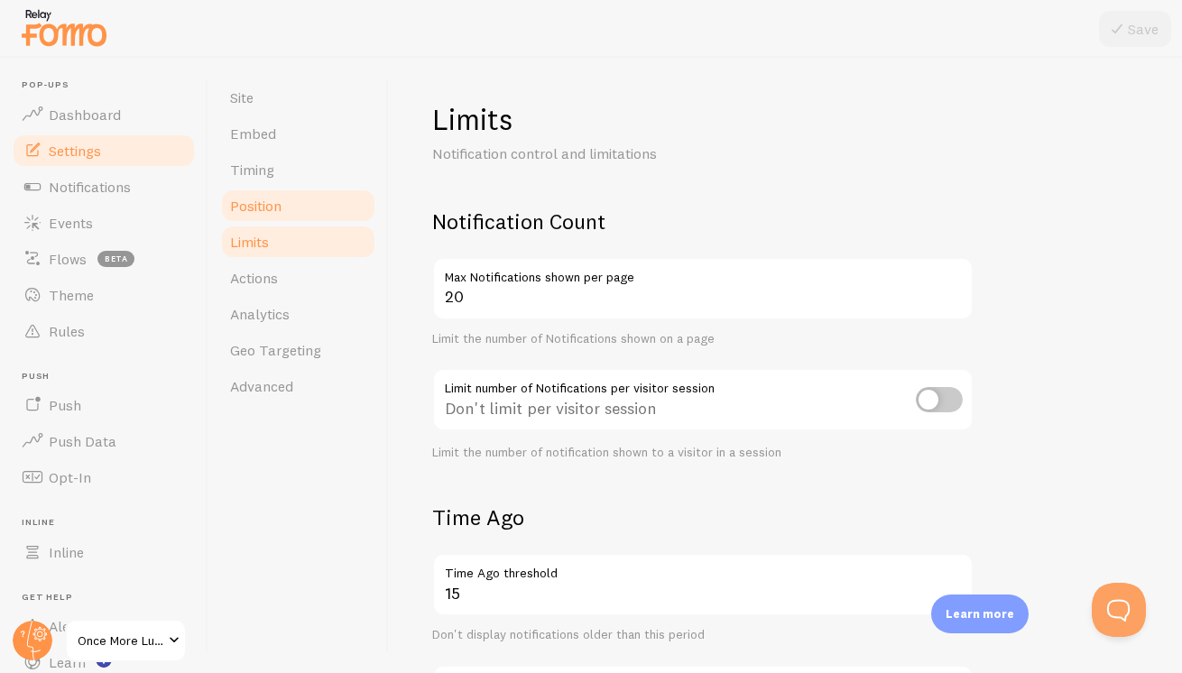
click at [291, 217] on link "Position" at bounding box center [298, 206] width 158 height 36
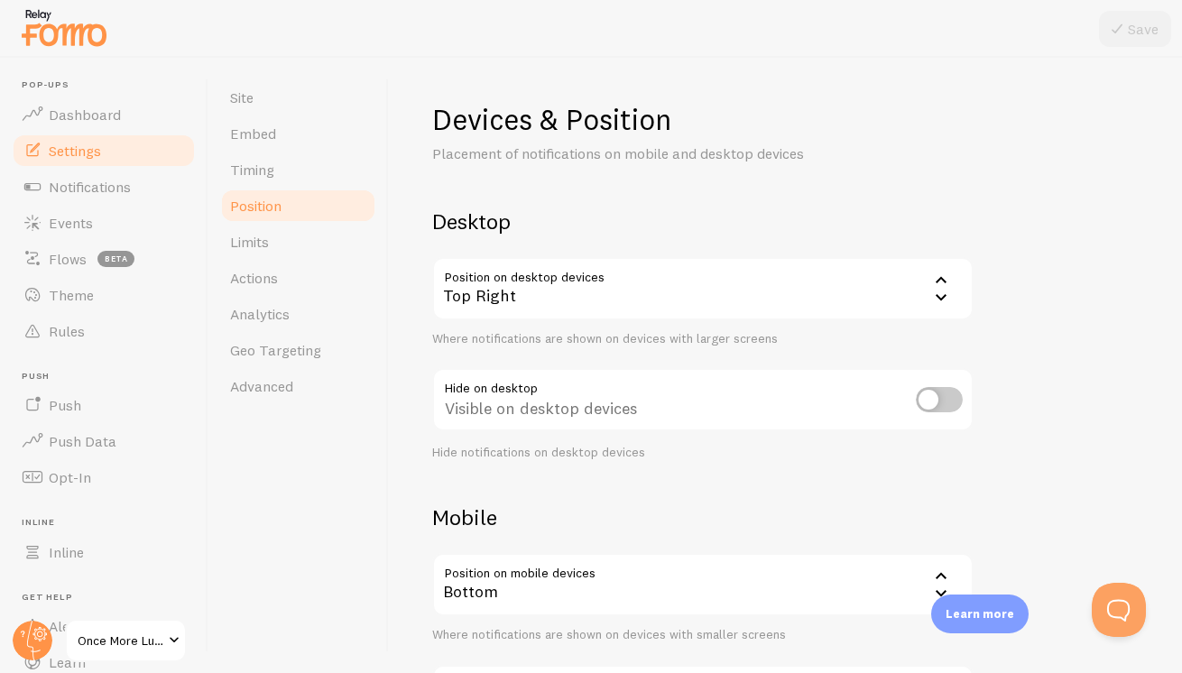
click at [291, 188] on link "Position" at bounding box center [298, 206] width 158 height 36
click at [285, 173] on link "Timing" at bounding box center [298, 170] width 158 height 36
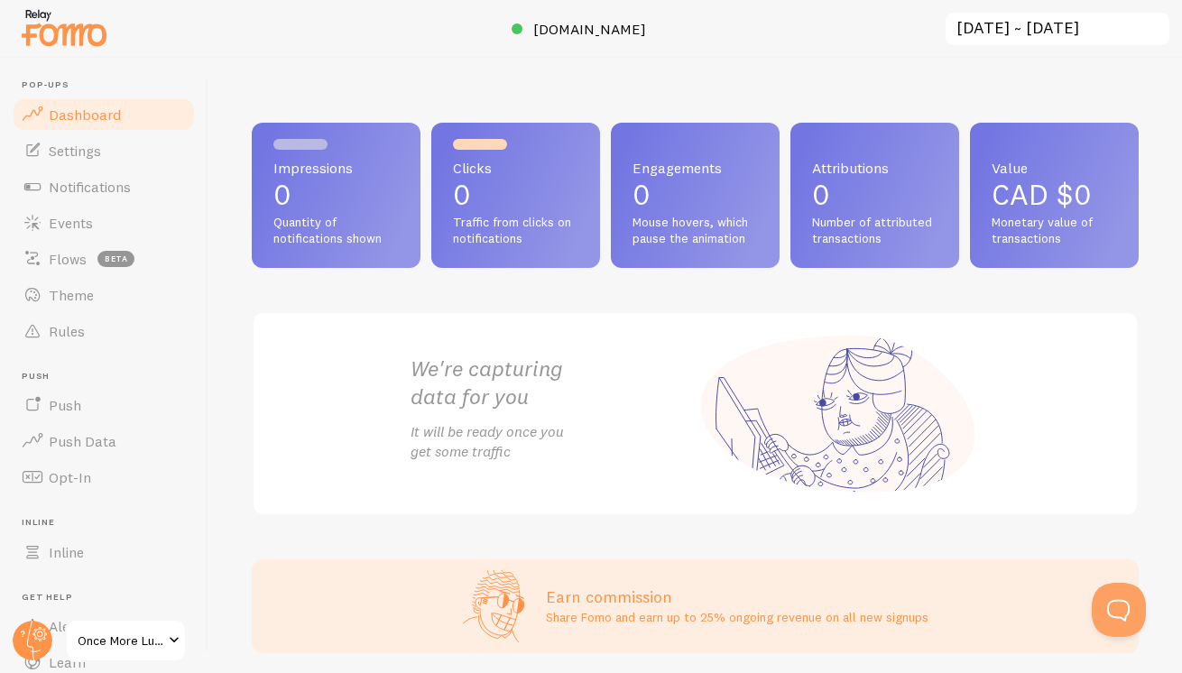
scroll to position [108, 0]
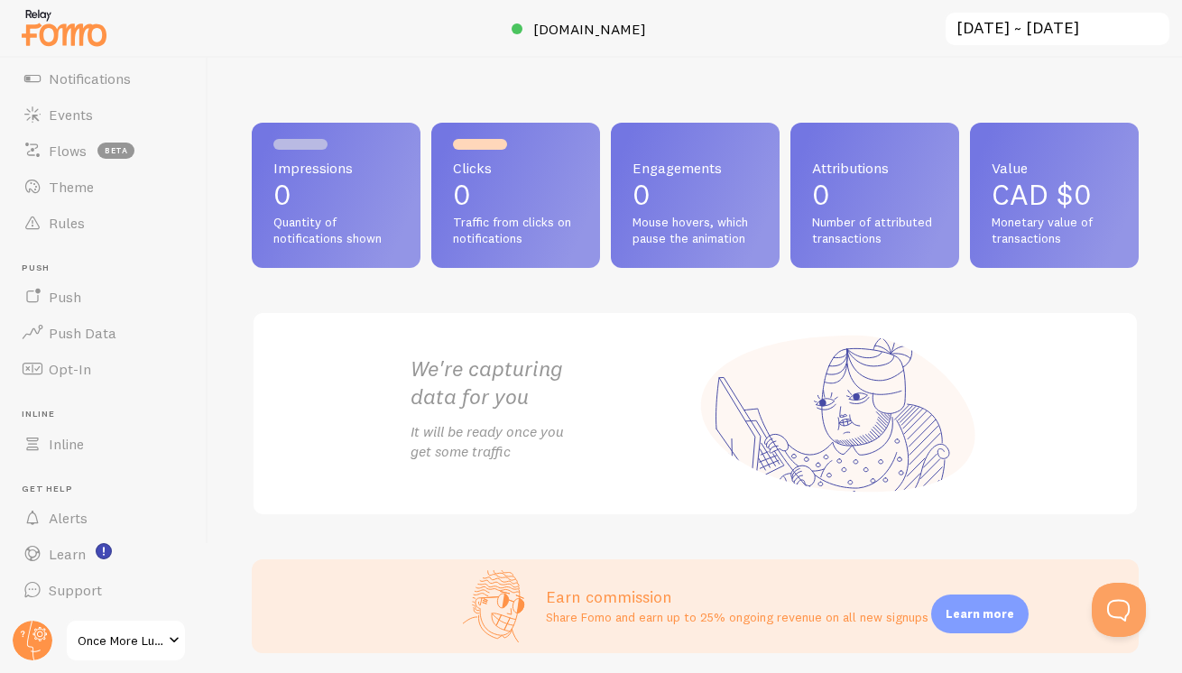
click at [152, 643] on span "Once More Luxury" at bounding box center [121, 641] width 86 height 22
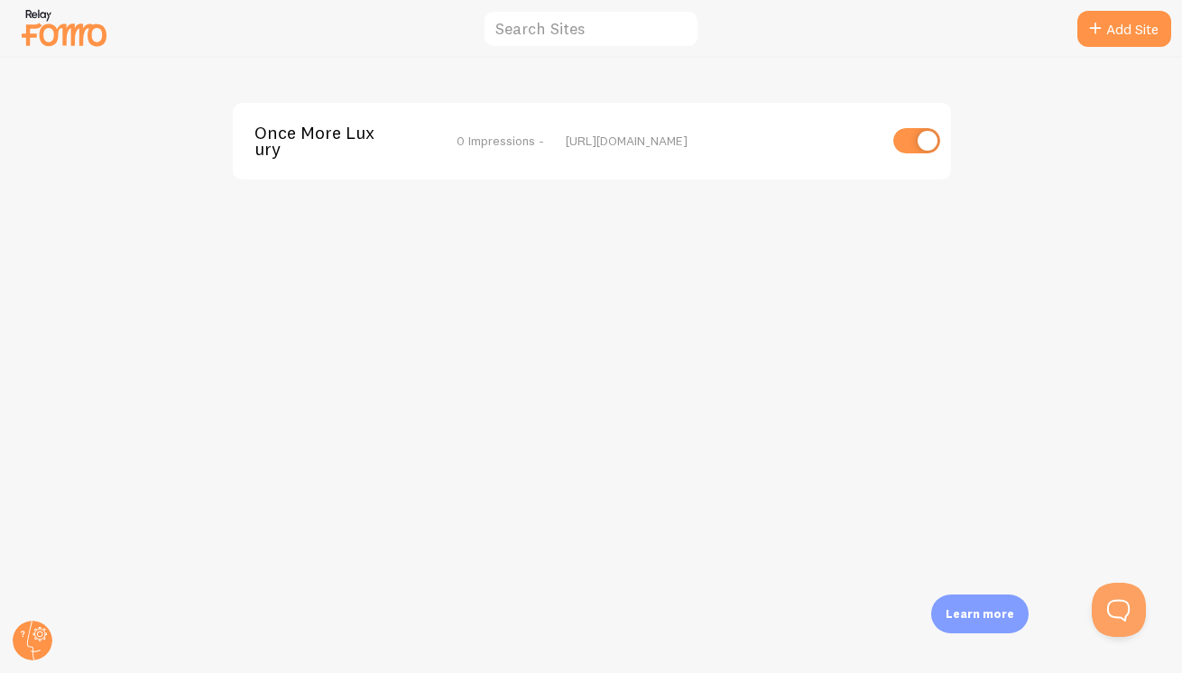
click at [917, 151] on input "checkbox" at bounding box center [916, 140] width 47 height 25
checkbox input "false"
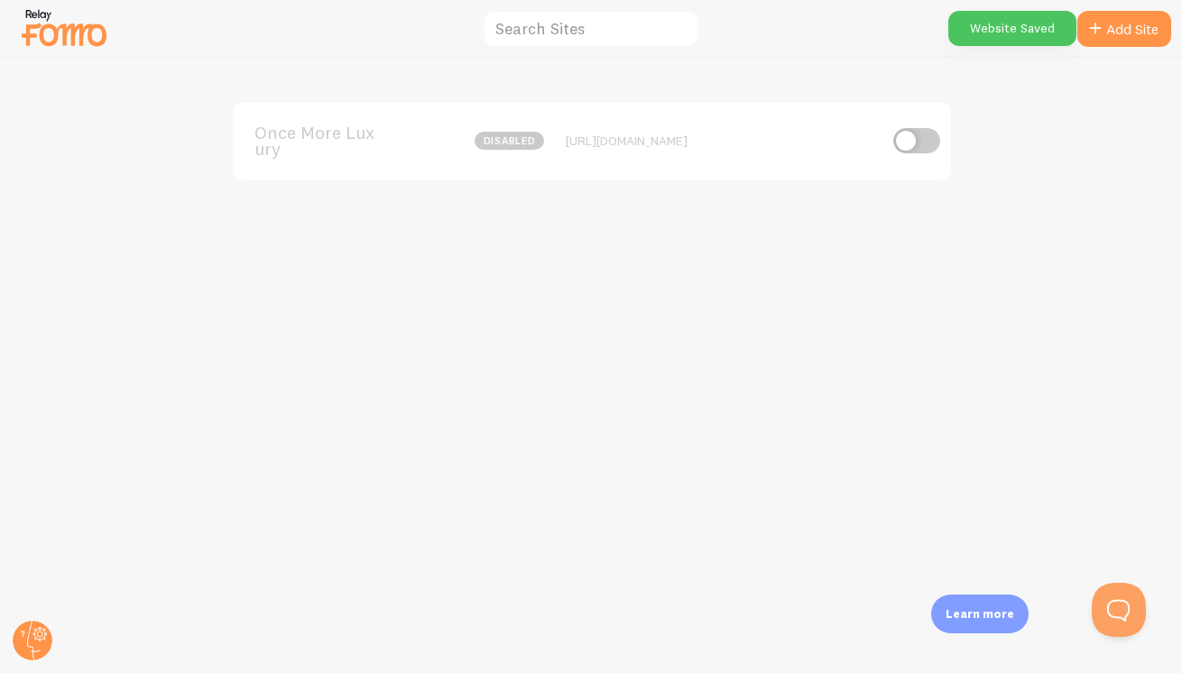
click at [1021, 25] on div "Website Saved" at bounding box center [1012, 28] width 128 height 35
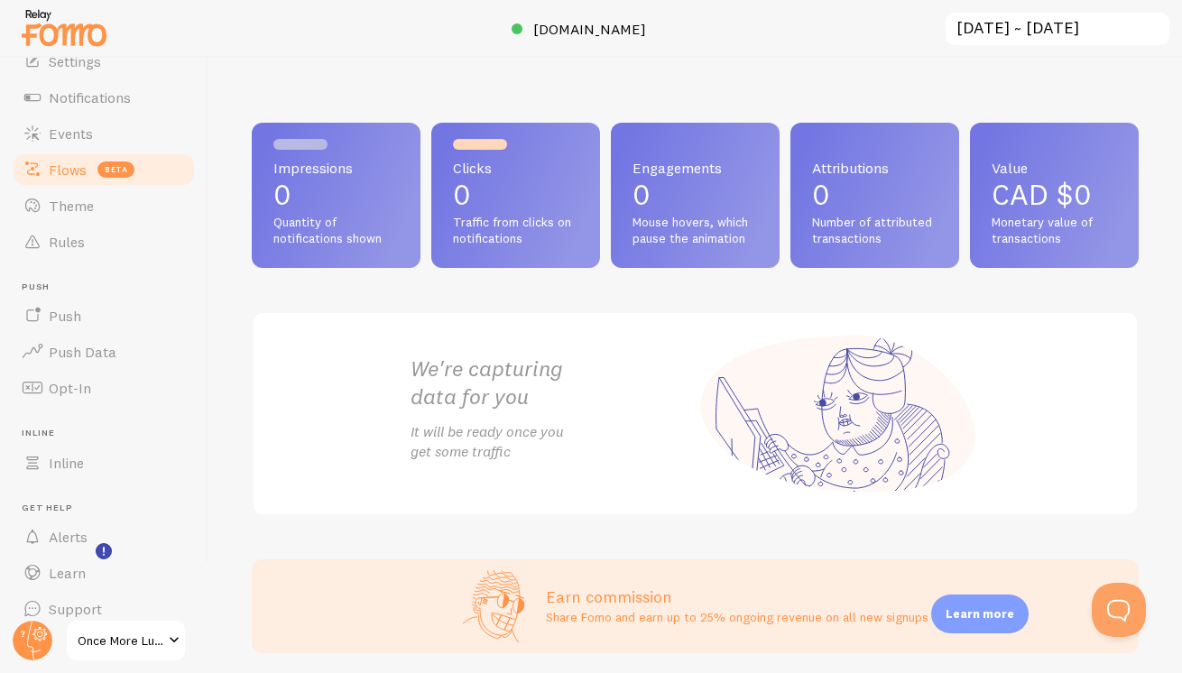
scroll to position [108, 0]
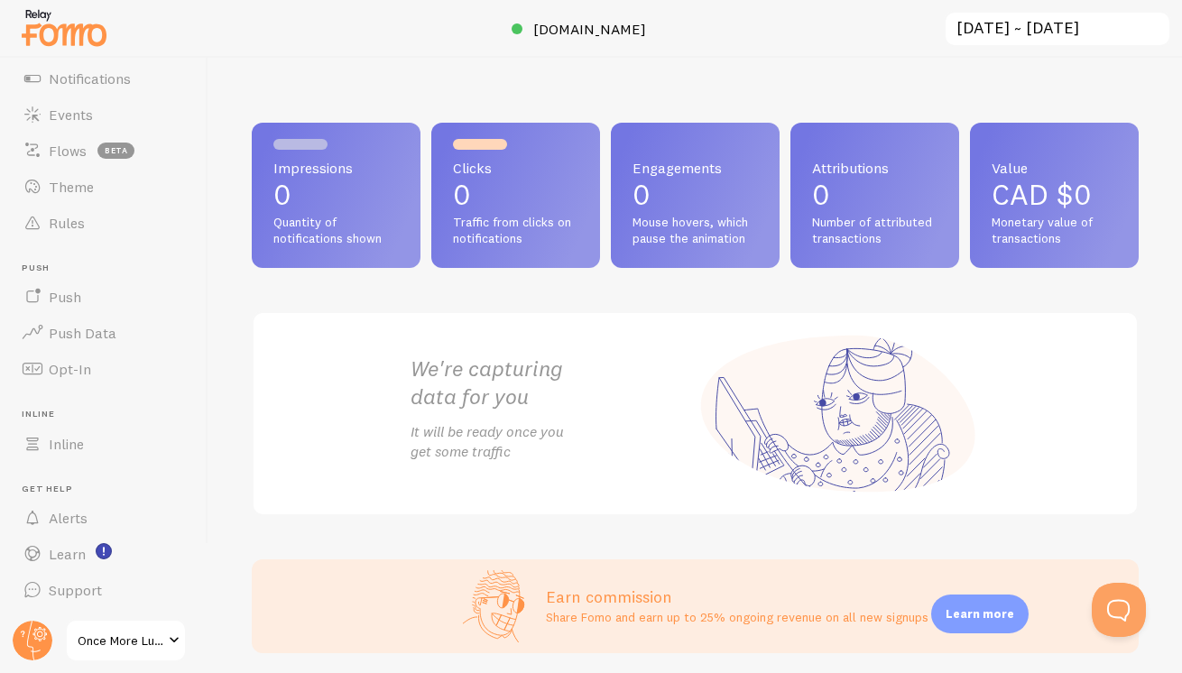
click at [92, 636] on span "Once More Luxury" at bounding box center [121, 641] width 86 height 22
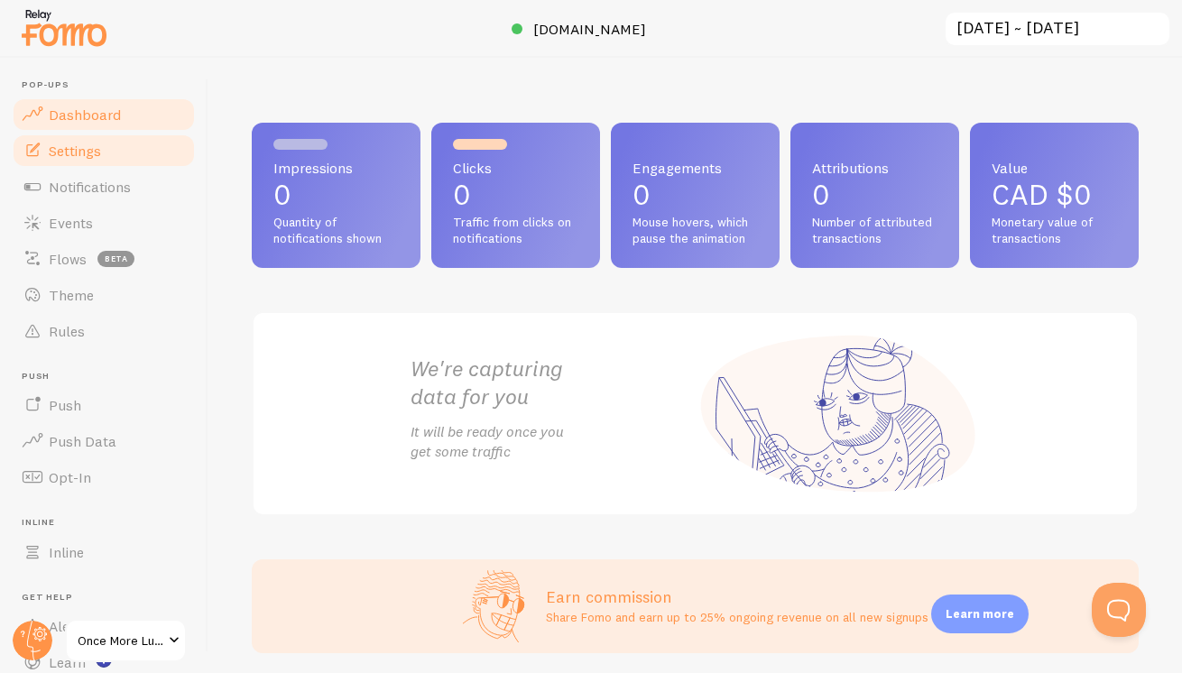
click at [73, 147] on span "Settings" at bounding box center [75, 151] width 52 height 18
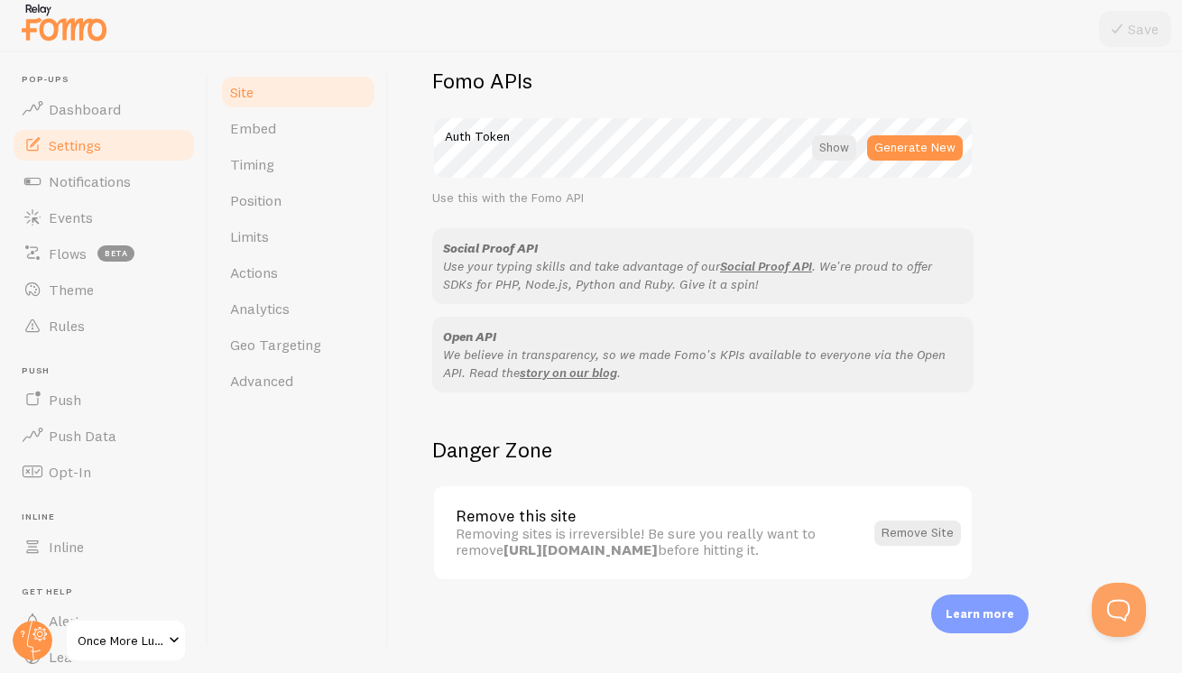
scroll to position [5, 0]
